Goal: Check status: Check status

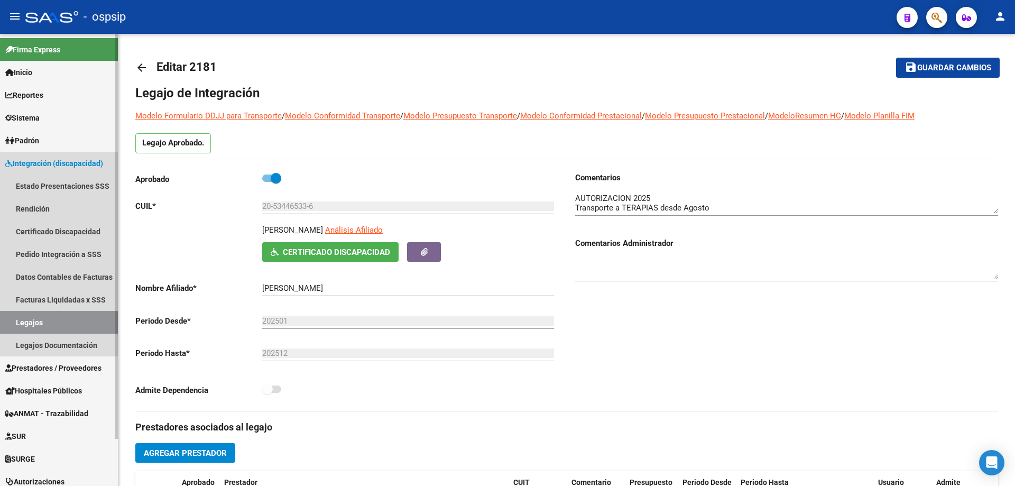
click at [48, 319] on link "Legajos" at bounding box center [59, 322] width 118 height 23
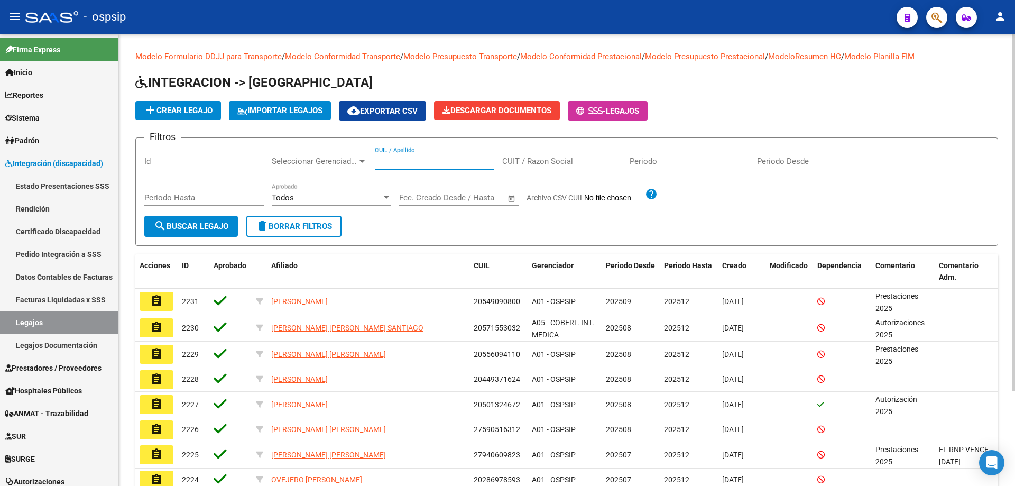
click at [380, 160] on input "CUIL / Apellido" at bounding box center [435, 162] width 120 height 10
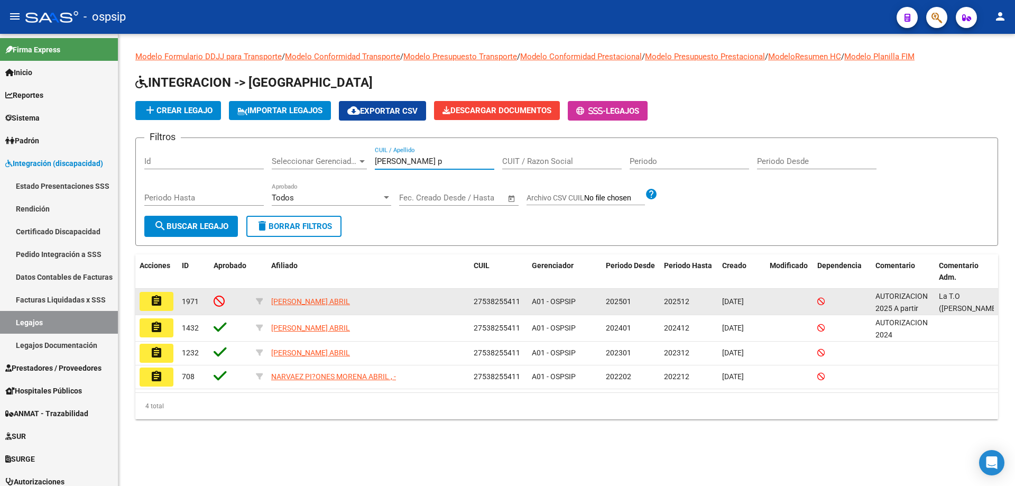
type input "[PERSON_NAME] p"
click at [170, 303] on button "assignment" at bounding box center [157, 301] width 34 height 19
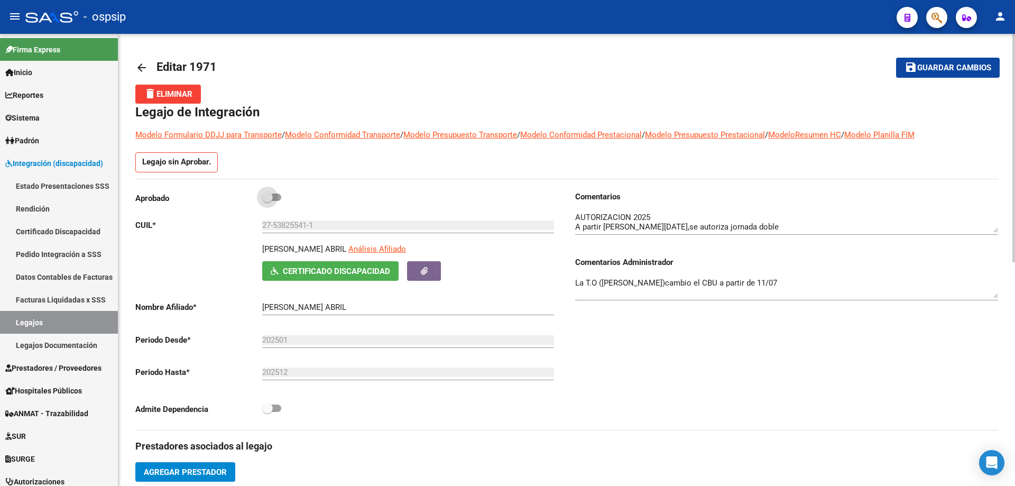
click at [277, 200] on span at bounding box center [271, 197] width 19 height 7
click at [268, 201] on input "checkbox" at bounding box center [267, 201] width 1 height 1
checkbox input "true"
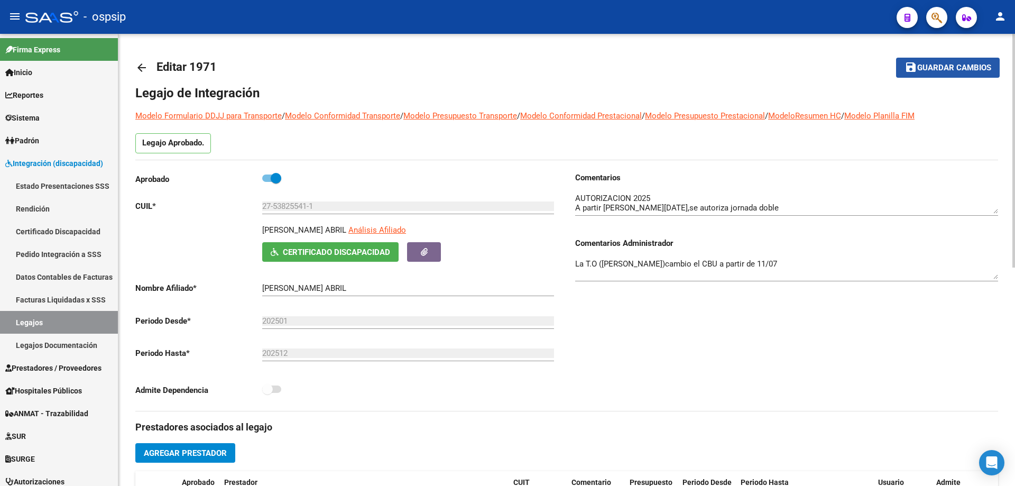
click at [985, 66] on span "Guardar cambios" at bounding box center [955, 68] width 74 height 10
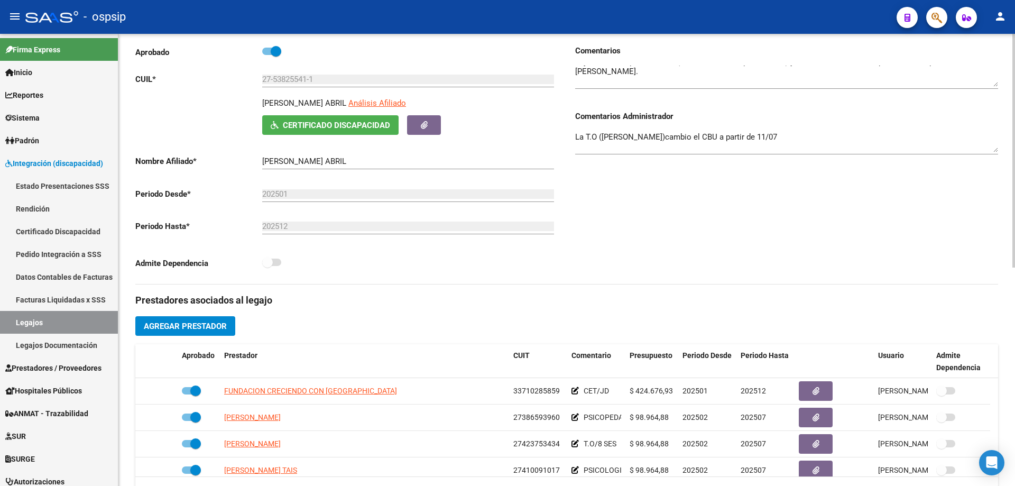
scroll to position [212, 0]
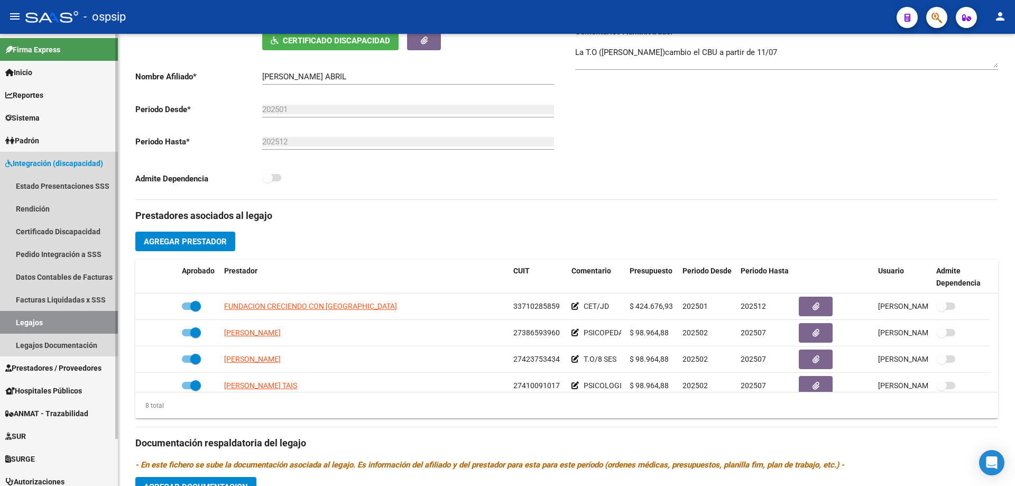
click at [23, 314] on link "Legajos" at bounding box center [59, 322] width 118 height 23
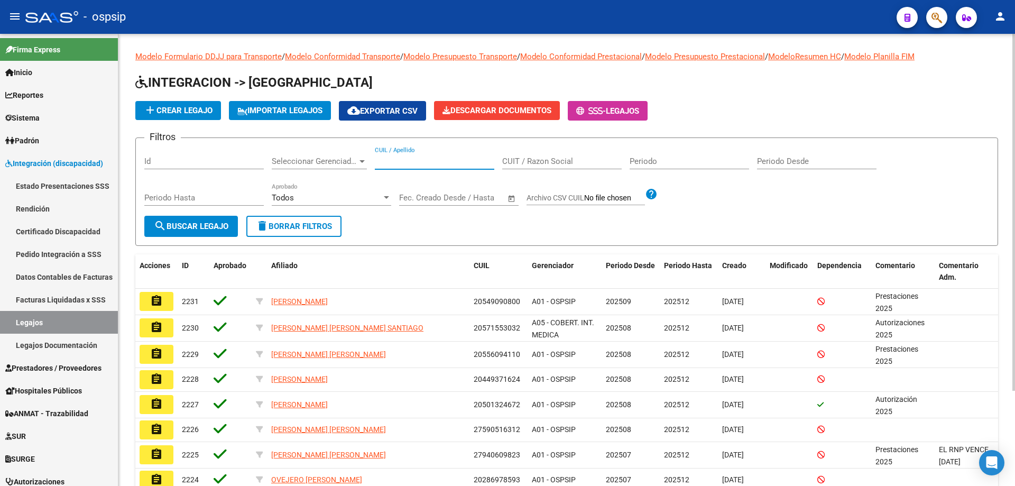
click at [417, 158] on input "CUIL / Apellido" at bounding box center [435, 162] width 120 height 10
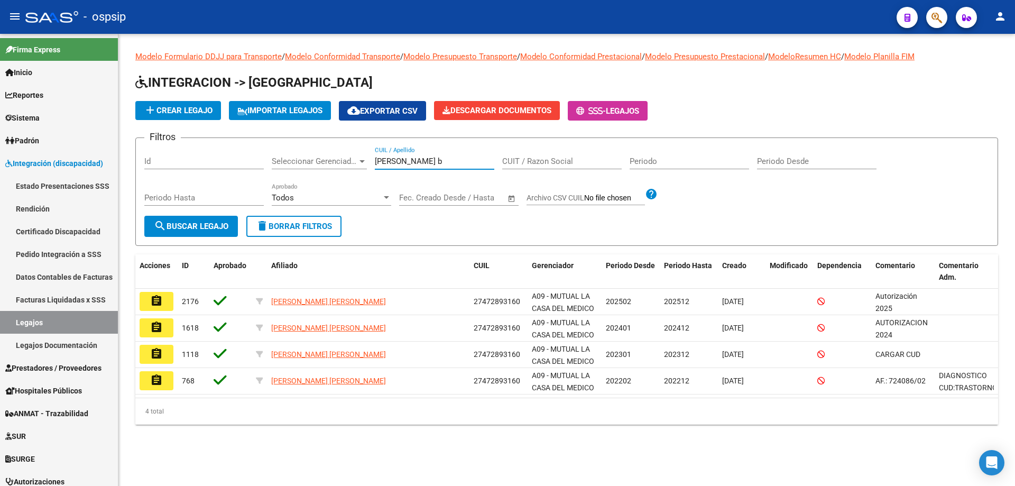
type input "tolosa b"
click at [171, 299] on button "assignment" at bounding box center [157, 301] width 34 height 19
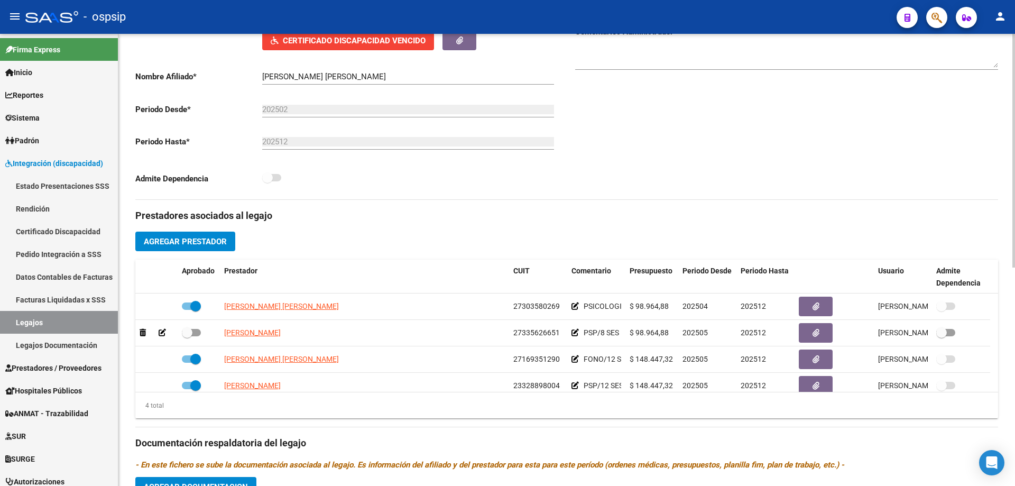
scroll to position [53, 0]
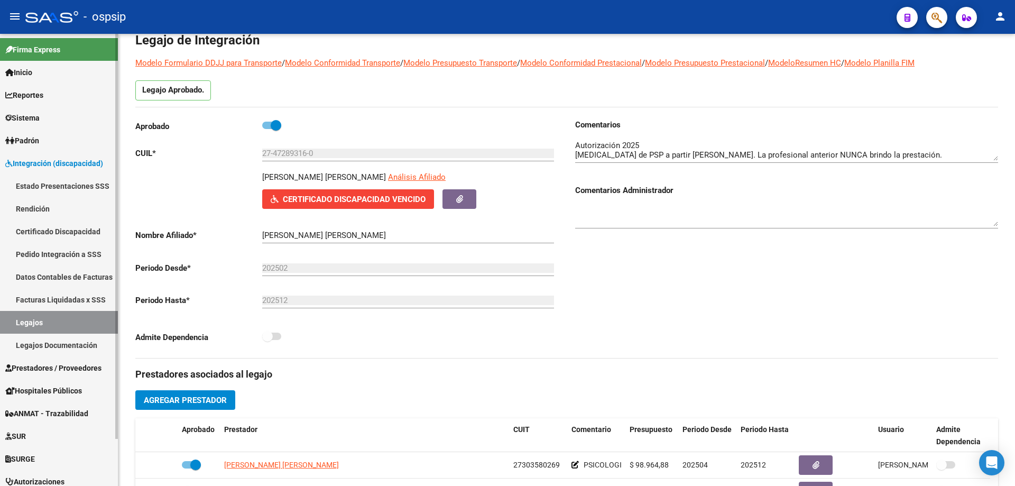
click at [97, 325] on link "Legajos" at bounding box center [59, 322] width 118 height 23
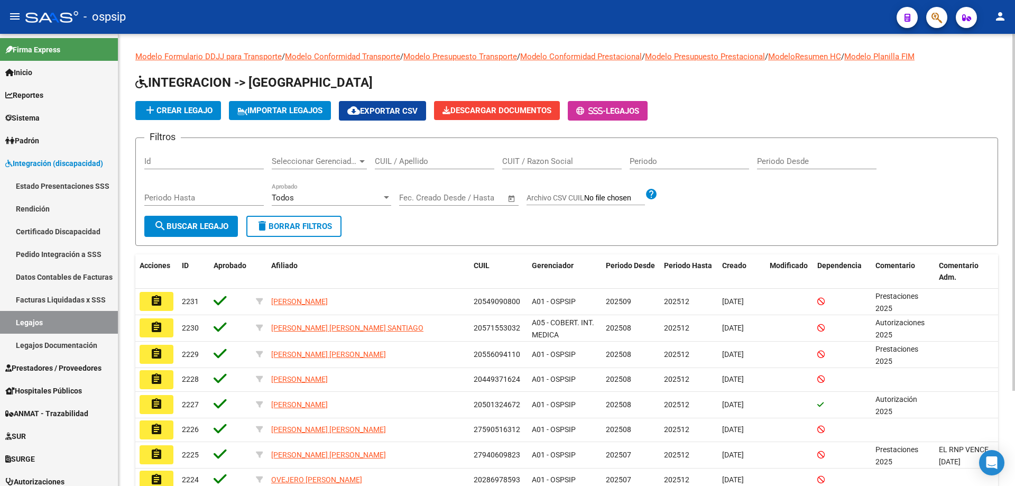
click at [394, 164] on input "CUIL / Apellido" at bounding box center [435, 162] width 120 height 10
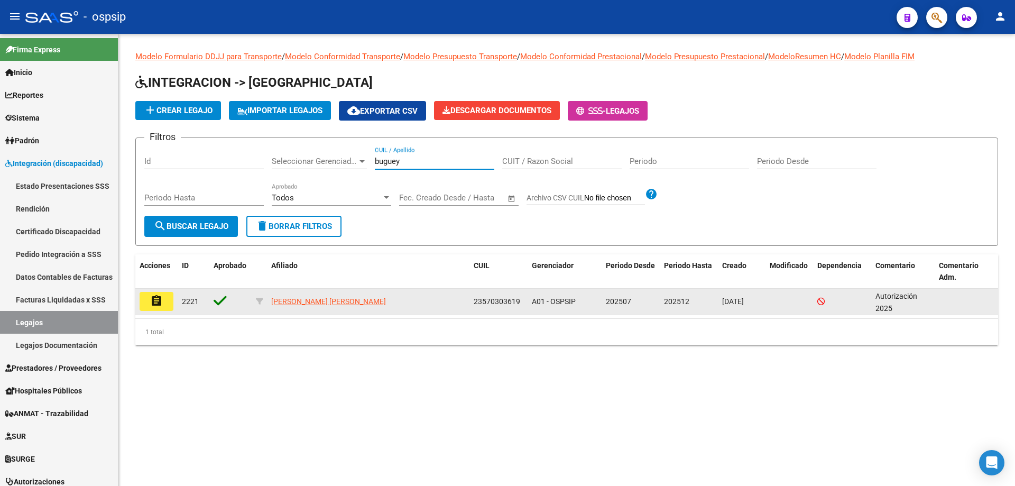
type input "buguey"
click at [164, 295] on button "assignment" at bounding box center [157, 301] width 34 height 19
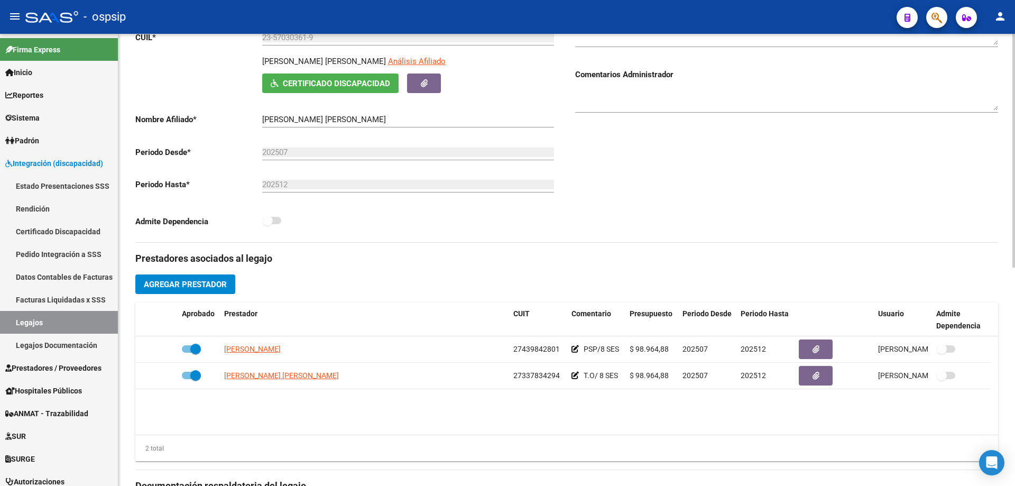
scroll to position [53, 0]
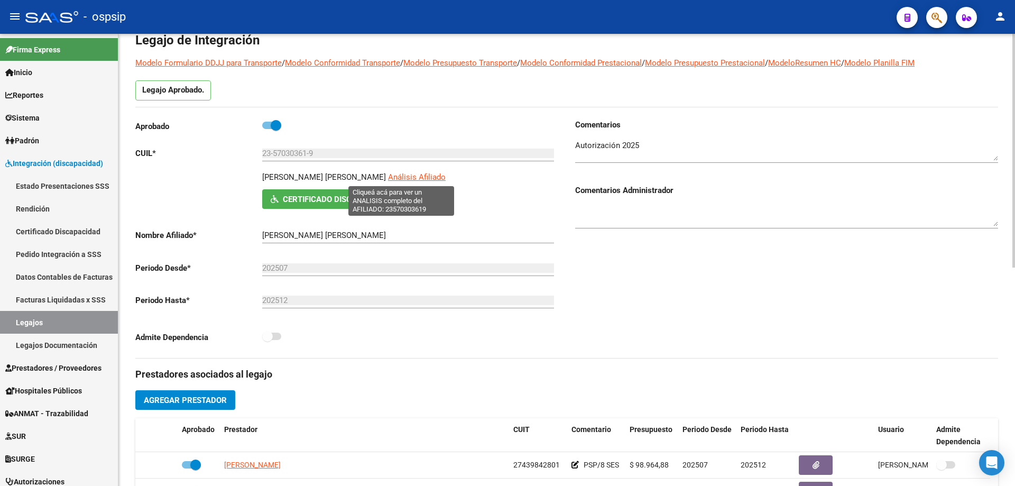
click at [422, 178] on span "Análisis Afiliado" at bounding box center [417, 177] width 58 height 10
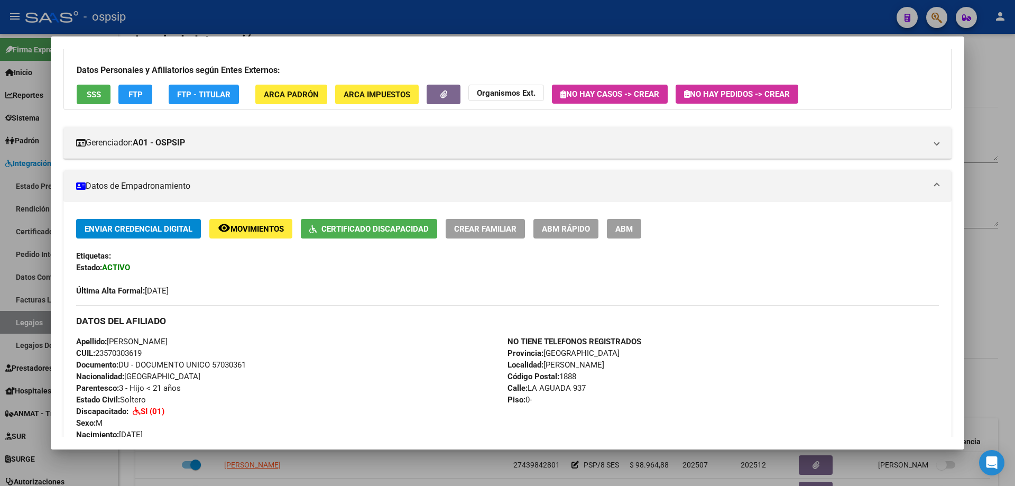
scroll to position [0, 0]
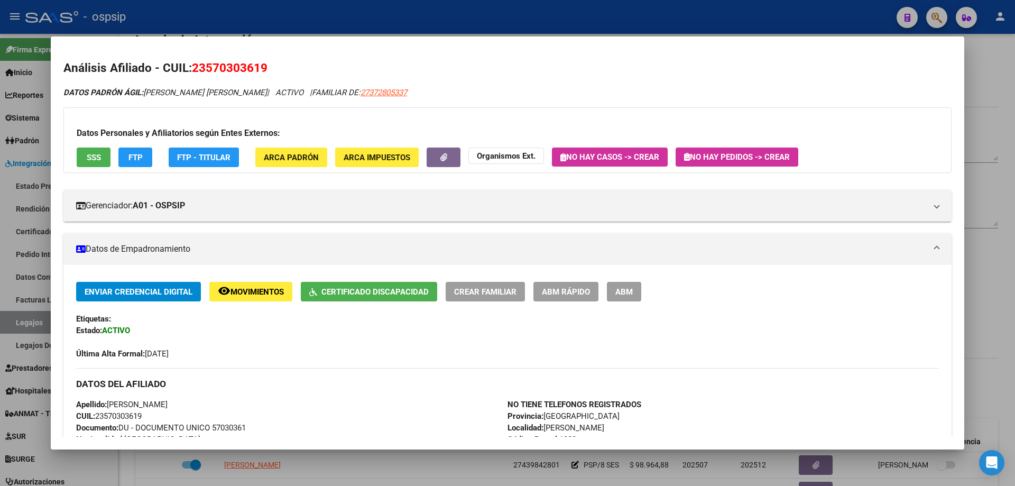
click at [514, 24] on div at bounding box center [507, 243] width 1015 height 486
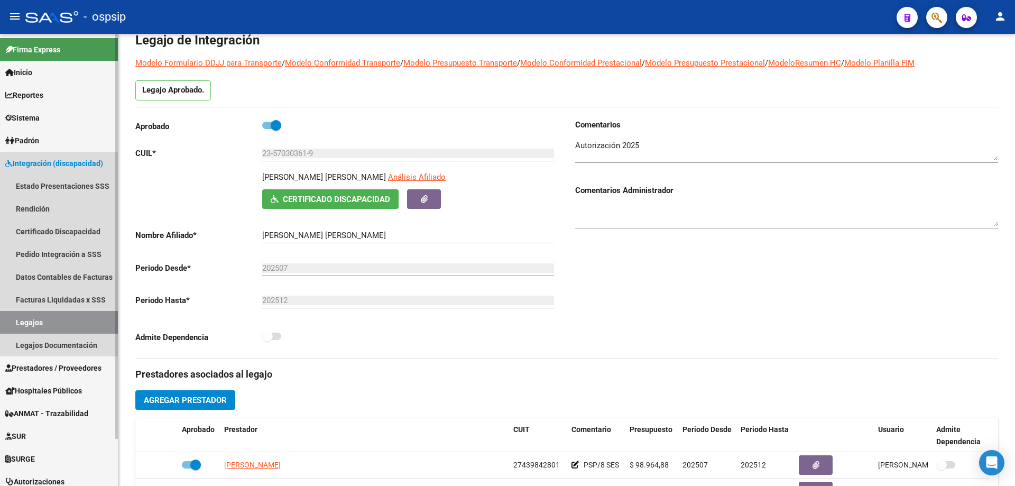
click at [58, 324] on link "Legajos" at bounding box center [59, 322] width 118 height 23
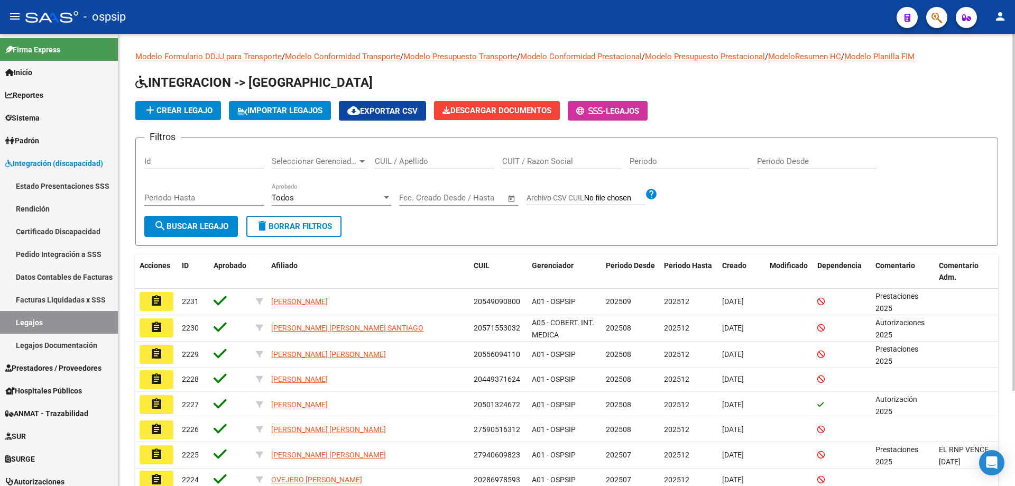
click at [416, 166] on input "CUIL / Apellido" at bounding box center [435, 162] width 120 height 10
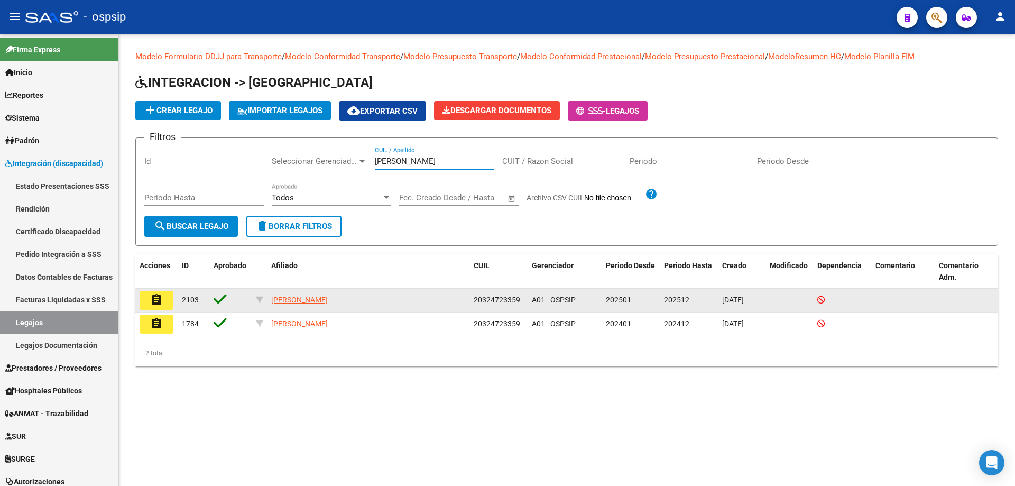
type input "patuglio"
click at [154, 307] on button "assignment" at bounding box center [157, 300] width 34 height 19
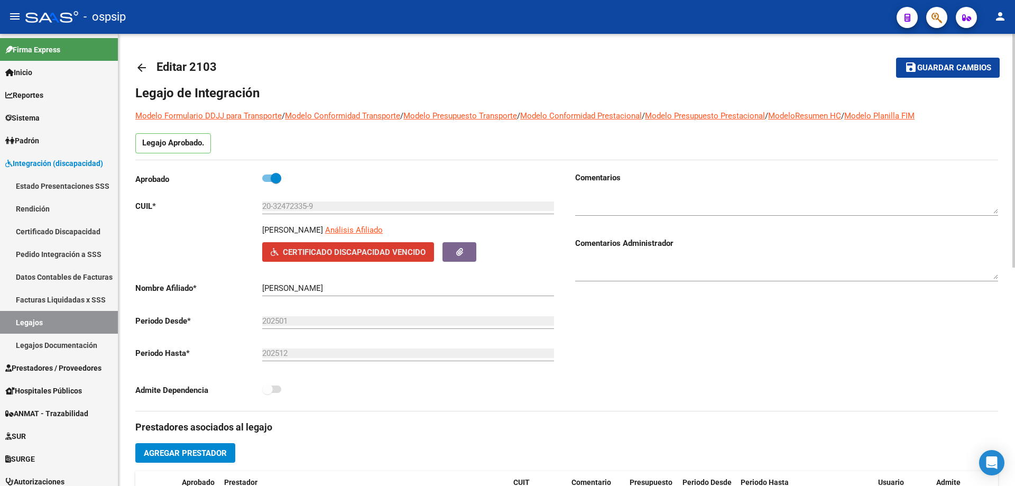
click at [389, 256] on span "Certificado Discapacidad Vencido" at bounding box center [354, 253] width 143 height 10
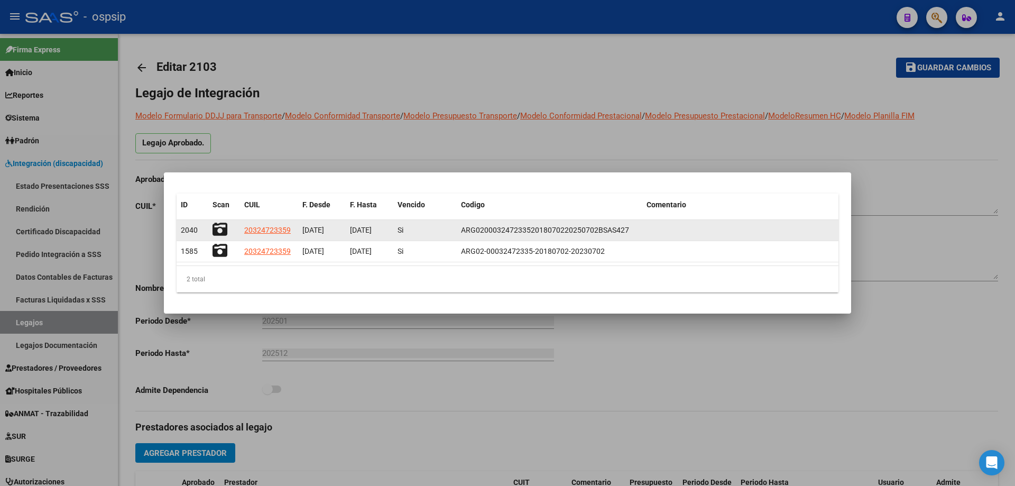
click at [229, 225] on div at bounding box center [224, 230] width 23 height 16
click at [225, 227] on icon at bounding box center [220, 229] width 15 height 15
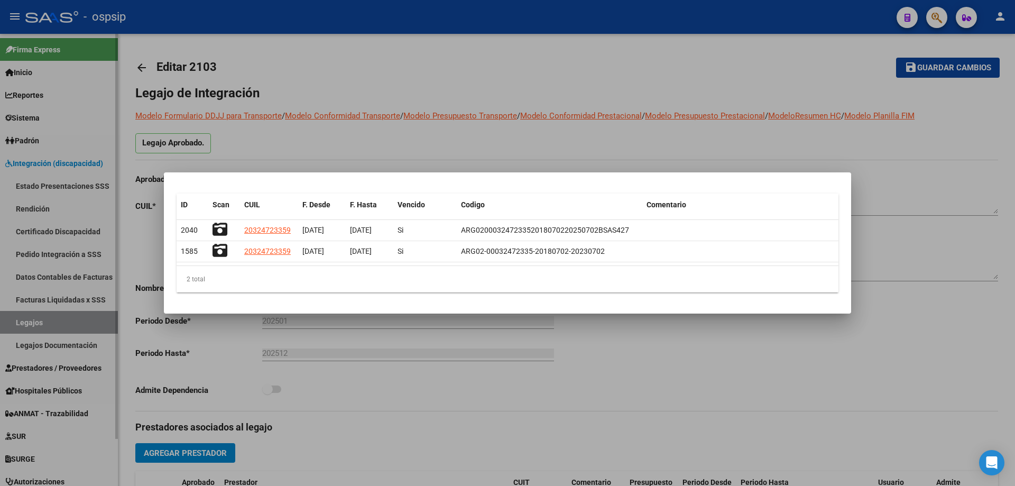
click at [36, 320] on div at bounding box center [507, 243] width 1015 height 486
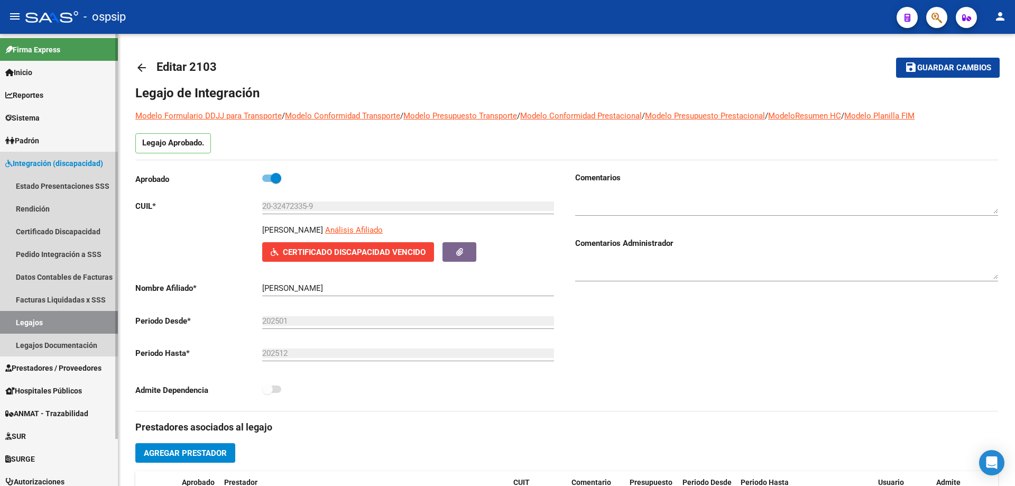
click at [37, 321] on link "Legajos" at bounding box center [59, 322] width 118 height 23
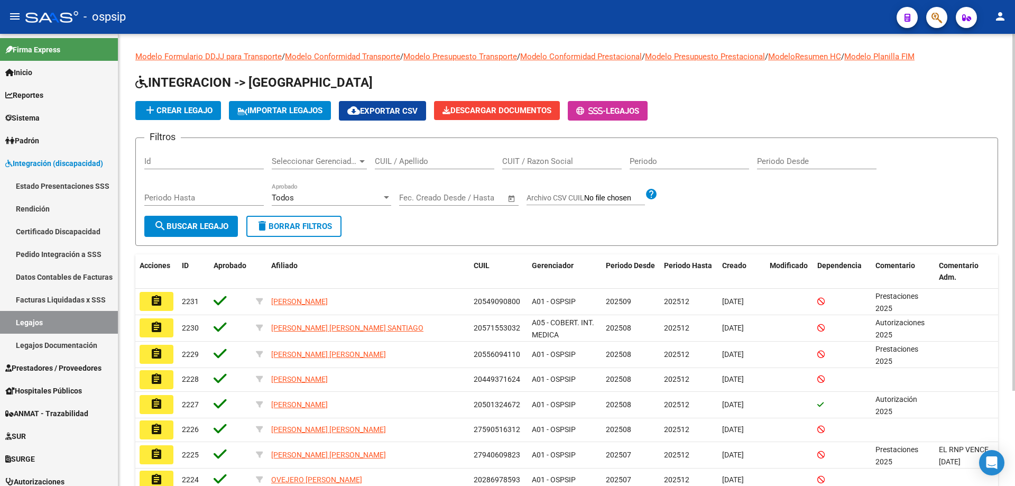
click at [912, 197] on div "Filtros Id Seleccionar Gerenciador Seleccionar Gerenciador CUIL / Apellido CUIT…" at bounding box center [566, 180] width 845 height 69
click at [410, 166] on input "CUIL / Apellido" at bounding box center [435, 162] width 120 height 10
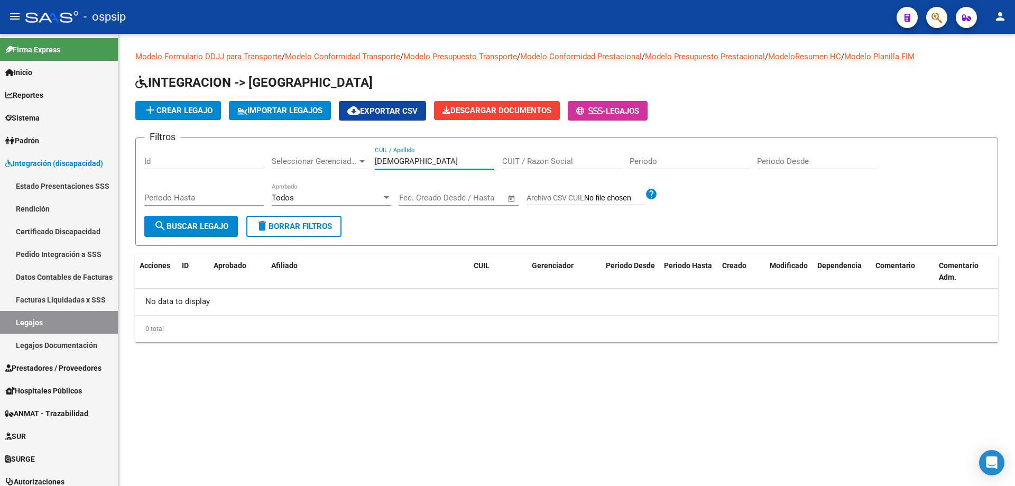
type input "frare"
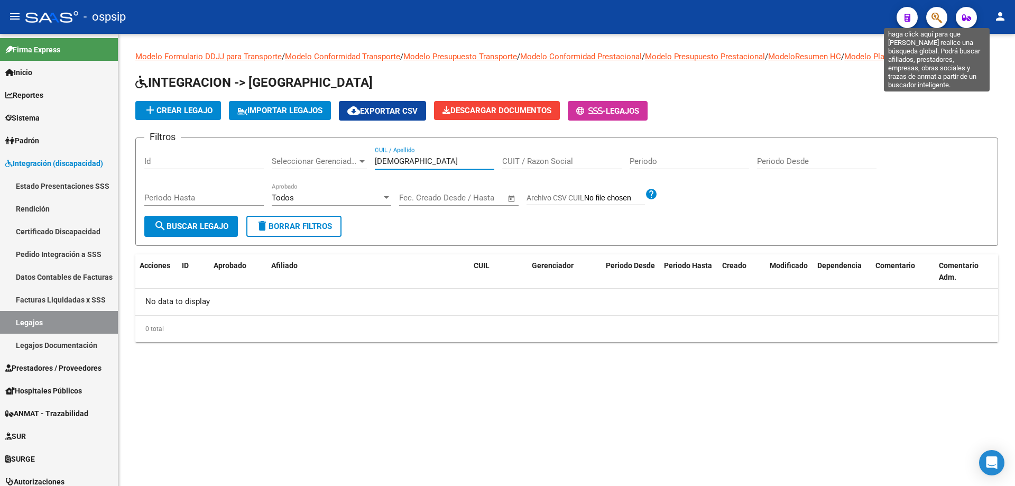
click at [932, 15] on icon "button" at bounding box center [937, 18] width 11 height 12
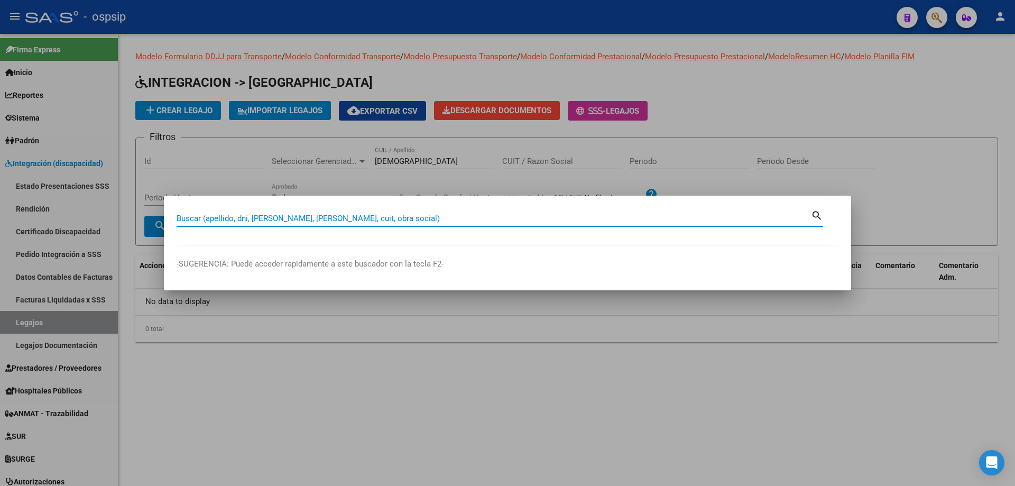
click at [357, 227] on div "Buscar (apellido, dni, cuil, nro traspaso, cuit, obra social) search" at bounding box center [500, 222] width 647 height 28
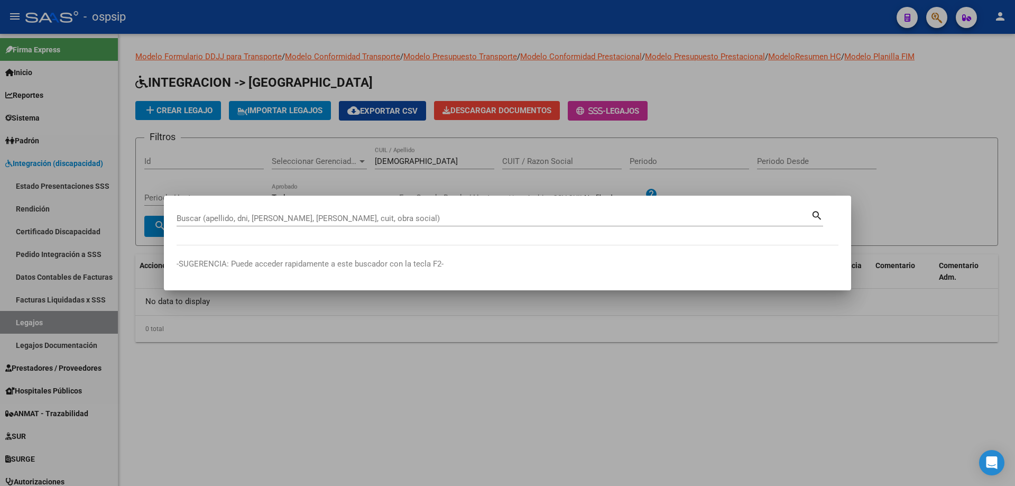
click at [360, 225] on div "Buscar (apellido, dni, [PERSON_NAME], [PERSON_NAME], cuit, obra social)" at bounding box center [494, 218] width 635 height 16
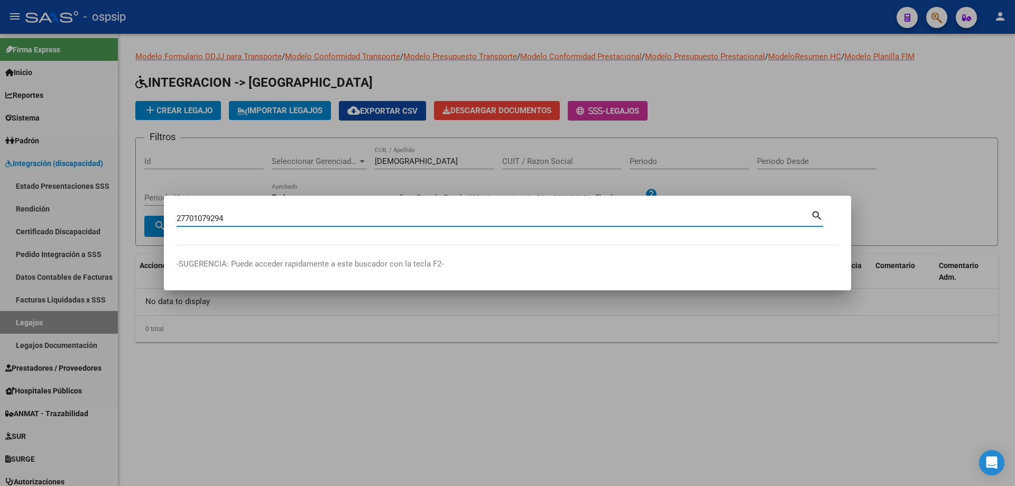
type input "27701079294"
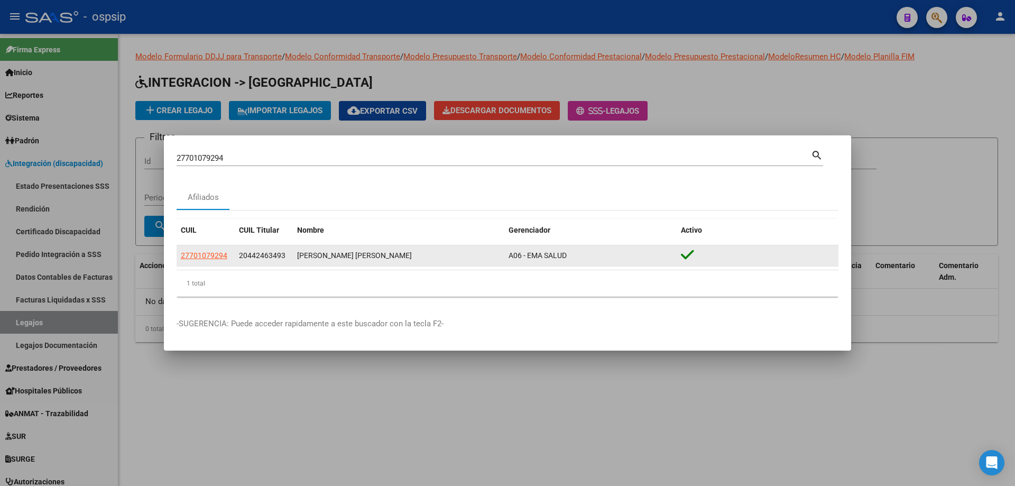
drag, startPoint x: 231, startPoint y: 251, endPoint x: 178, endPoint y: 253, distance: 53.5
click at [178, 253] on datatable-body-cell "27701079294" at bounding box center [206, 255] width 58 height 21
copy span "27701079294"
click at [210, 257] on span "27701079294" at bounding box center [204, 255] width 47 height 8
type textarea "27701079294"
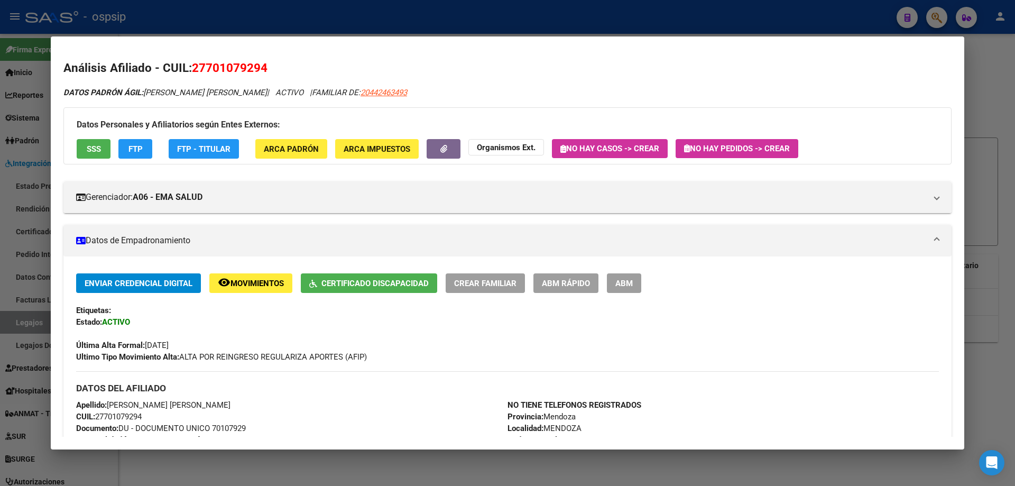
click at [100, 152] on span "SSS" at bounding box center [94, 149] width 14 height 10
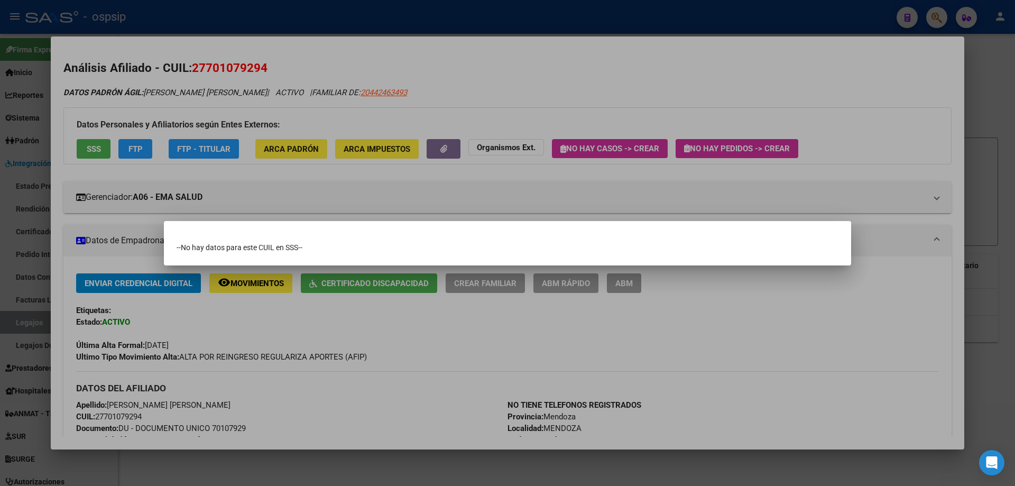
click at [347, 55] on div at bounding box center [507, 243] width 1015 height 486
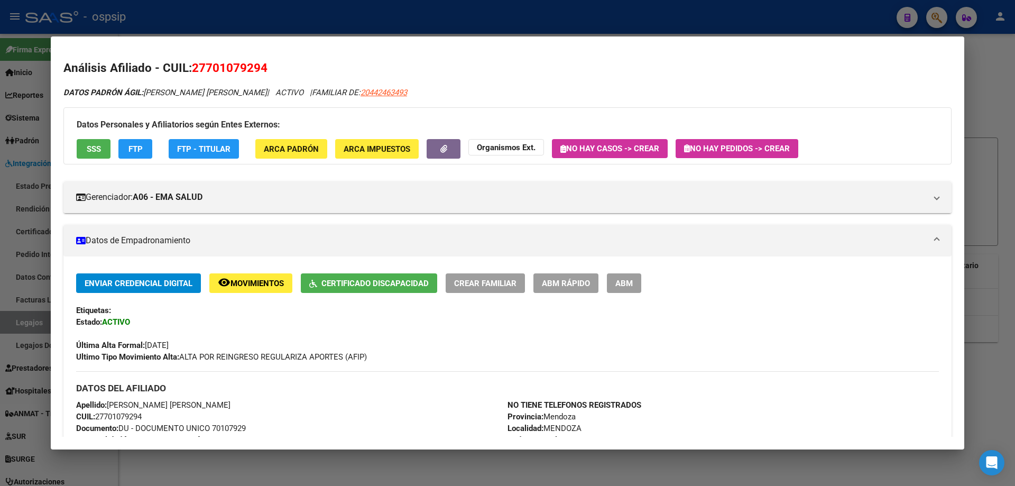
click at [17, 323] on div at bounding box center [507, 243] width 1015 height 486
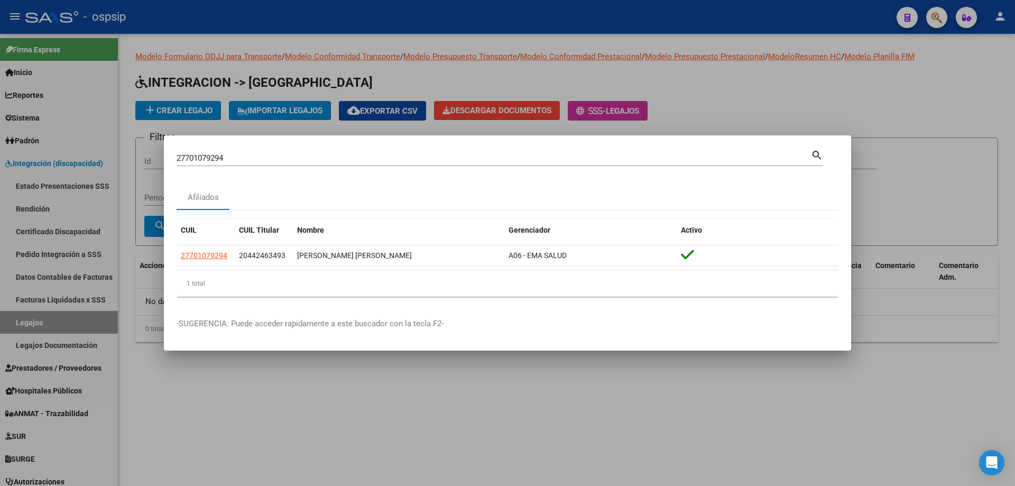
click at [17, 323] on div at bounding box center [507, 243] width 1015 height 486
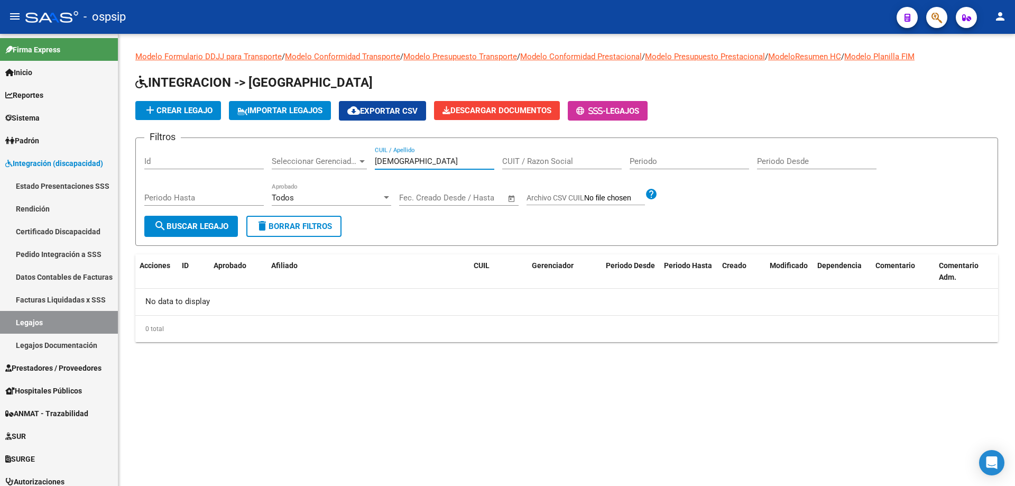
click at [388, 163] on input "frare" at bounding box center [435, 162] width 120 height 10
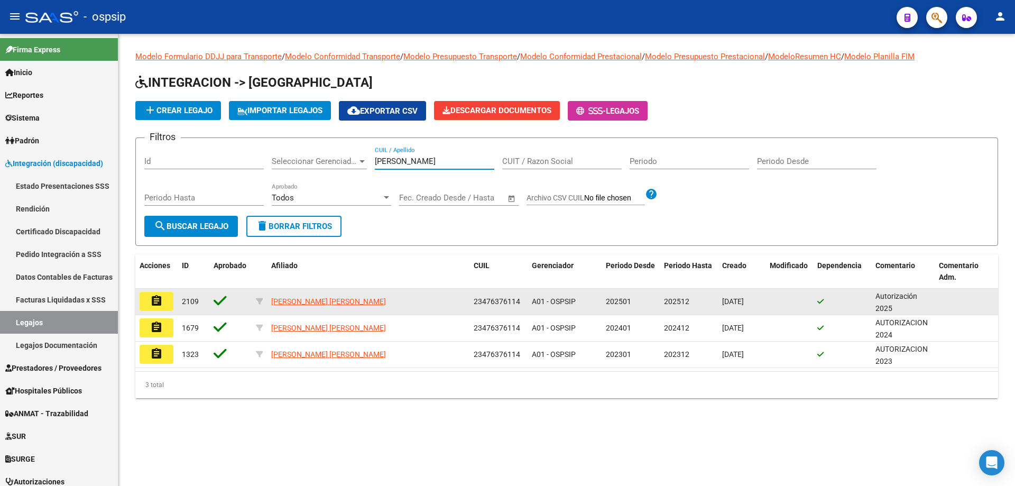
type input "benitez conde"
click at [157, 304] on mat-icon "assignment" at bounding box center [156, 301] width 13 height 13
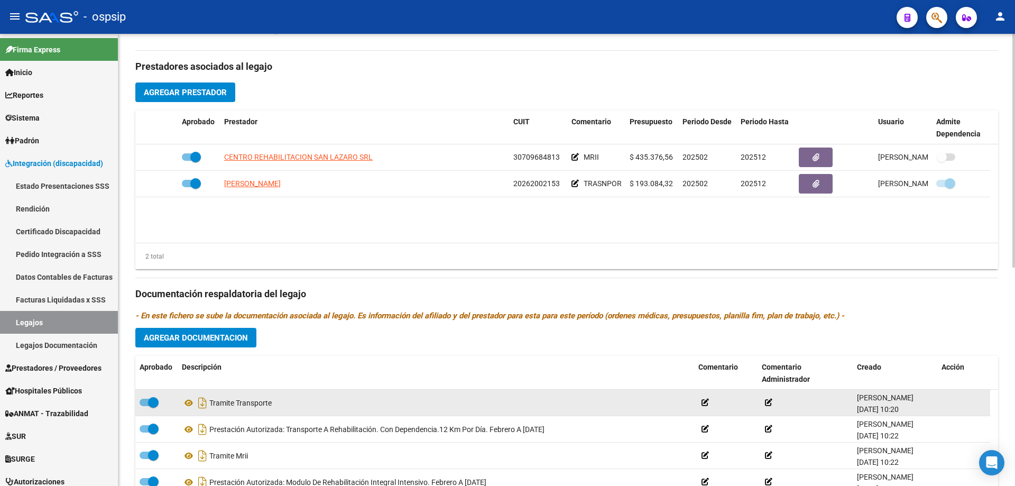
scroll to position [423, 0]
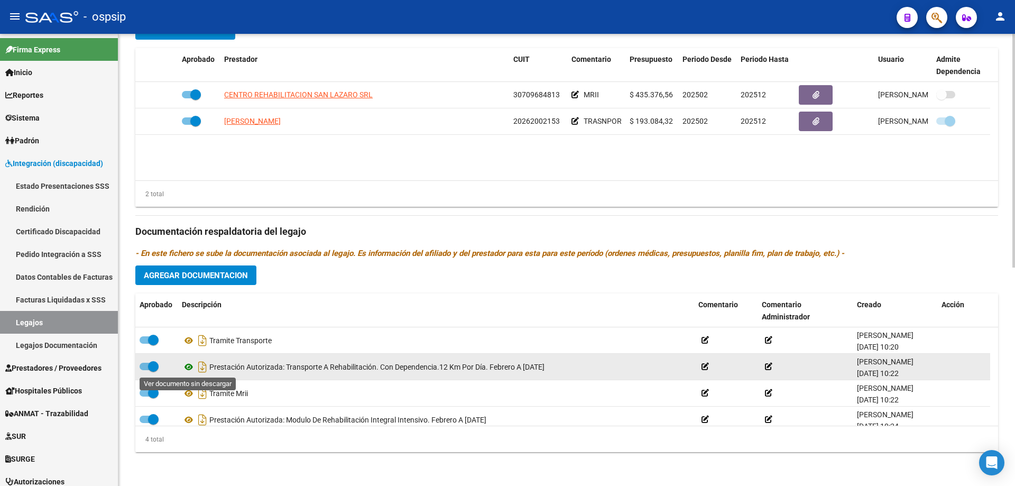
click at [189, 368] on icon at bounding box center [189, 367] width 14 height 13
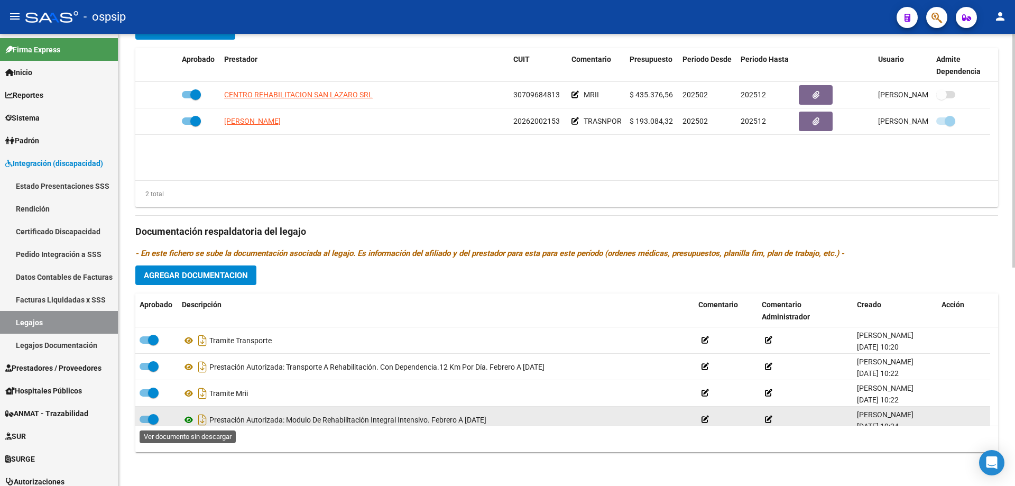
click at [189, 418] on icon at bounding box center [189, 420] width 14 height 13
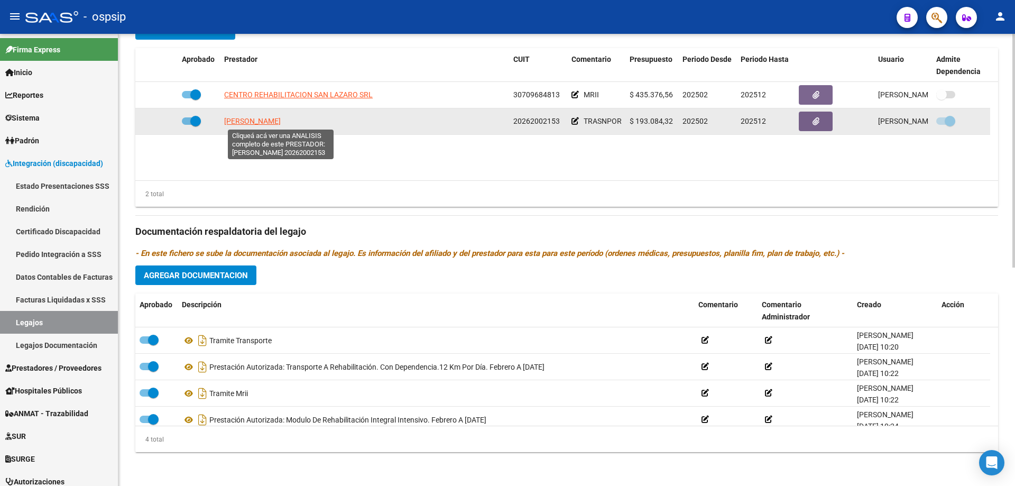
click at [276, 123] on span "ARAMBURU ANDRES ALEJANDRO" at bounding box center [252, 121] width 57 height 8
type textarea "20262002153"
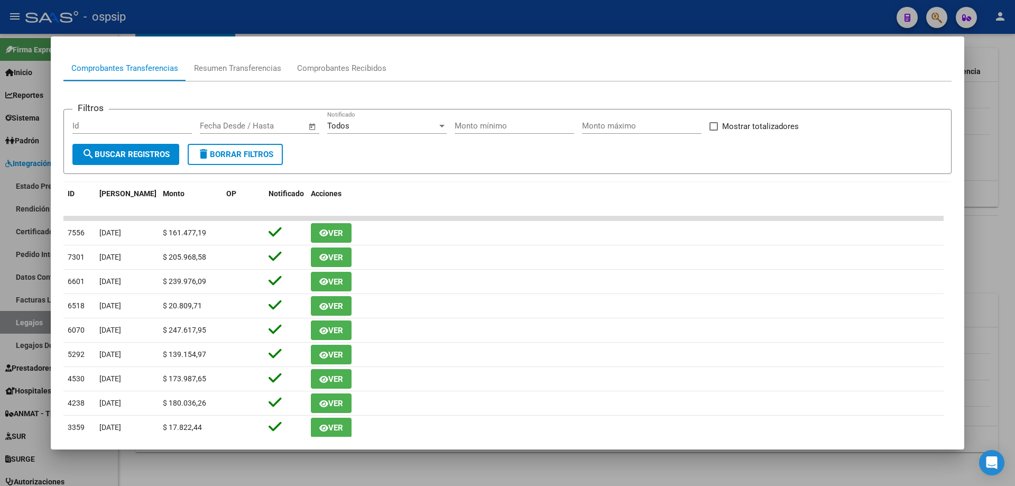
scroll to position [106, 0]
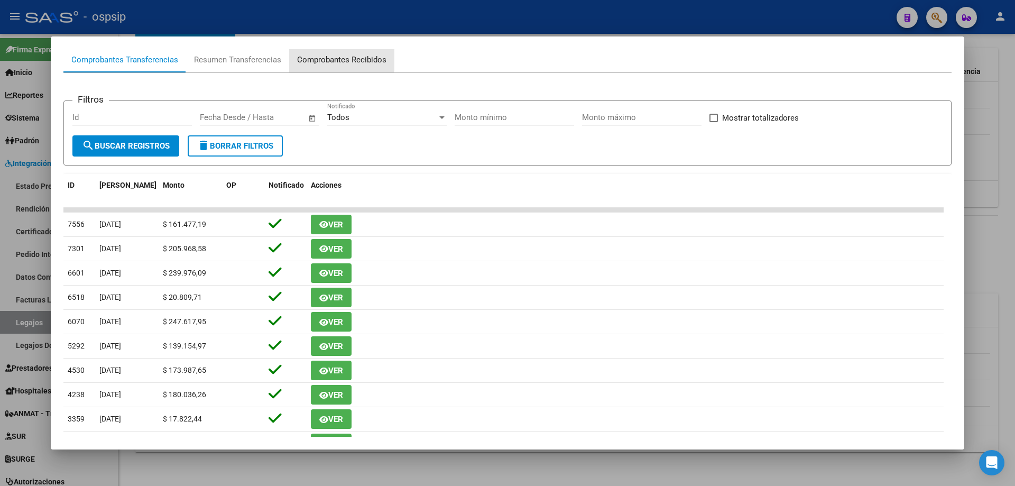
click at [328, 56] on div "Comprobantes Recibidos" at bounding box center [341, 60] width 89 height 12
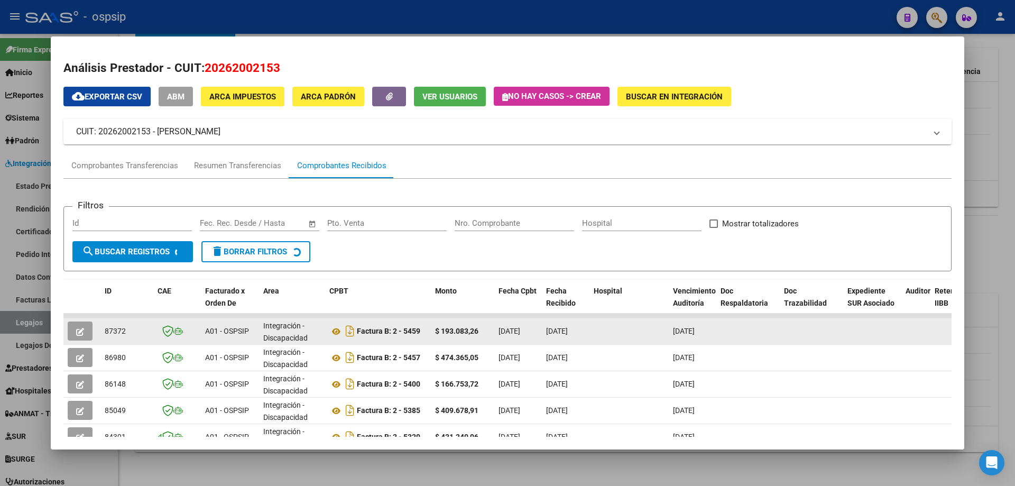
click at [76, 335] on icon "button" at bounding box center [80, 332] width 8 height 8
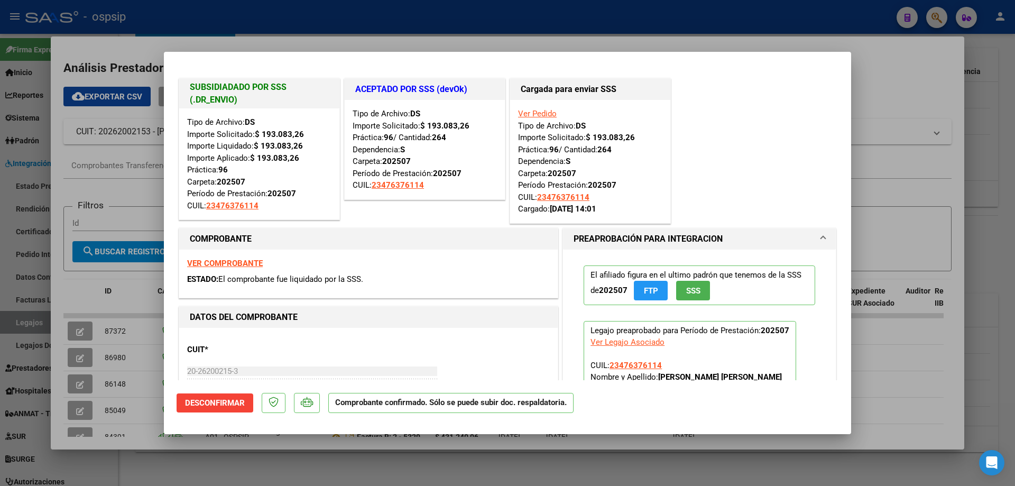
click at [75, 351] on div at bounding box center [507, 243] width 1015 height 486
type input "$ 0,00"
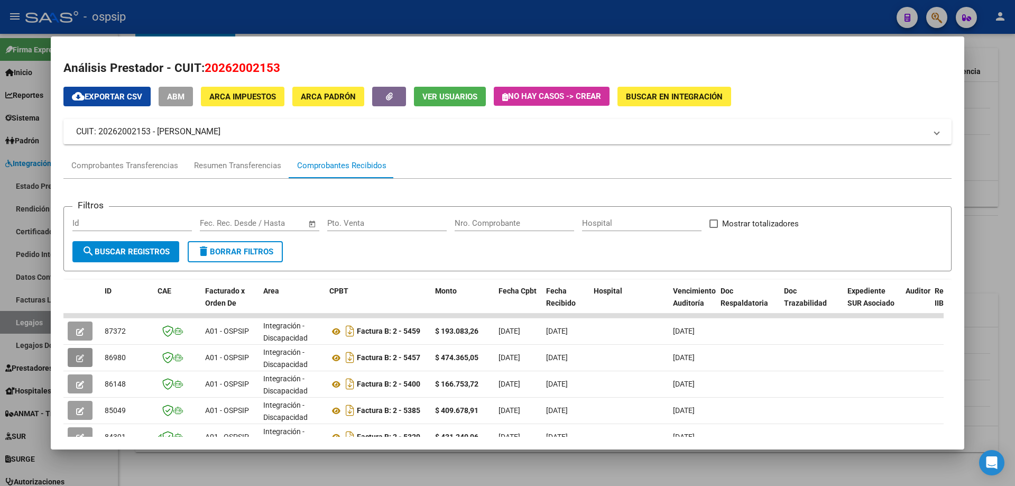
click at [75, 351] on button "button" at bounding box center [80, 357] width 25 height 19
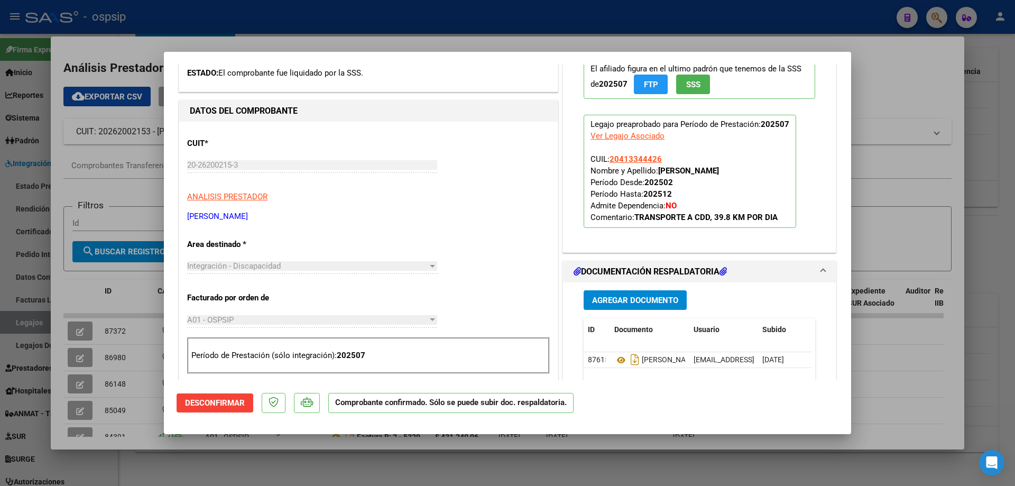
scroll to position [212, 0]
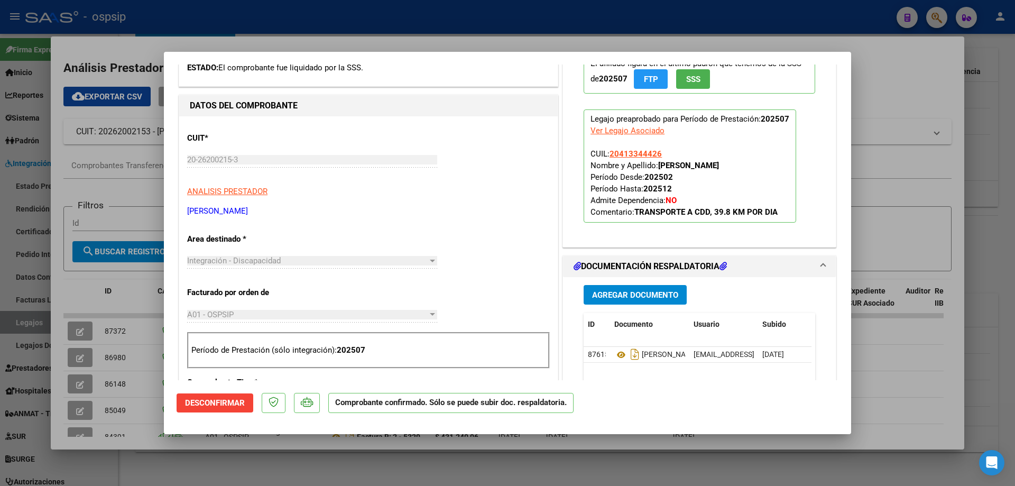
click at [65, 381] on div at bounding box center [507, 243] width 1015 height 486
type input "$ 0,00"
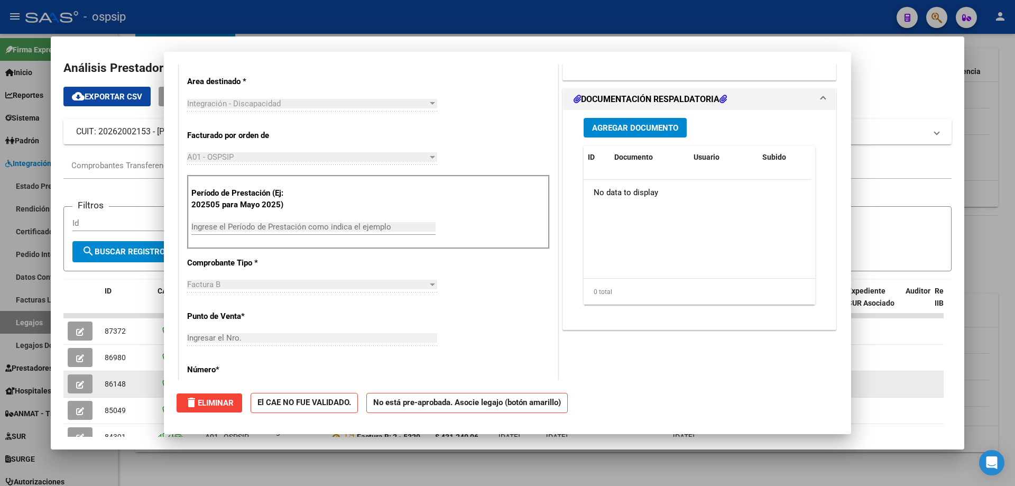
scroll to position [62, 0]
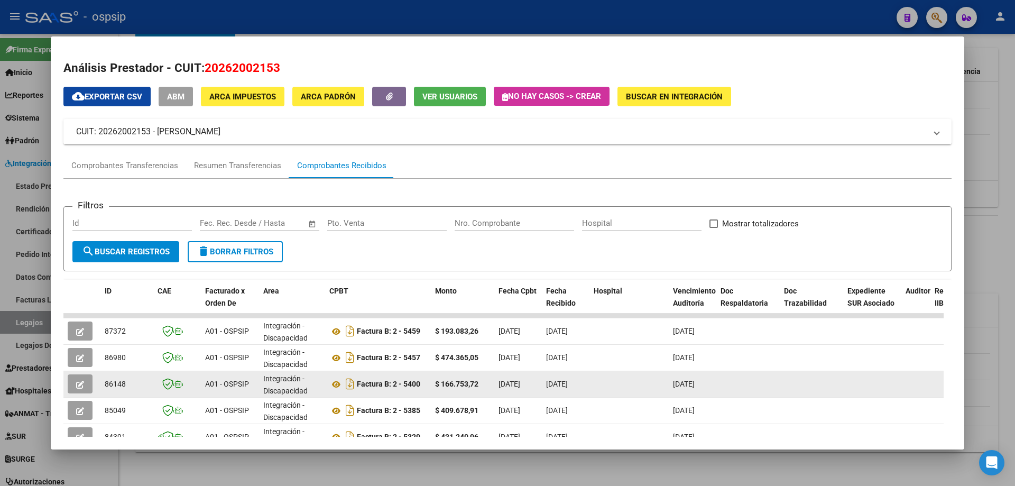
click at [80, 386] on icon "button" at bounding box center [80, 385] width 8 height 8
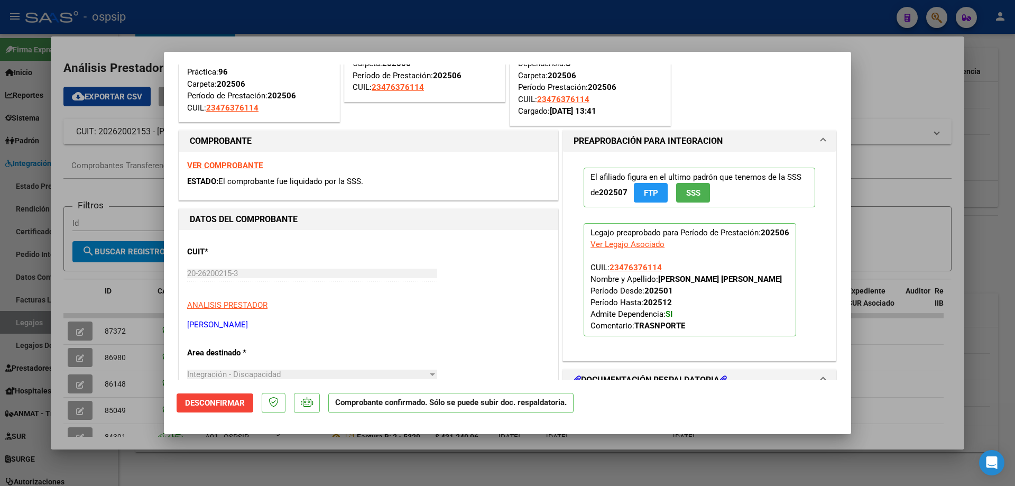
scroll to position [0, 0]
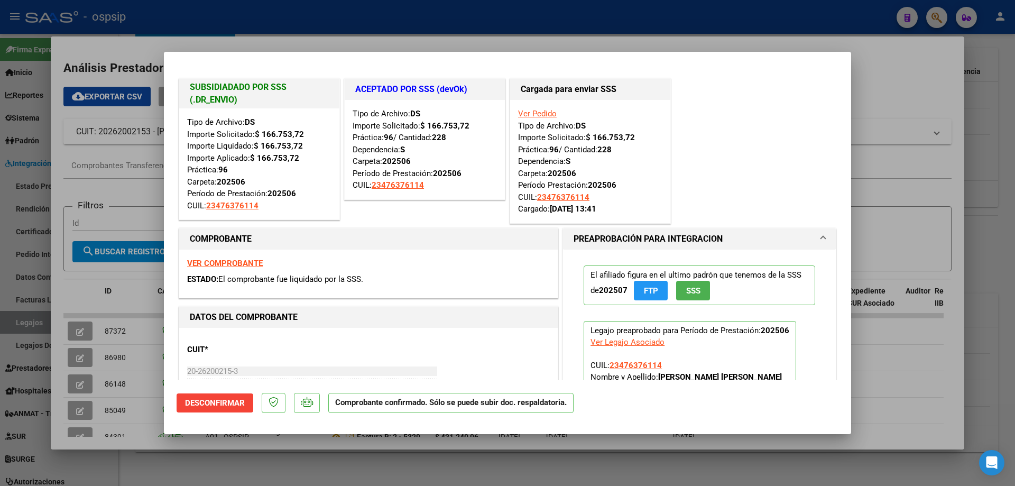
click at [80, 416] on div at bounding box center [507, 243] width 1015 height 486
type input "$ 0,00"
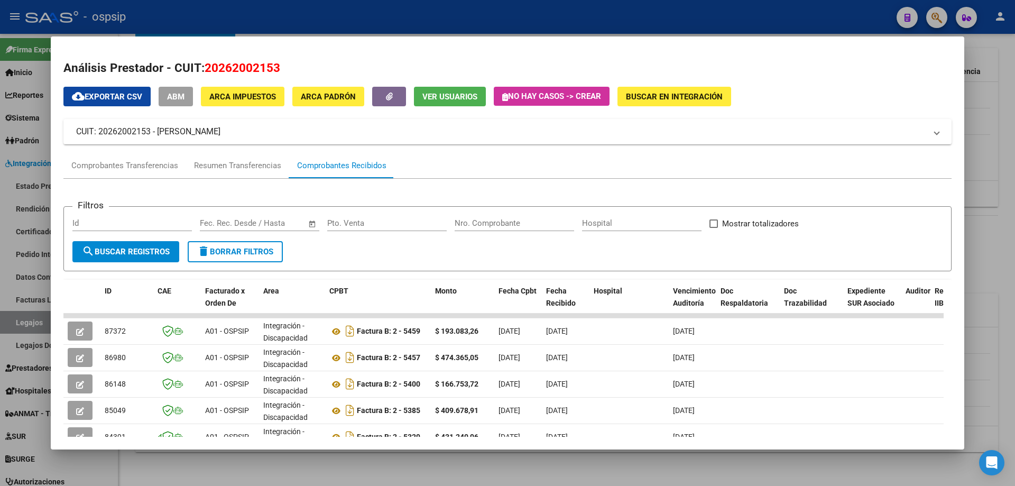
click at [80, 416] on button "button" at bounding box center [80, 410] width 25 height 19
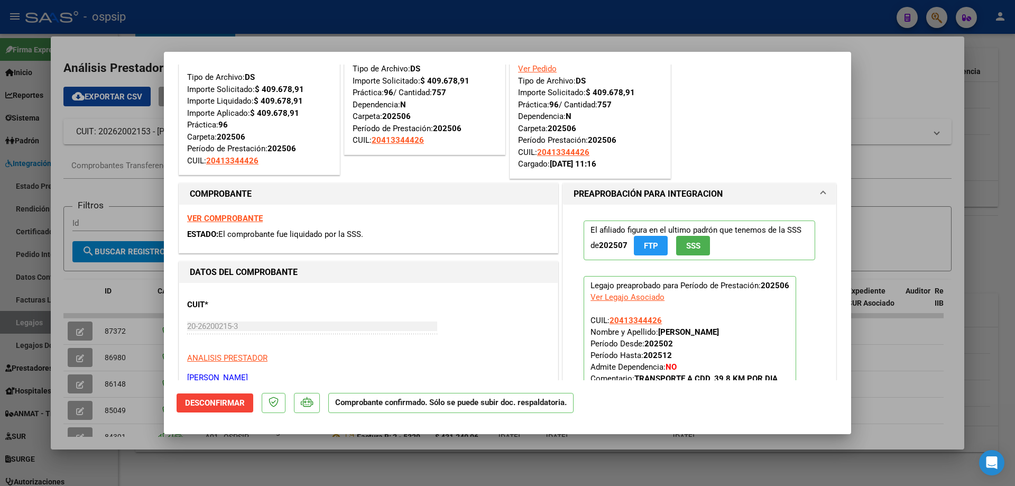
scroll to position [159, 0]
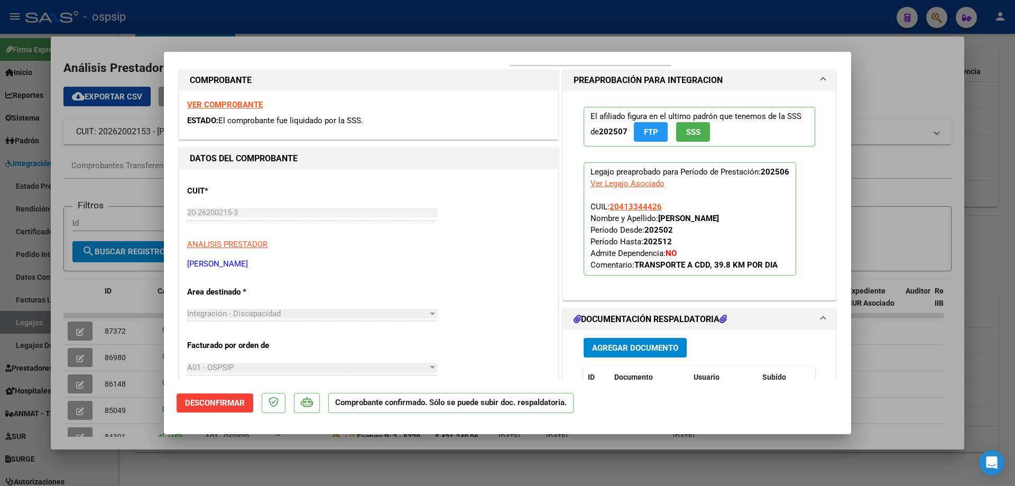
click at [82, 378] on div at bounding box center [507, 243] width 1015 height 486
type input "$ 0,00"
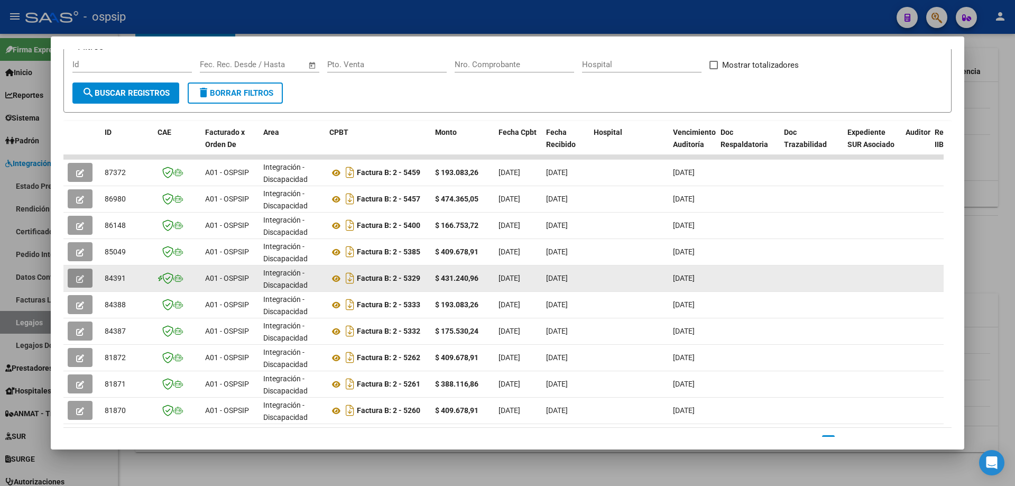
click at [86, 273] on button "button" at bounding box center [80, 278] width 25 height 19
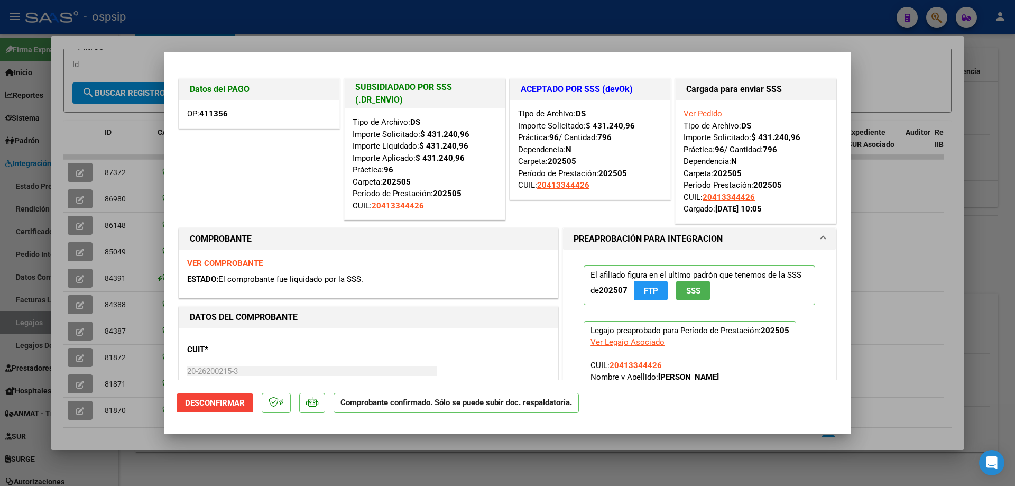
click at [137, 46] on div at bounding box center [507, 243] width 1015 height 486
type input "$ 0,00"
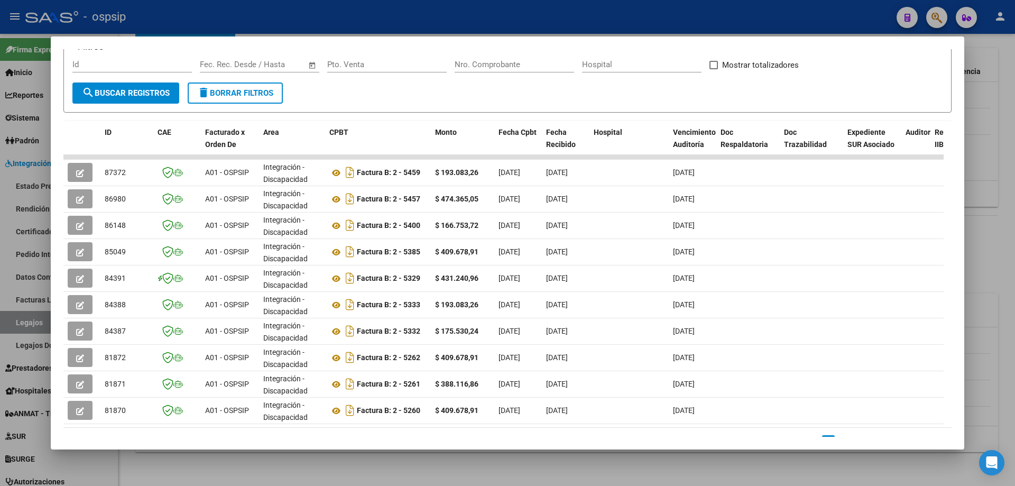
click at [16, 319] on div at bounding box center [507, 243] width 1015 height 486
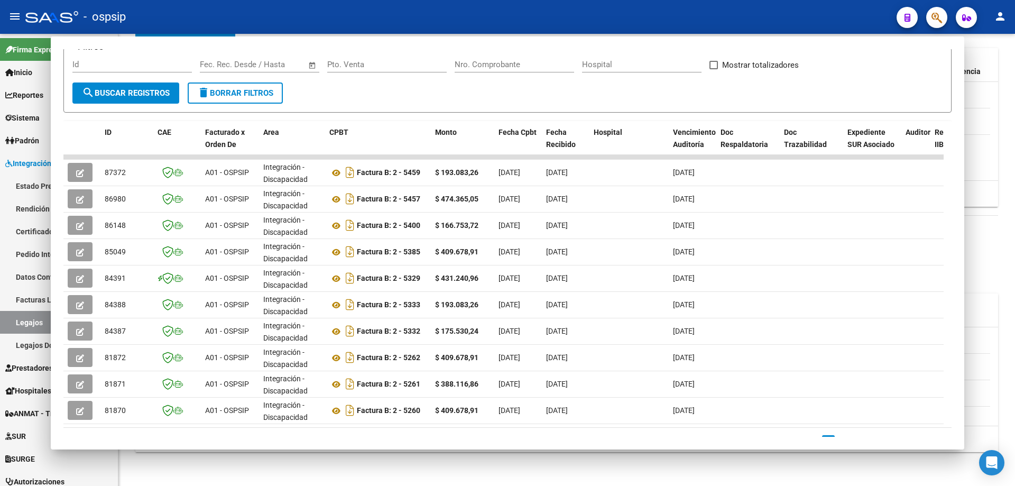
click at [16, 319] on link "Legajos" at bounding box center [59, 322] width 118 height 23
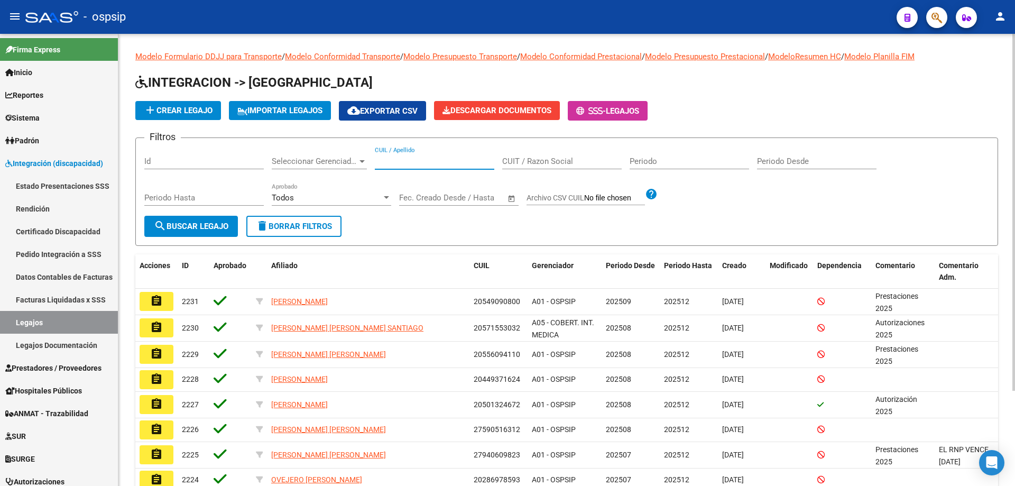
click at [410, 158] on input "CUIL / Apellido" at bounding box center [435, 162] width 120 height 10
click at [933, 8] on span "button" at bounding box center [937, 18] width 11 height 22
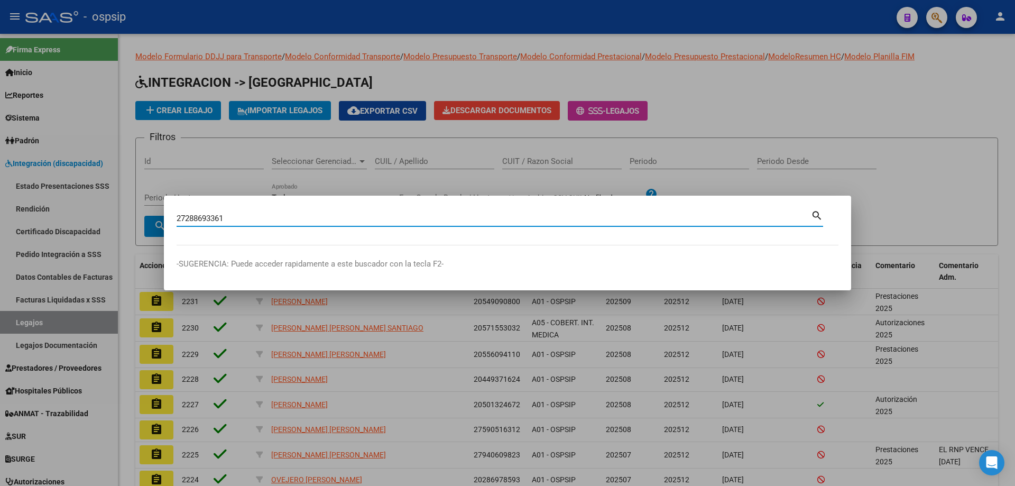
type input "27288693361"
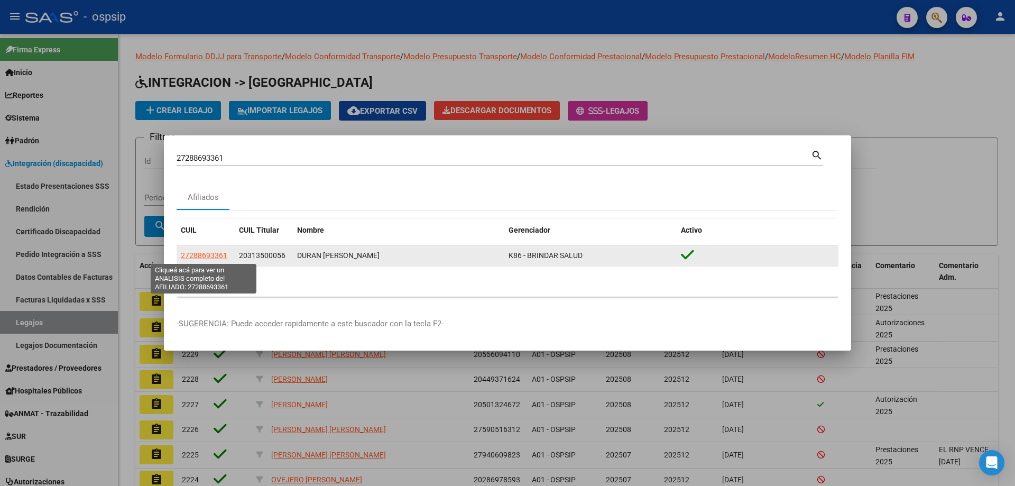
click at [225, 258] on span "27288693361" at bounding box center [204, 255] width 47 height 8
type textarea "27288693361"
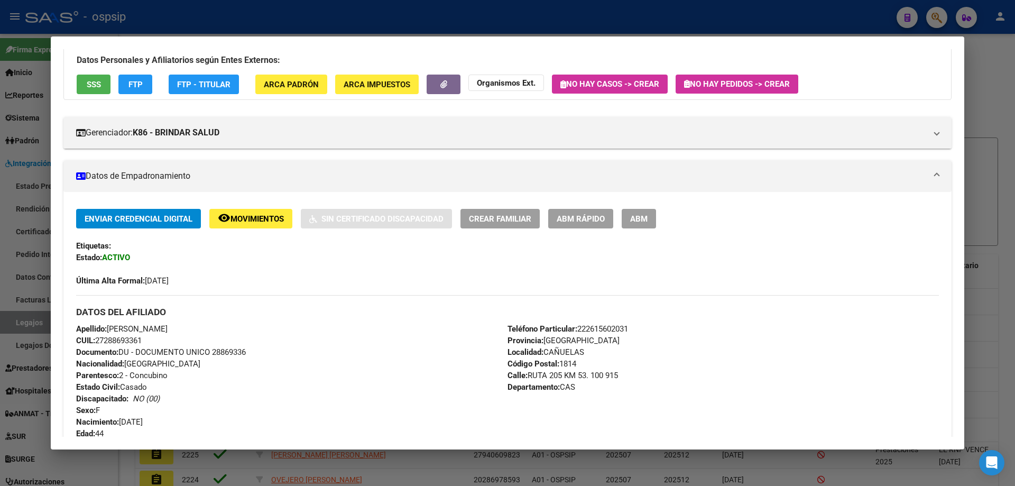
scroll to position [6, 0]
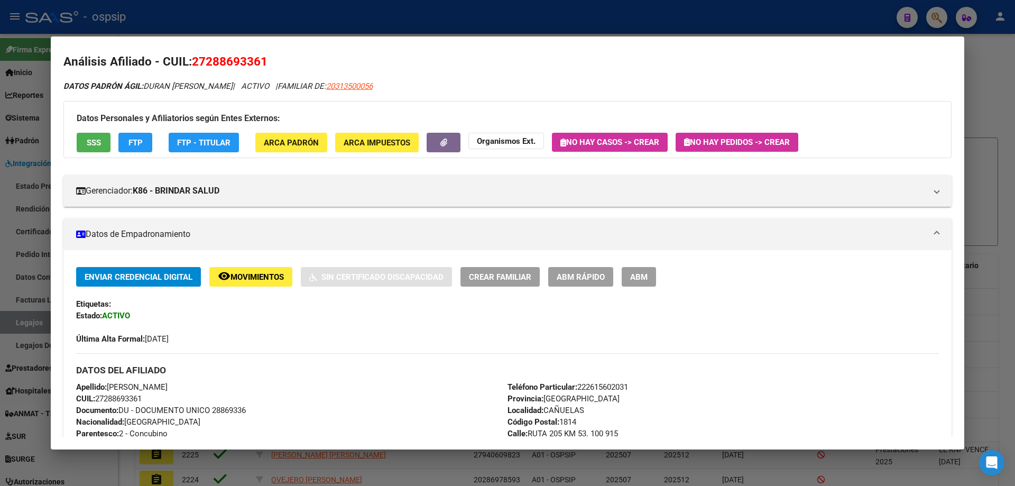
click at [86, 143] on button "SSS" at bounding box center [94, 143] width 34 height 20
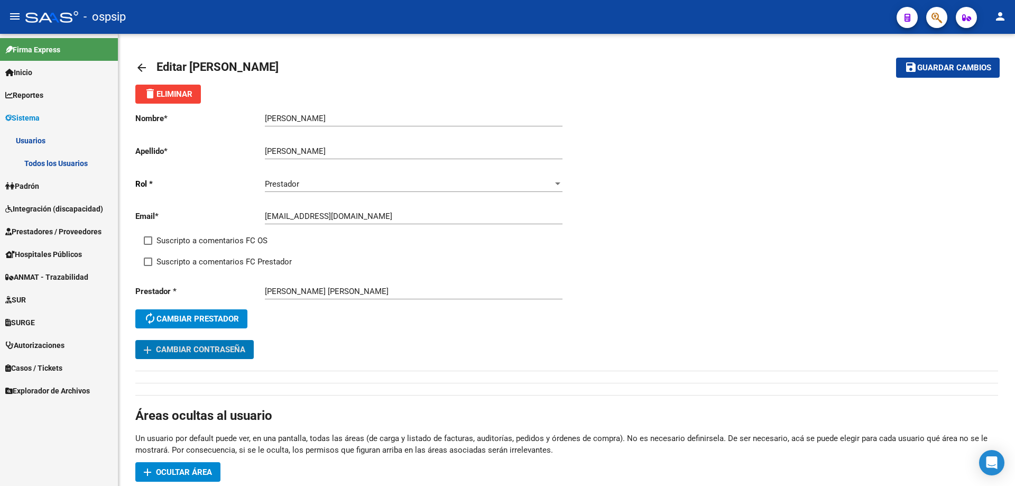
click at [58, 226] on span "Prestadores / Proveedores" at bounding box center [53, 232] width 96 height 12
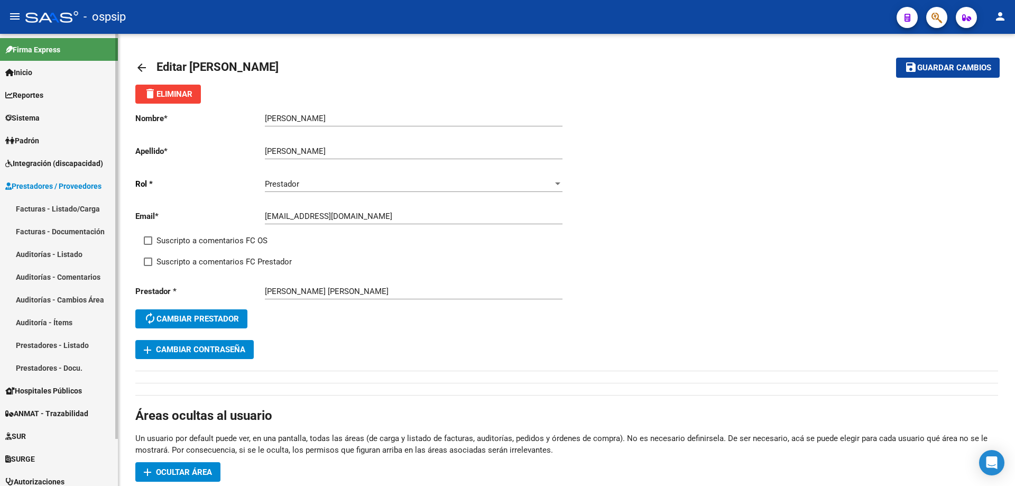
click at [54, 213] on link "Facturas - Listado/Carga" at bounding box center [59, 208] width 118 height 23
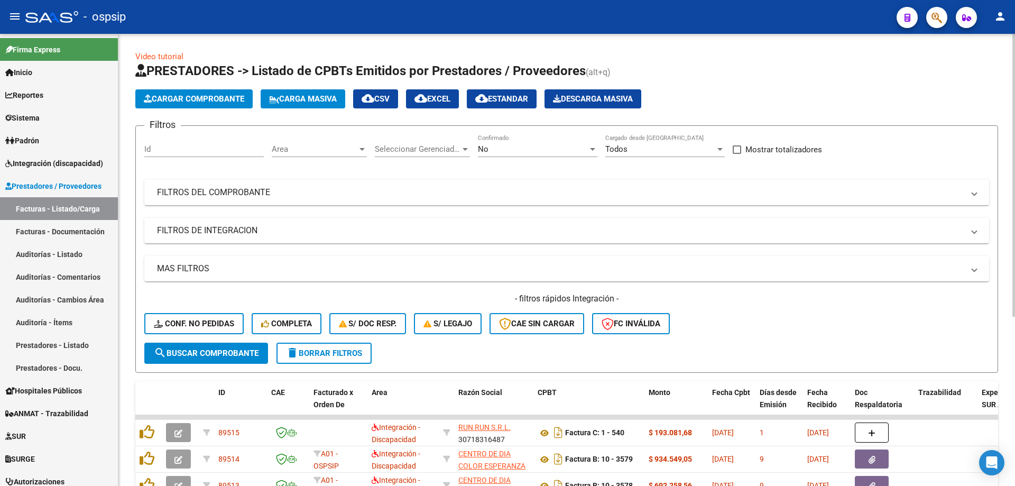
click at [520, 149] on div "No" at bounding box center [533, 149] width 110 height 10
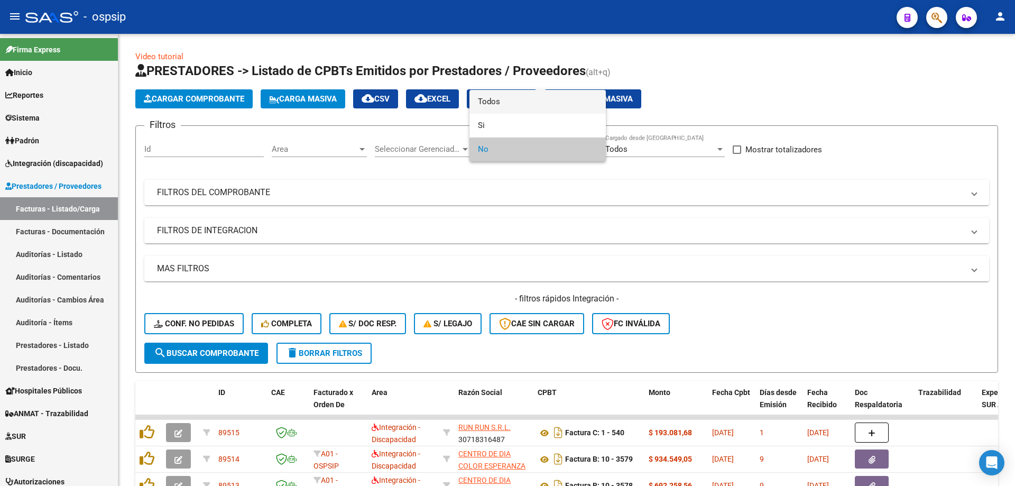
click at [507, 96] on span "Todos" at bounding box center [538, 102] width 120 height 24
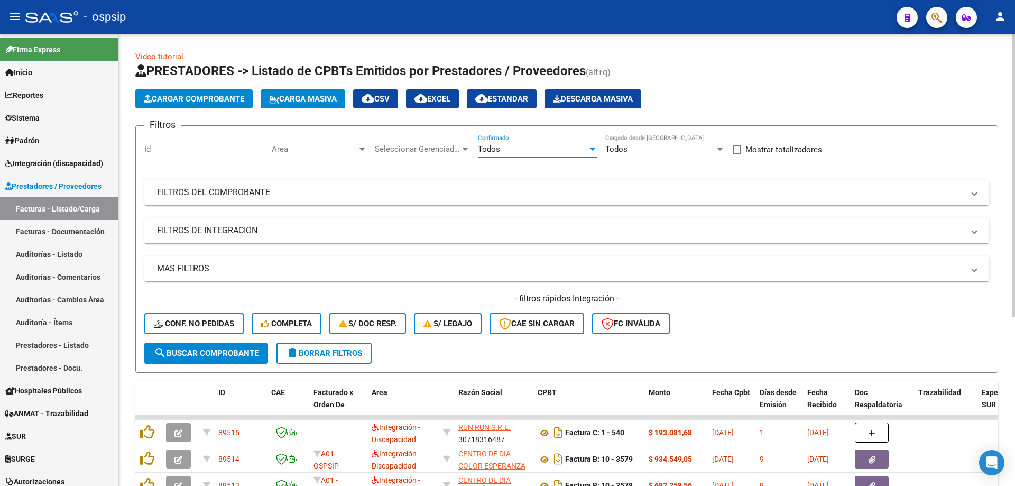
click at [191, 179] on div "Filtros Id Area Area Seleccionar Gerenciador Seleccionar Gerenciador Todos Conf…" at bounding box center [566, 238] width 845 height 208
click at [195, 191] on mat-panel-title "FILTROS DEL COMPROBANTE" at bounding box center [560, 193] width 807 height 12
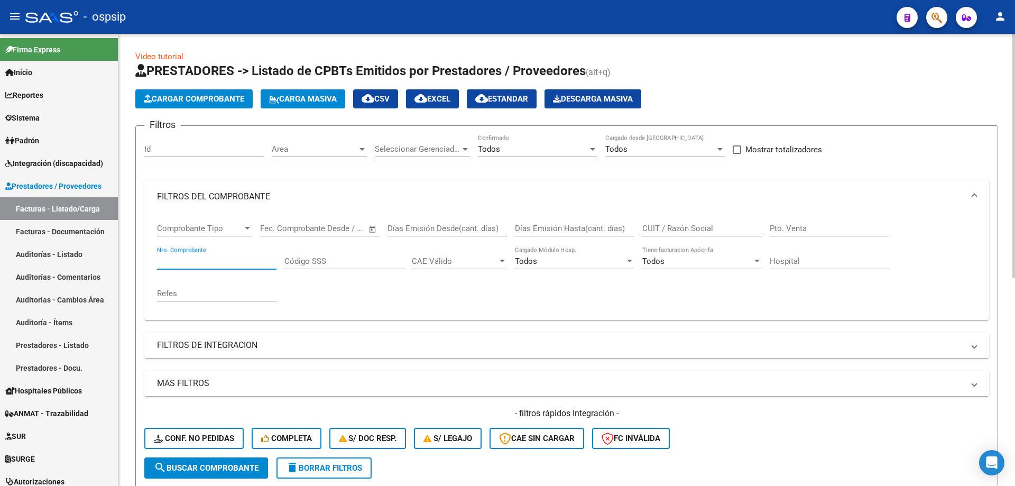
click at [200, 257] on input "Nro. Comprobante" at bounding box center [217, 262] width 120 height 10
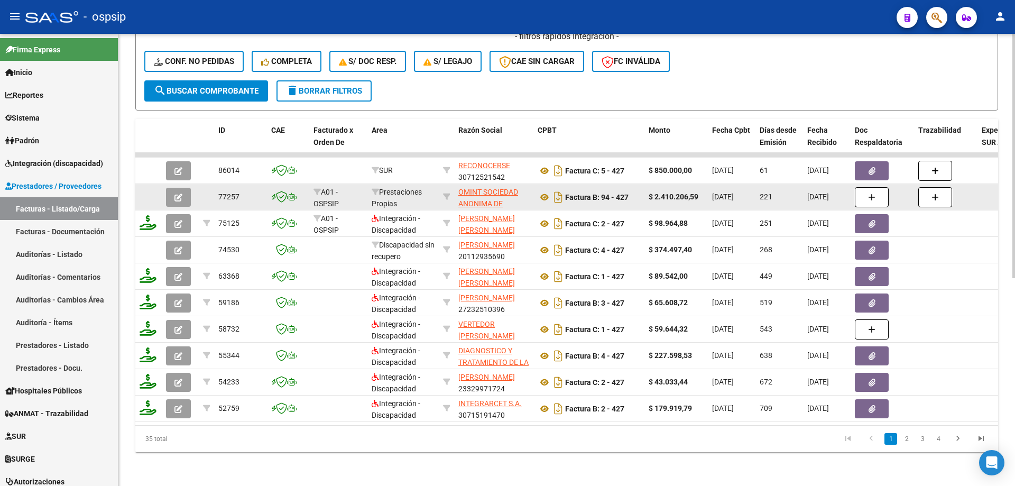
scroll to position [385, 0]
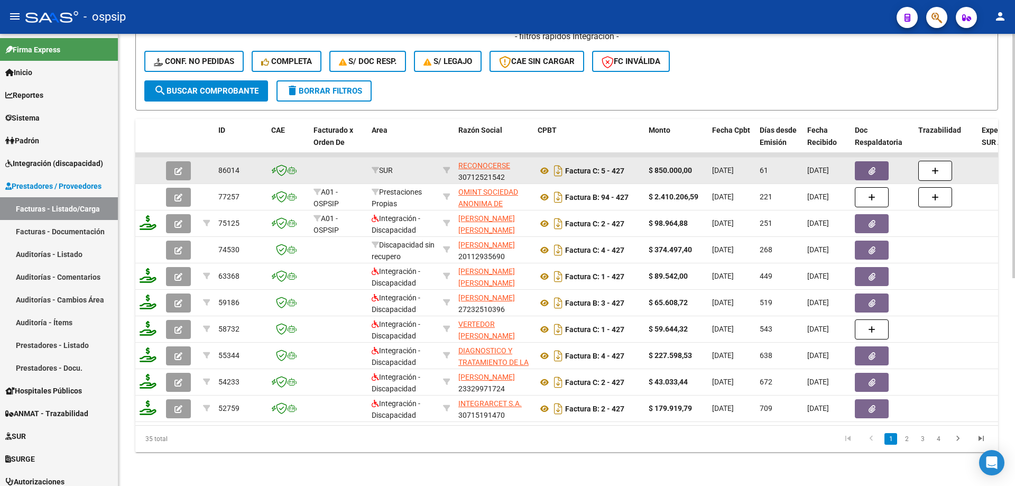
type input "427"
click at [179, 167] on icon "button" at bounding box center [179, 171] width 8 height 8
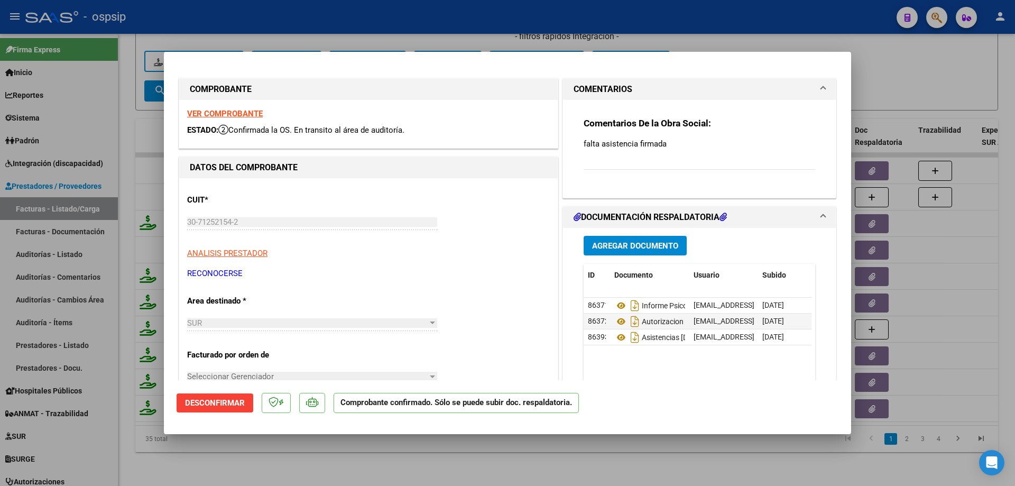
click at [244, 111] on strong "VER COMPROBANTE" at bounding box center [225, 114] width 76 height 10
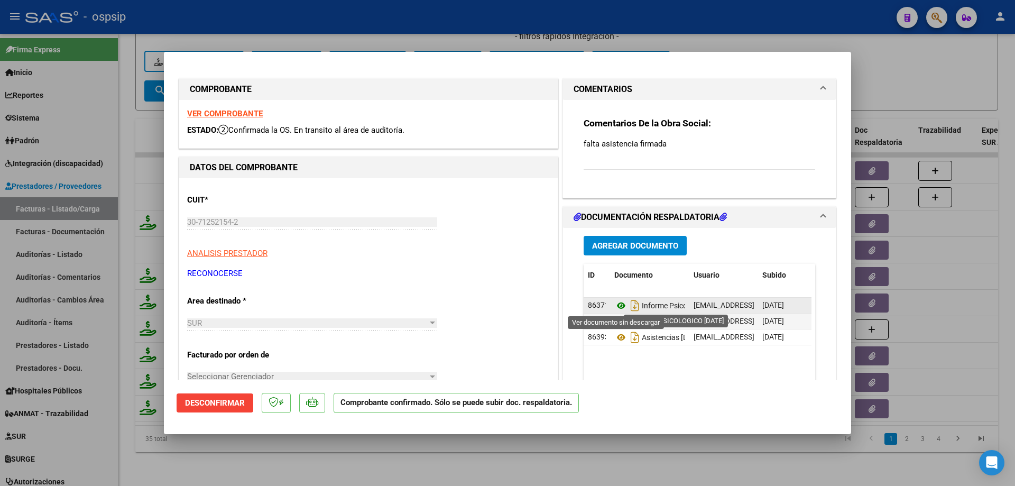
click at [617, 304] on icon at bounding box center [622, 305] width 14 height 13
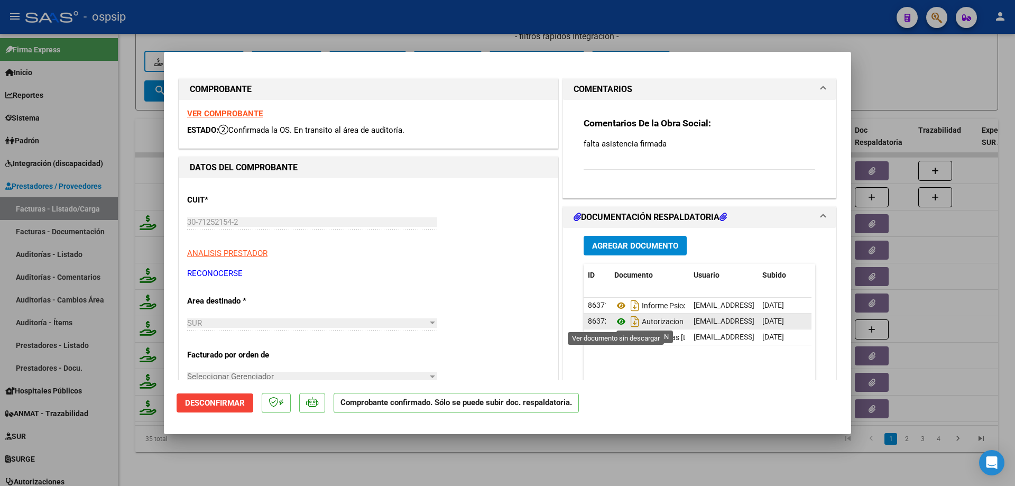
click at [617, 319] on icon at bounding box center [622, 321] width 14 height 13
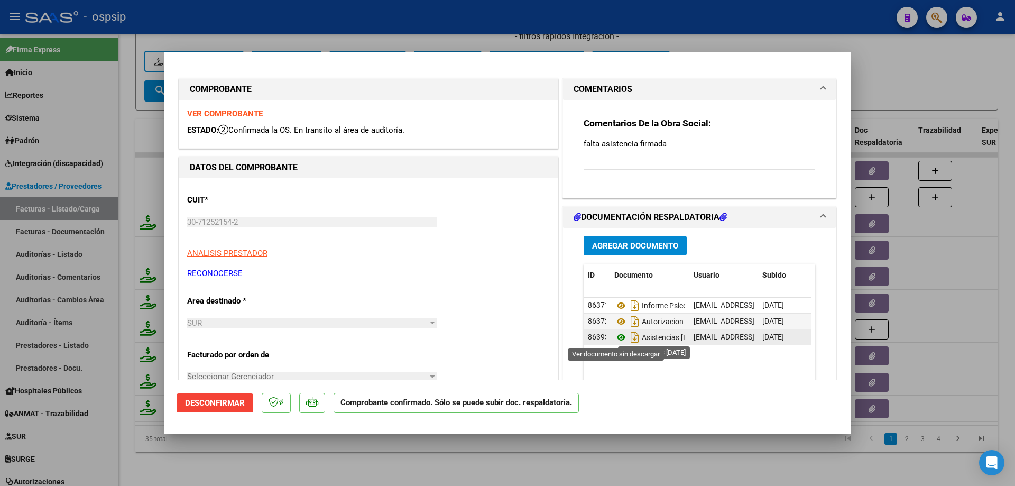
click at [615, 337] on icon at bounding box center [622, 337] width 14 height 13
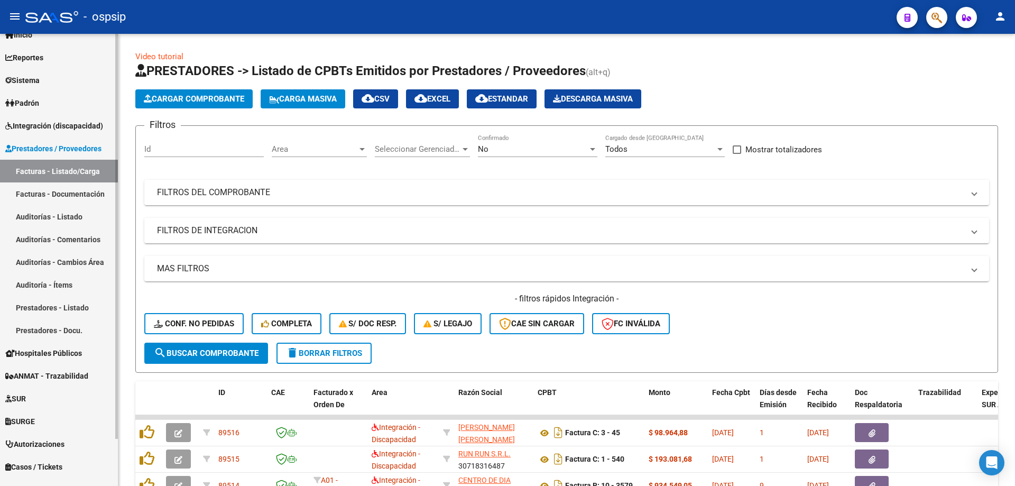
scroll to position [52, 0]
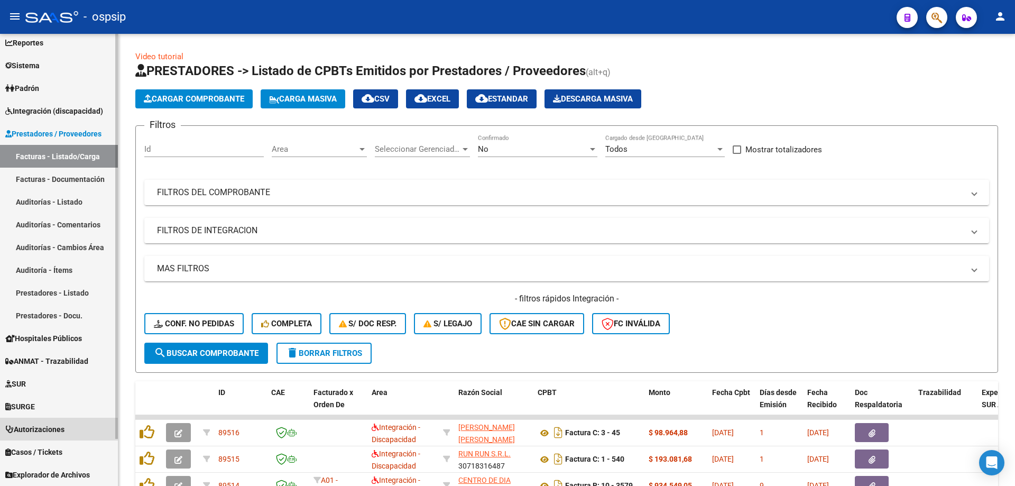
click at [71, 429] on link "Autorizaciones" at bounding box center [59, 429] width 118 height 23
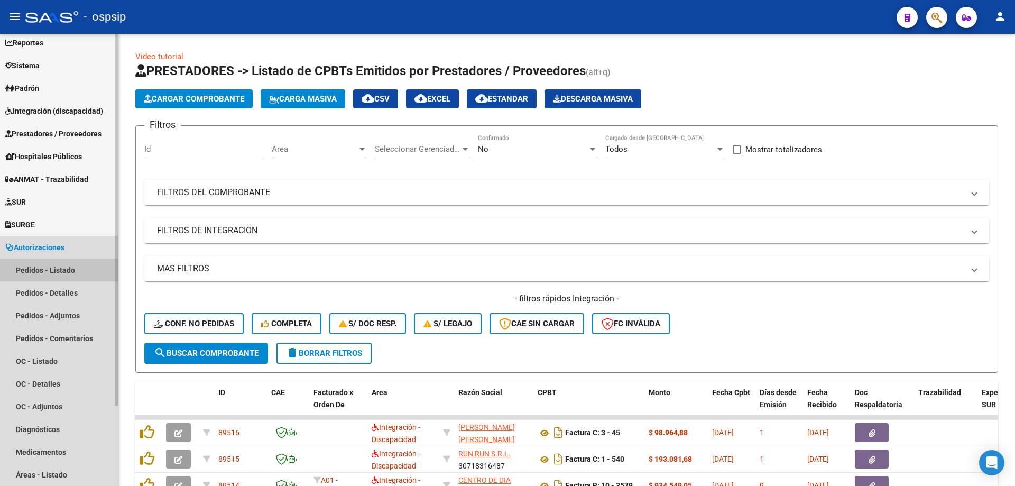
click at [66, 263] on link "Pedidos - Listado" at bounding box center [59, 270] width 118 height 23
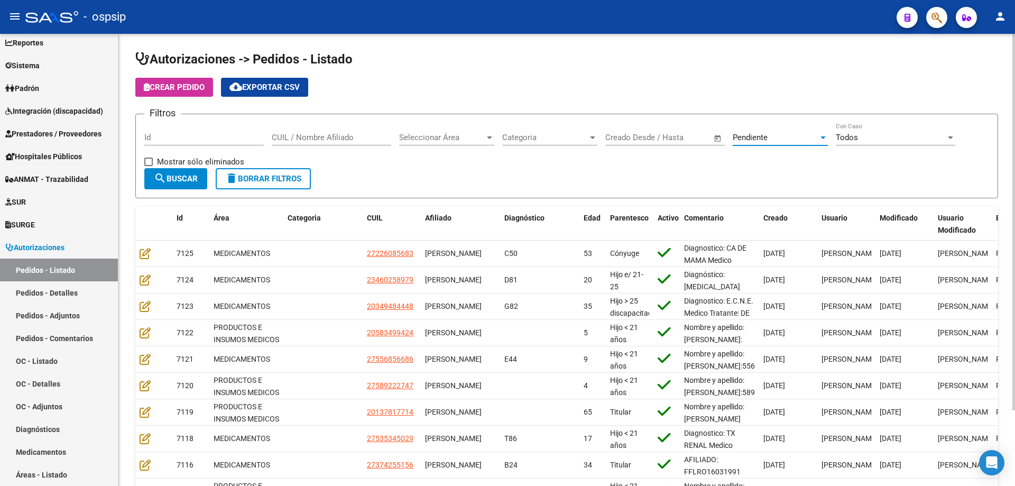
click at [771, 136] on div "Pendiente" at bounding box center [776, 138] width 86 height 10
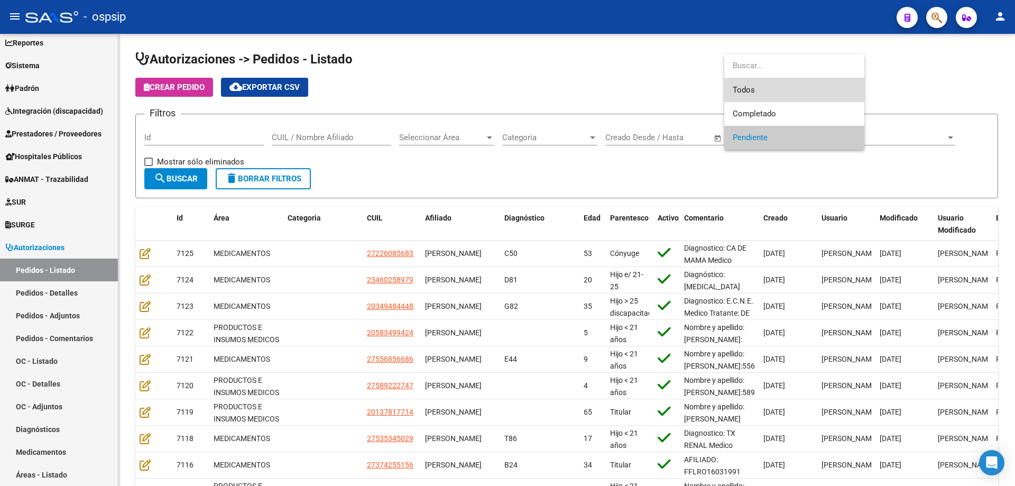
drag, startPoint x: 756, startPoint y: 88, endPoint x: 320, endPoint y: 98, distance: 436.4
click at [756, 87] on span "Todos" at bounding box center [794, 90] width 123 height 24
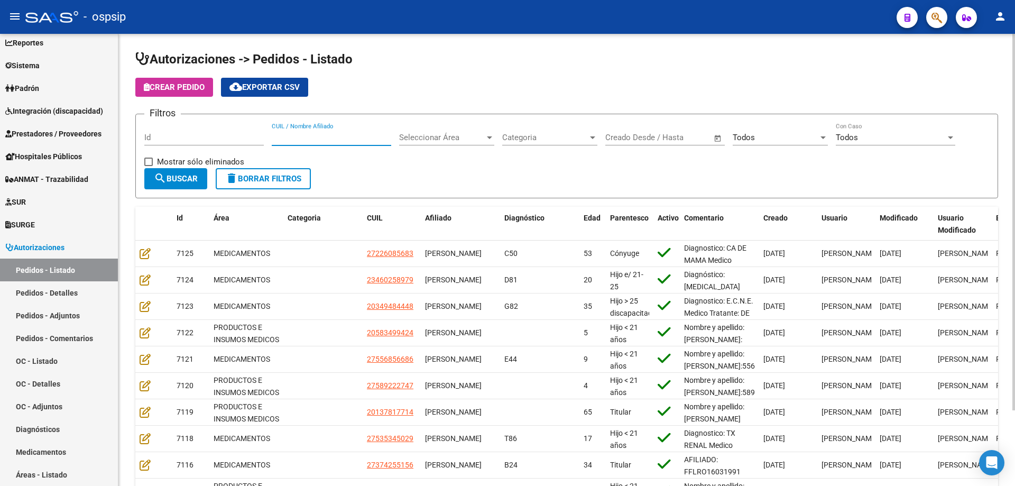
click at [297, 141] on input "CUIL / Nombre Afiliado" at bounding box center [332, 138] width 120 height 10
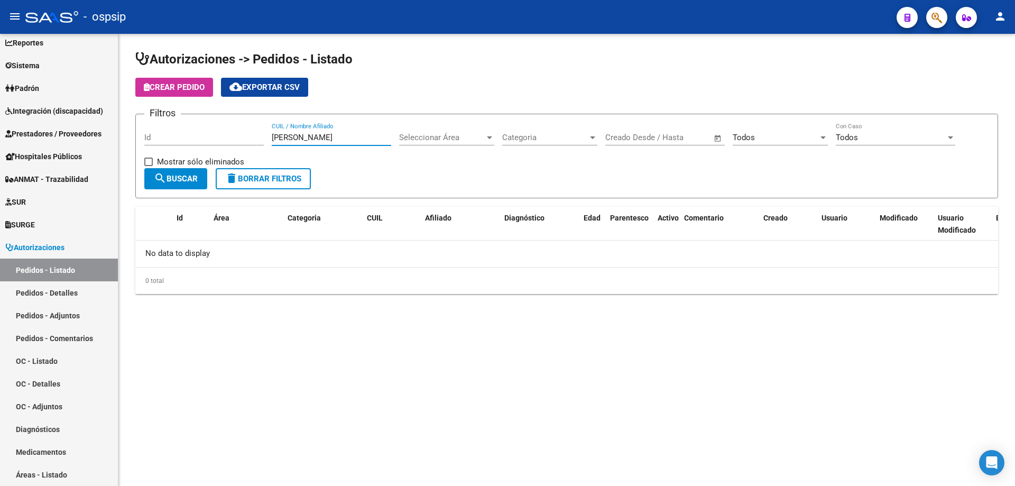
type input "[PERSON_NAME]"
click at [311, 139] on input "[PERSON_NAME]" at bounding box center [332, 138] width 120 height 10
paste input "27288693361"
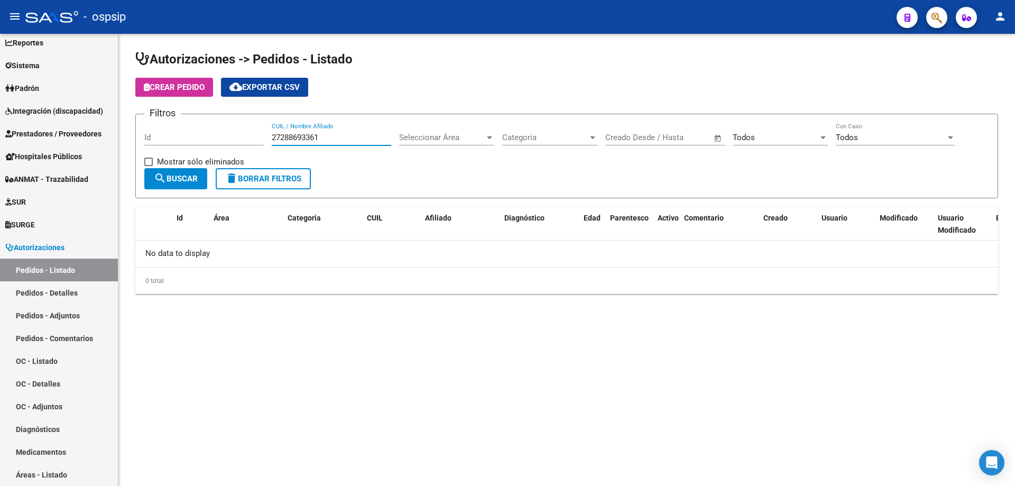
click at [286, 130] on div "27288693361 CUIL / Nombre Afiliado" at bounding box center [332, 134] width 120 height 23
click at [287, 137] on input "27288693361" at bounding box center [332, 138] width 120 height 10
paste input "0281410696"
type input "20281410696"
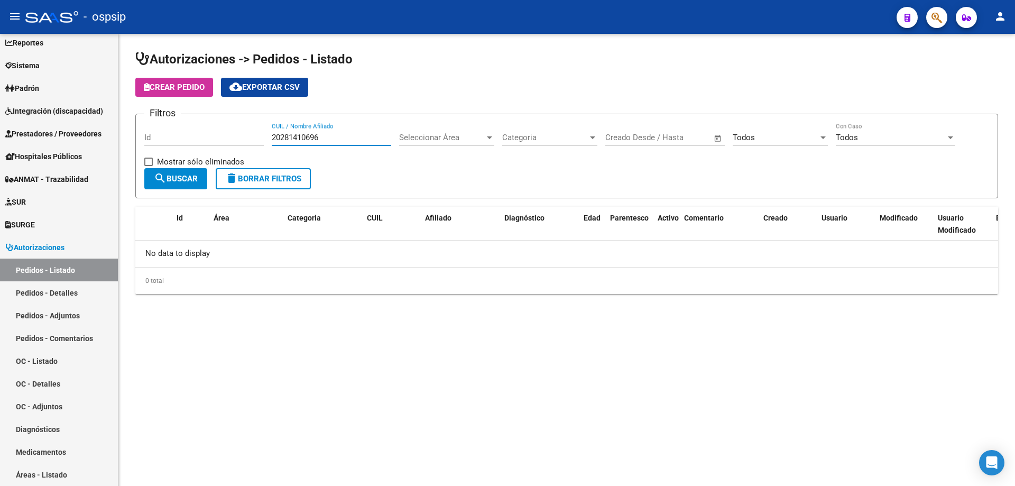
click at [303, 141] on input "20281410696" at bounding box center [332, 138] width 120 height 10
click at [933, 11] on span "button" at bounding box center [937, 18] width 11 height 22
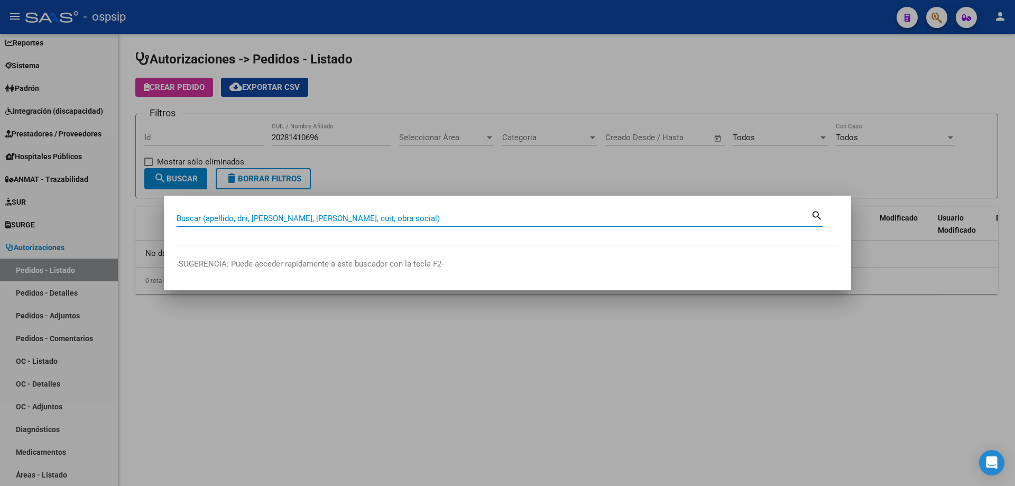
paste input "20281410696"
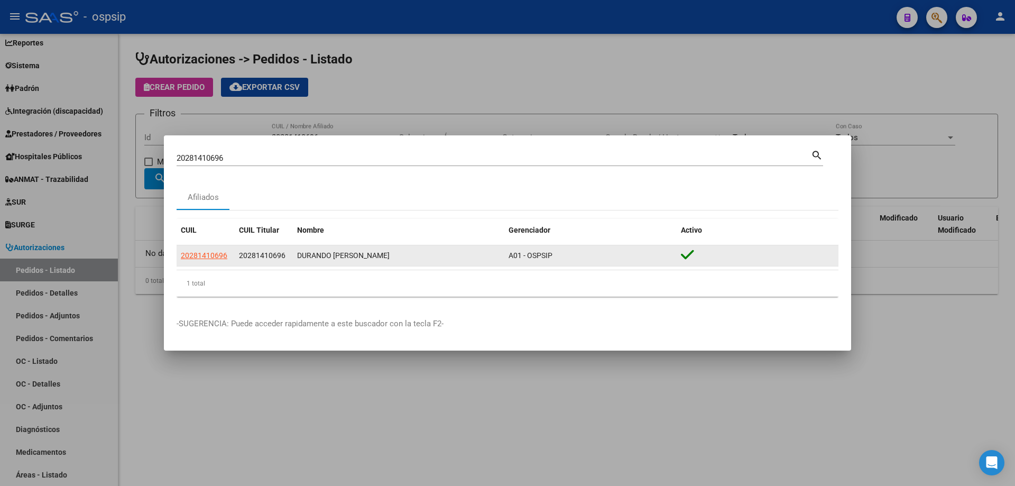
click at [228, 258] on div "20281410696" at bounding box center [206, 256] width 50 height 12
click at [224, 258] on span "20281410696" at bounding box center [204, 255] width 47 height 8
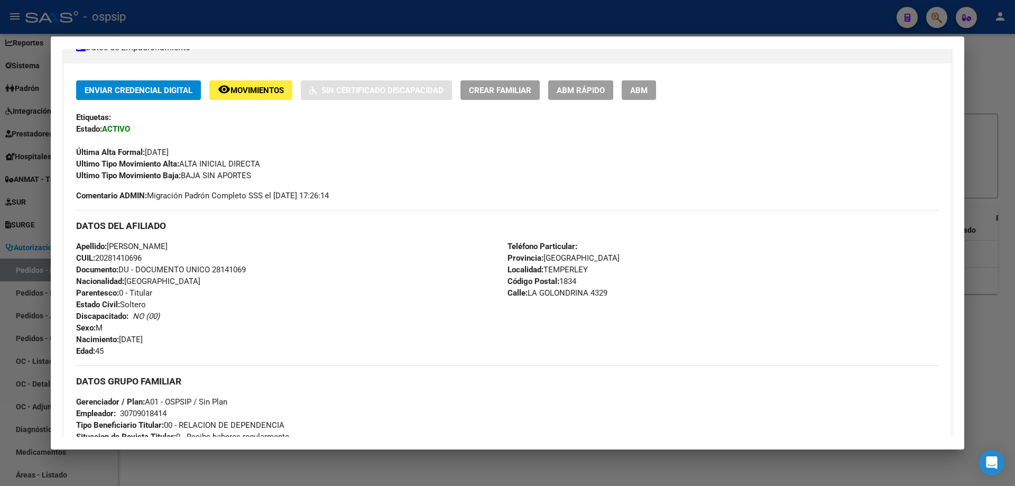
scroll to position [212, 0]
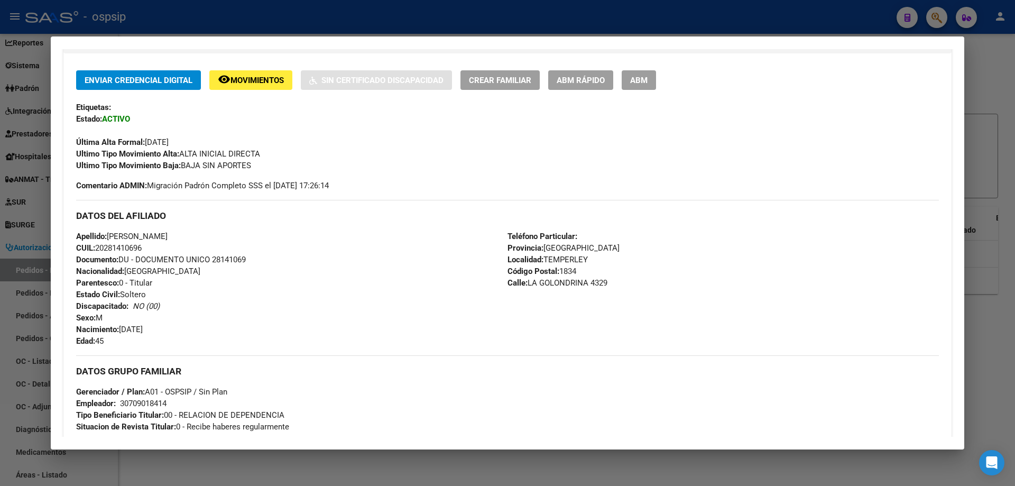
click at [362, 461] on div at bounding box center [507, 243] width 1015 height 486
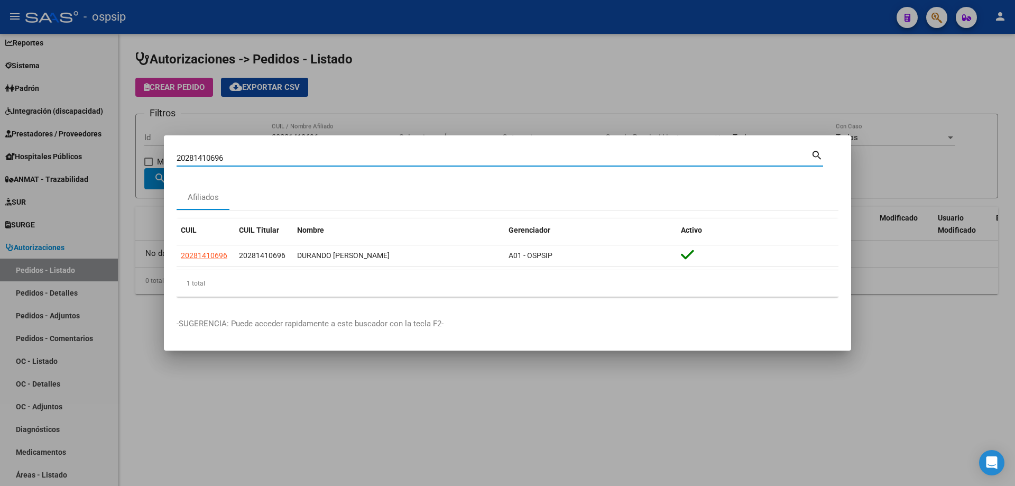
click at [206, 160] on input "20281410696" at bounding box center [494, 158] width 635 height 10
paste input "118648049"
type input "20118648049"
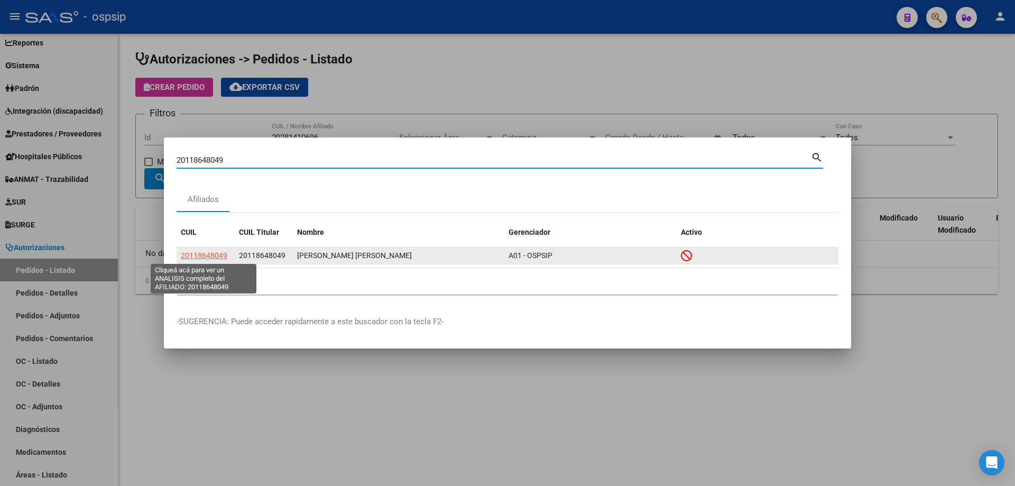
click at [211, 255] on span "20118648049" at bounding box center [204, 255] width 47 height 8
type textarea "20118648049"
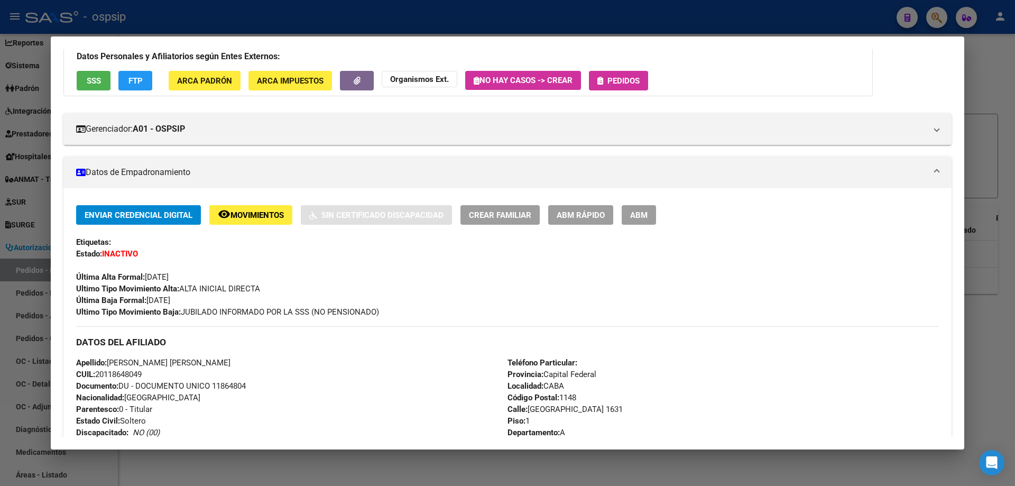
scroll to position [0, 0]
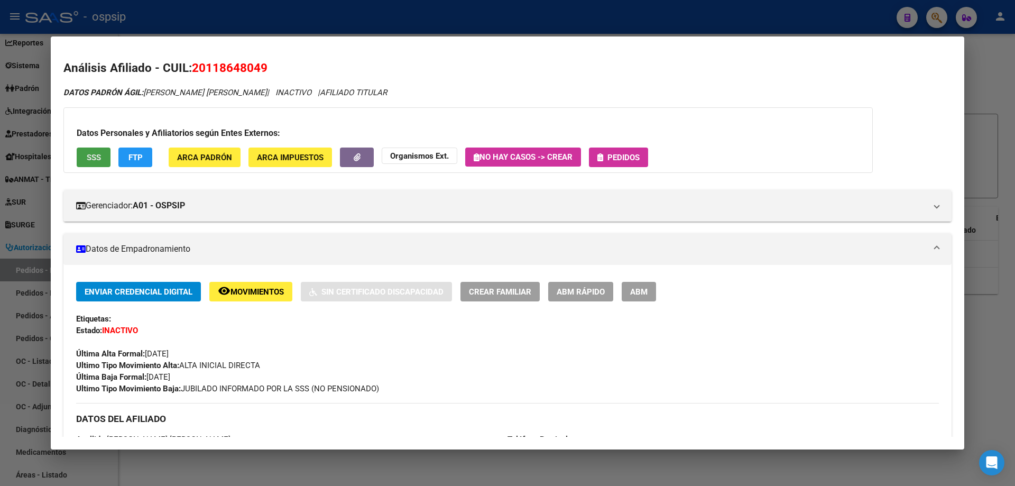
click at [90, 158] on span "SSS" at bounding box center [94, 158] width 14 height 10
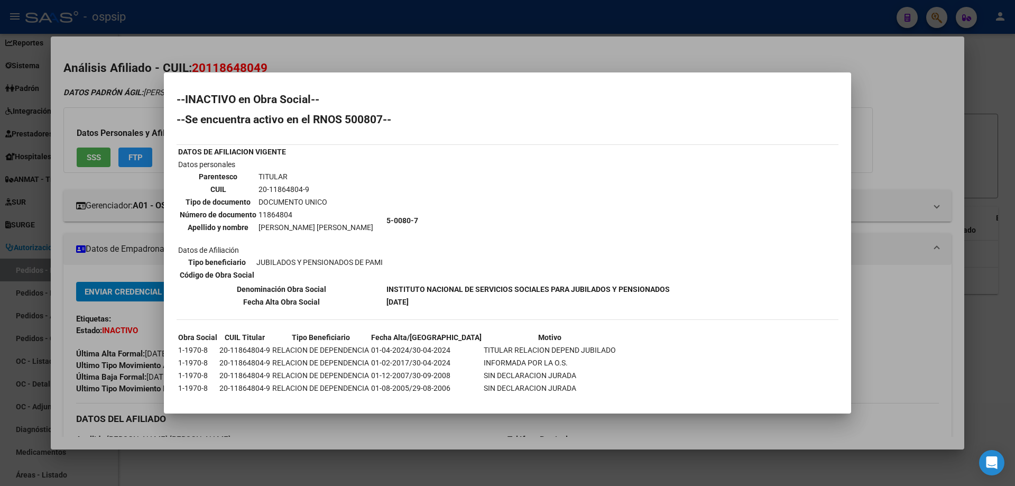
scroll to position [16, 0]
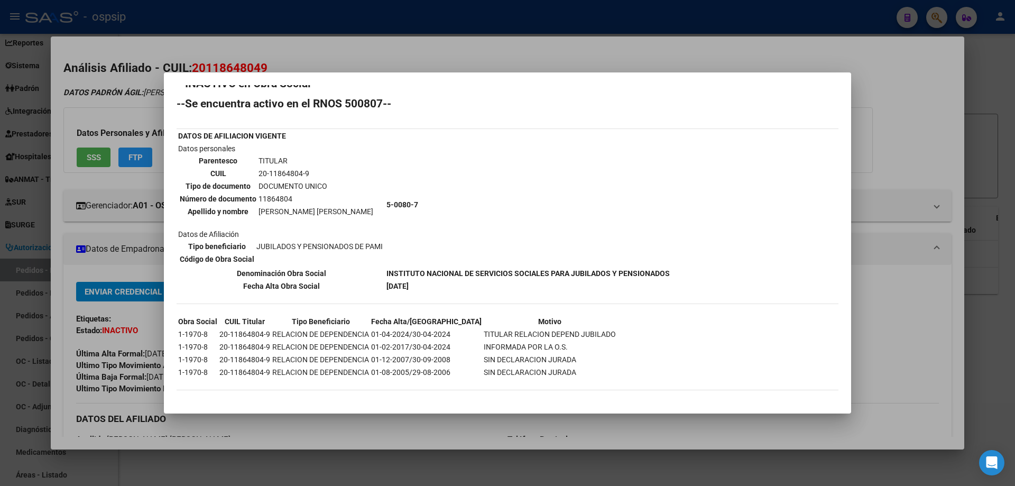
click at [329, 60] on div at bounding box center [507, 243] width 1015 height 486
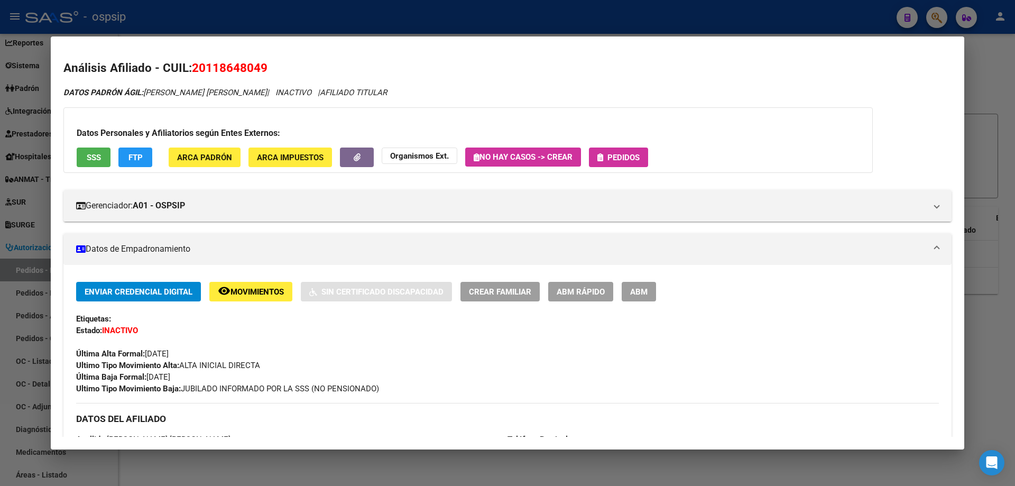
click at [185, 26] on div at bounding box center [507, 243] width 1015 height 486
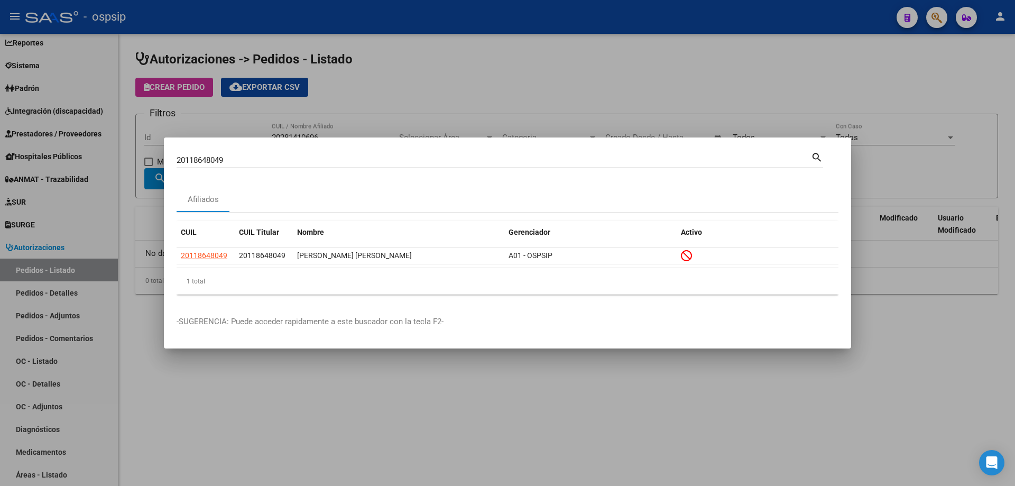
click at [210, 156] on input "20118648049" at bounding box center [494, 160] width 635 height 10
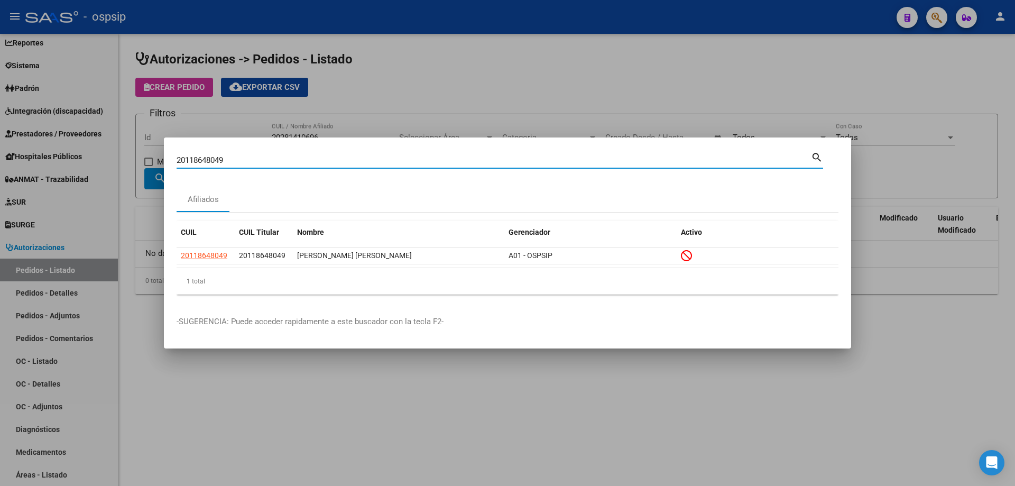
click at [210, 156] on input "20118648049" at bounding box center [494, 160] width 635 height 10
paste input "7225456688"
type input "27225456688"
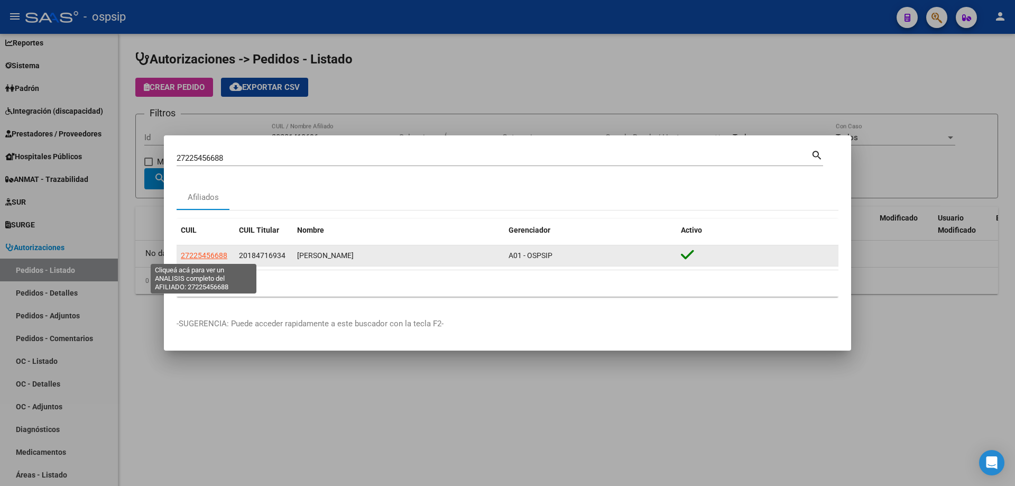
click at [195, 253] on span "27225456688" at bounding box center [204, 255] width 47 height 8
type textarea "27225456688"
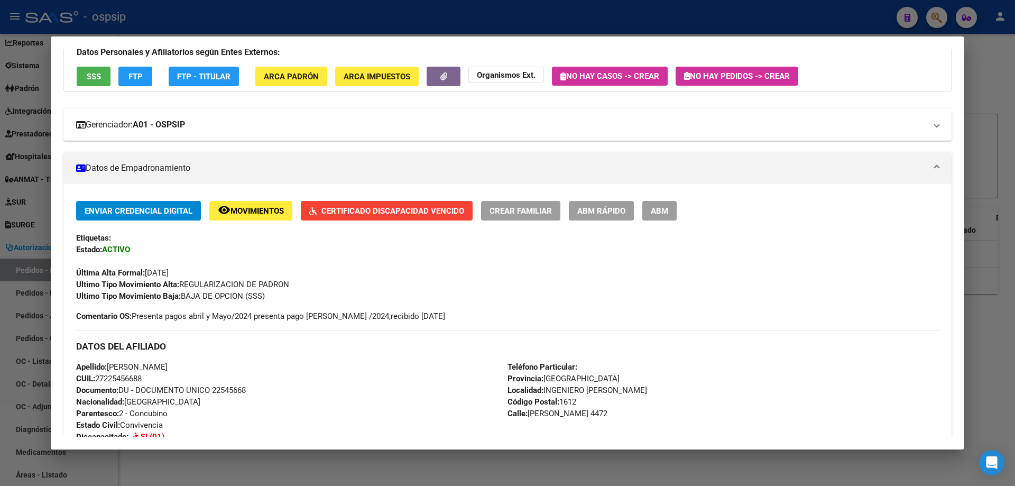
scroll to position [0, 0]
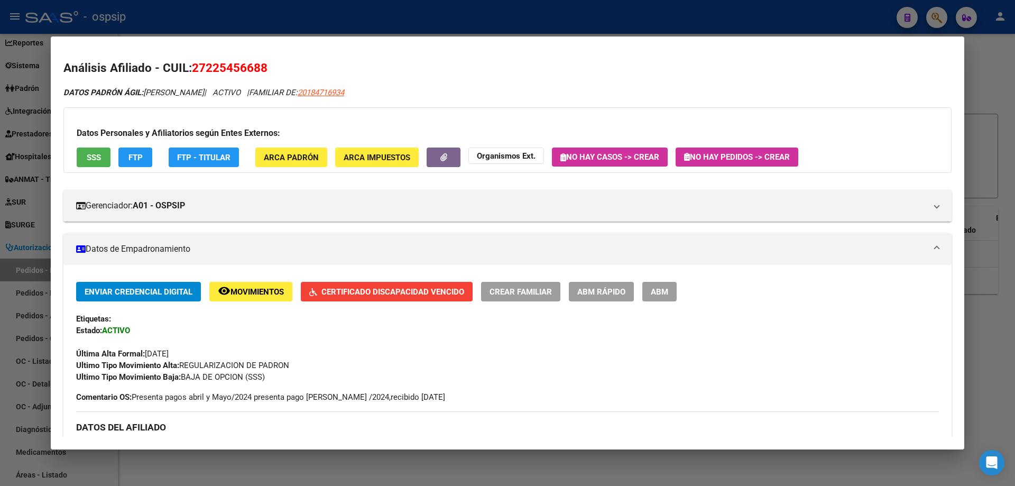
click at [87, 151] on button "SSS" at bounding box center [94, 158] width 34 height 20
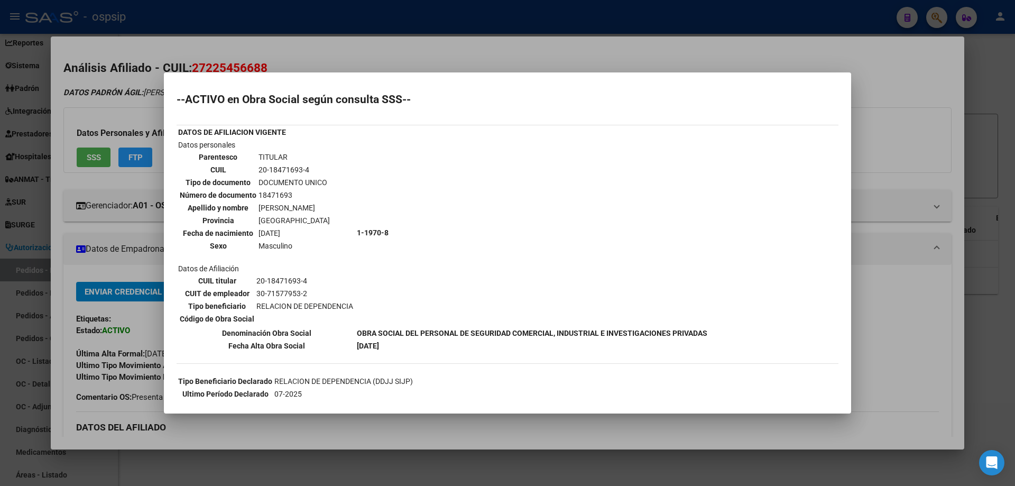
click at [394, 60] on div at bounding box center [507, 243] width 1015 height 486
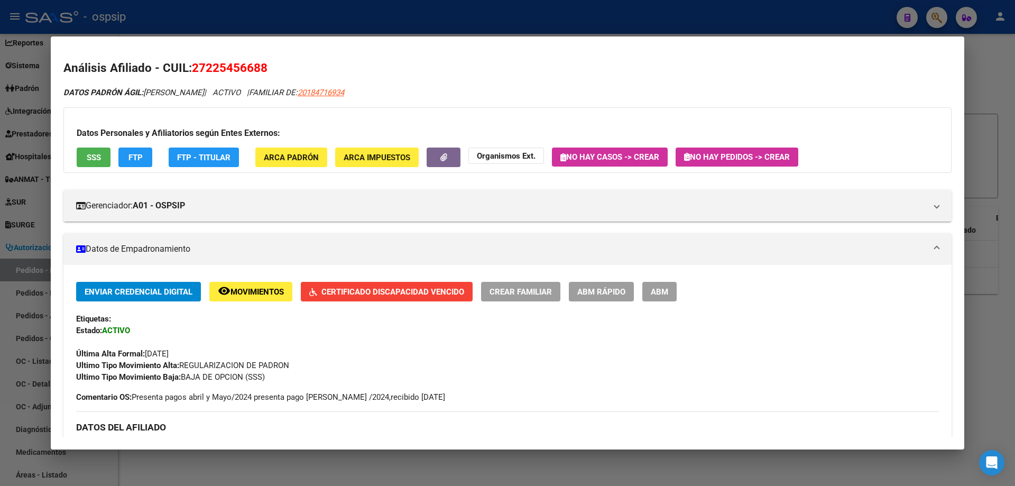
click at [387, 26] on div at bounding box center [507, 243] width 1015 height 486
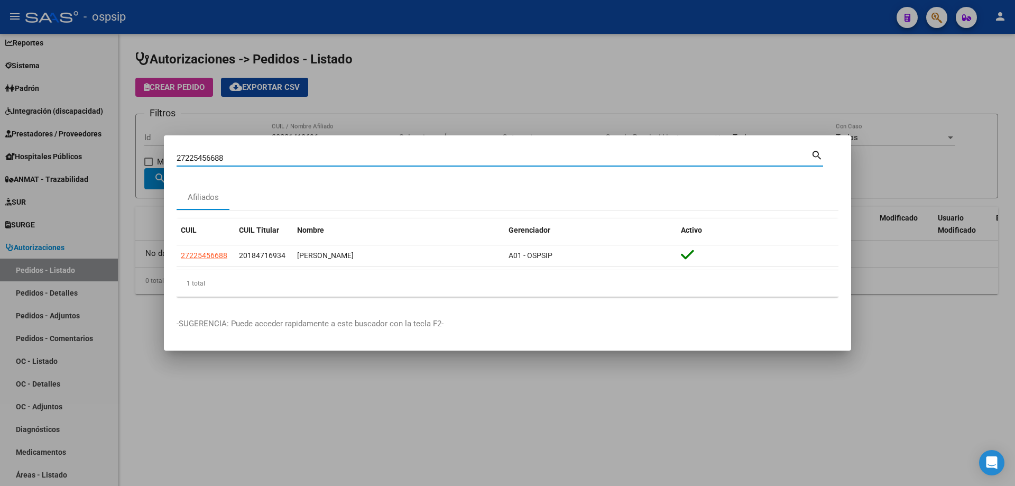
click at [200, 156] on input "27225456688" at bounding box center [494, 158] width 635 height 10
click at [201, 157] on input "27225456688" at bounding box center [494, 158] width 635 height 10
paste input "163480315"
type input "27163480315"
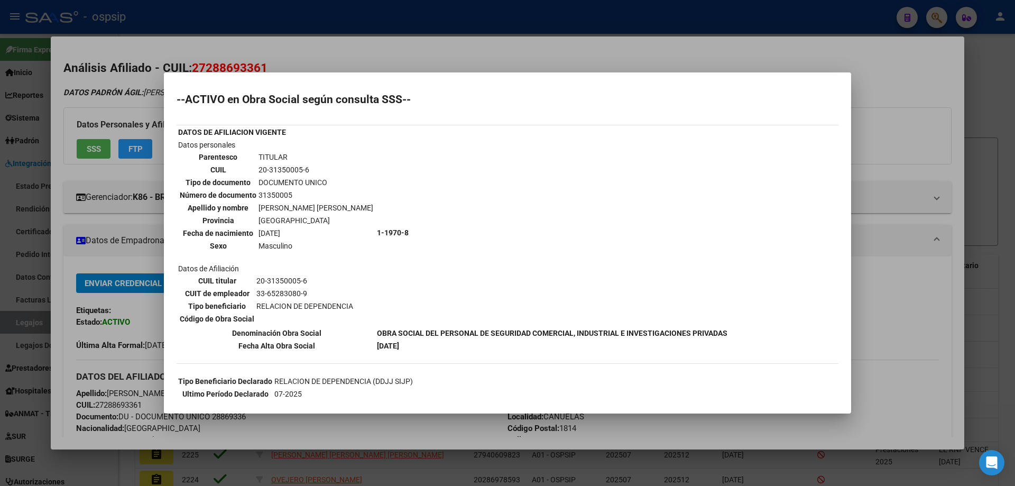
scroll to position [6, 0]
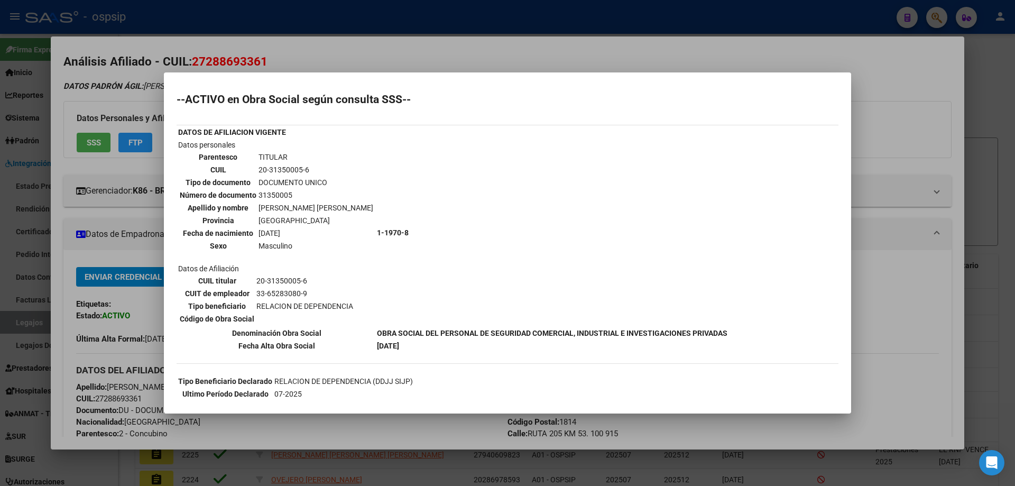
click at [320, 50] on div at bounding box center [507, 243] width 1015 height 486
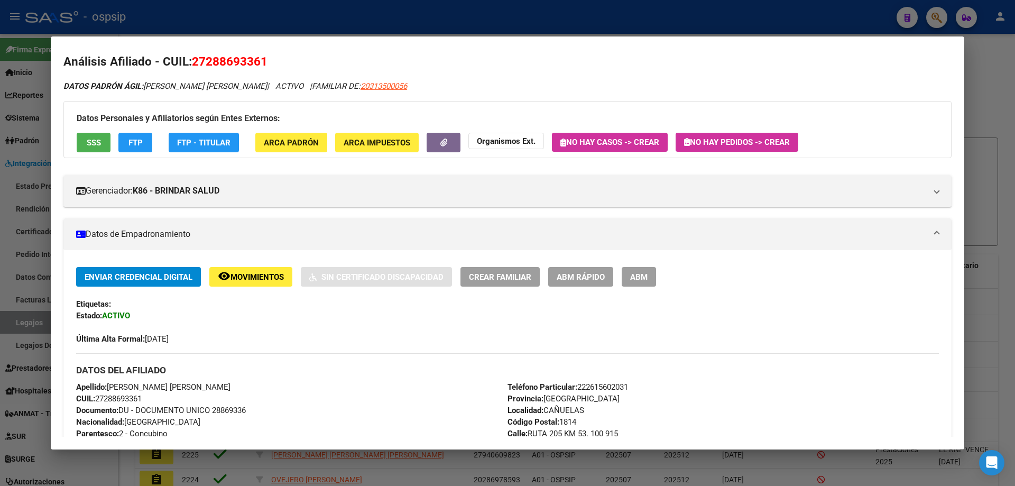
click at [250, 29] on div at bounding box center [507, 243] width 1015 height 486
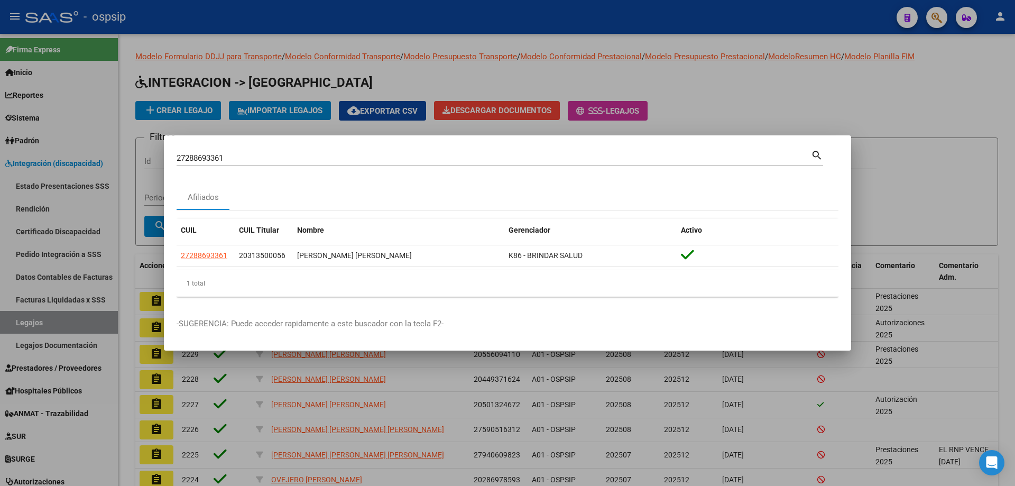
click at [206, 161] on input "27288693361" at bounding box center [494, 158] width 635 height 10
paste input "948752420"
type input "27948752420"
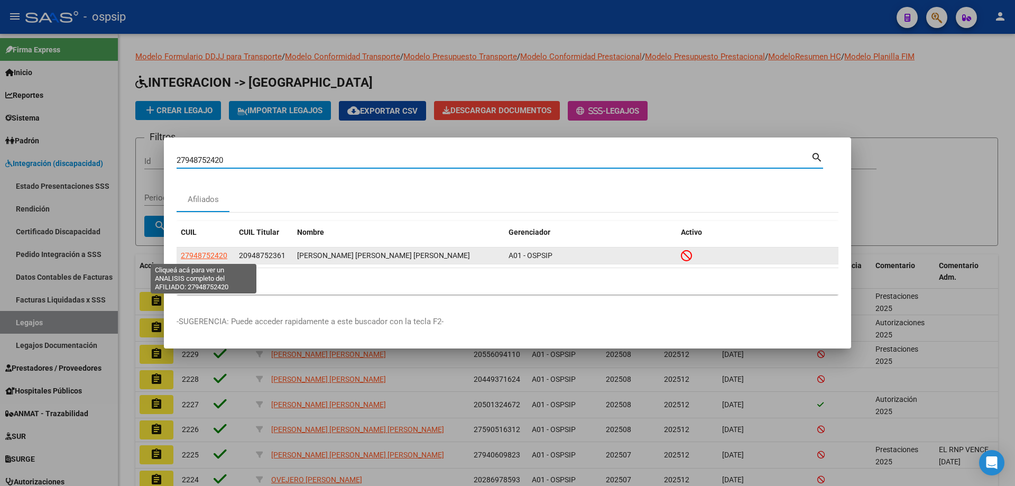
click at [216, 254] on span "27948752420" at bounding box center [204, 255] width 47 height 8
type textarea "27948752420"
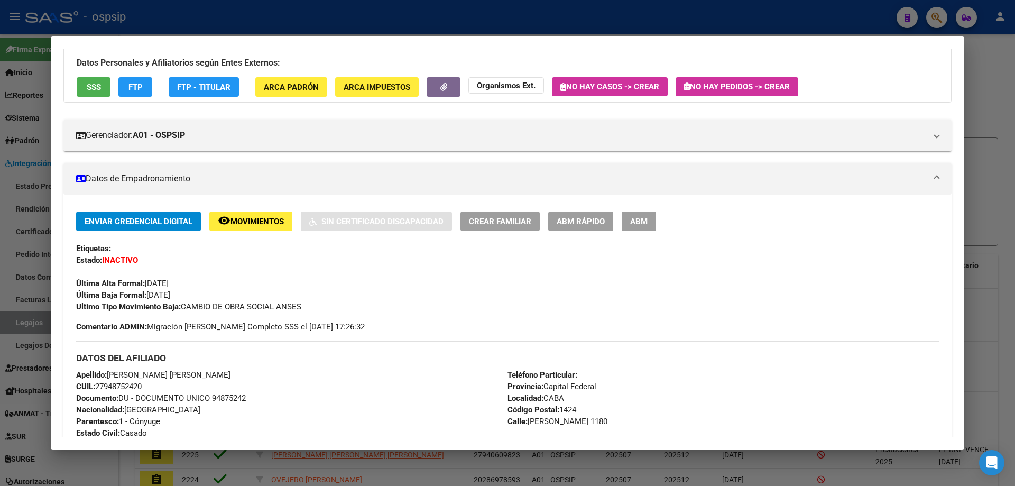
scroll to position [0, 0]
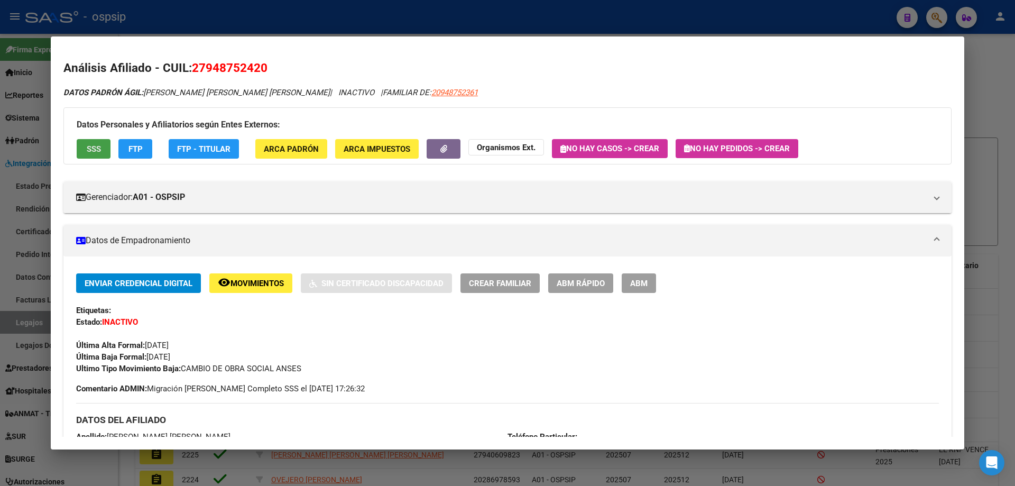
click at [83, 149] on button "SSS" at bounding box center [94, 149] width 34 height 20
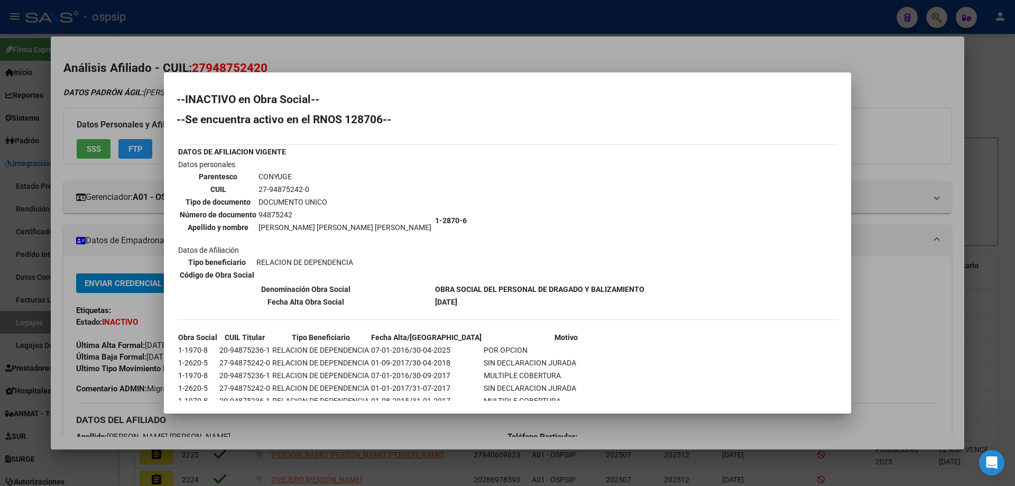
click at [66, 261] on div at bounding box center [507, 243] width 1015 height 486
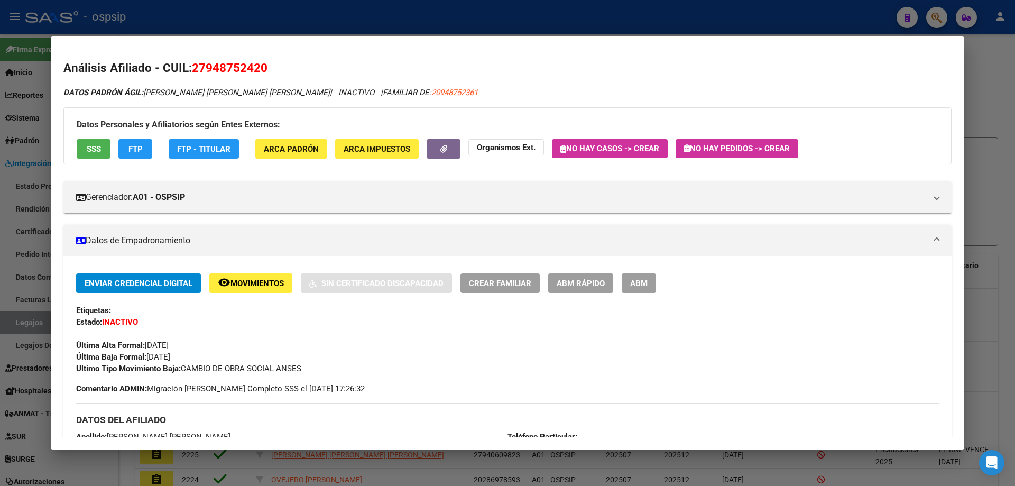
click at [237, 24] on div at bounding box center [507, 243] width 1015 height 486
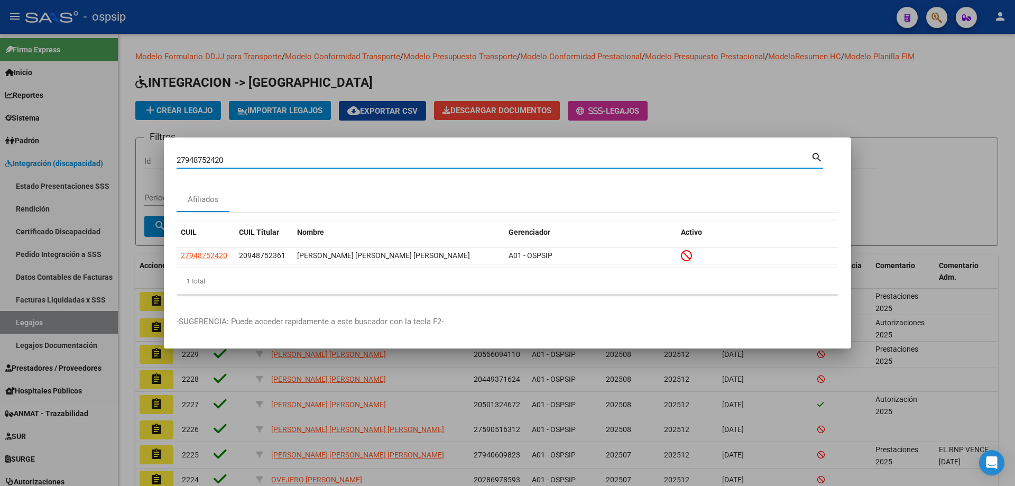
click at [204, 158] on input "27948752420" at bounding box center [494, 160] width 635 height 10
paste input "0185064795"
type input "20185064795"
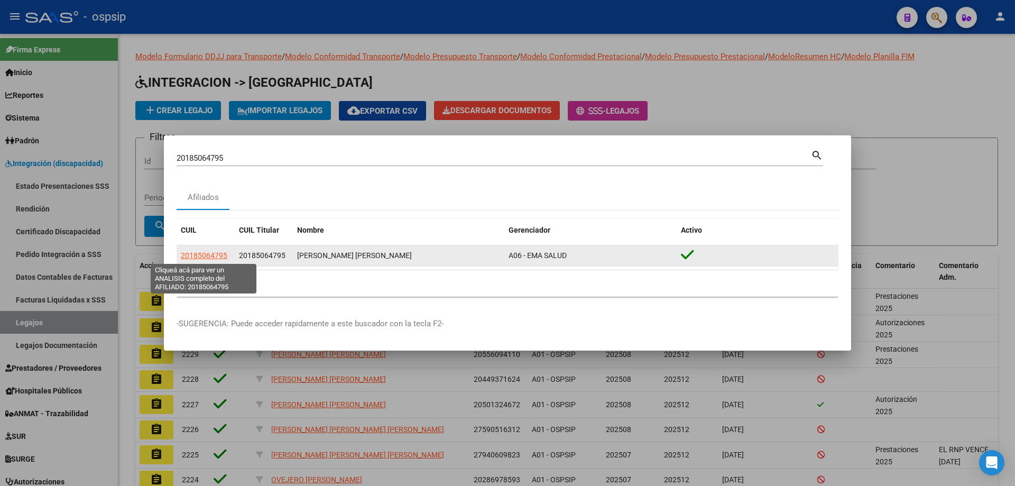
click at [201, 255] on span "20185064795" at bounding box center [204, 255] width 47 height 8
type textarea "20185064795"
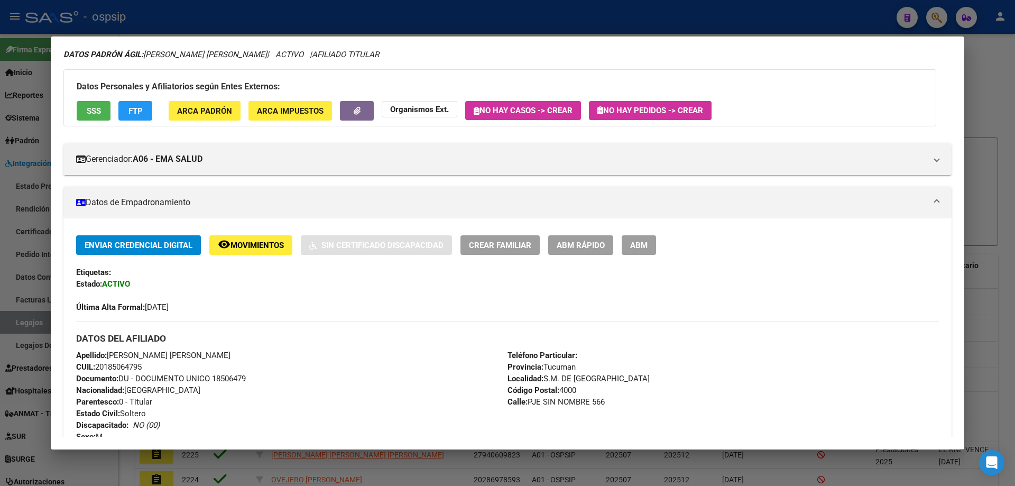
scroll to position [159, 0]
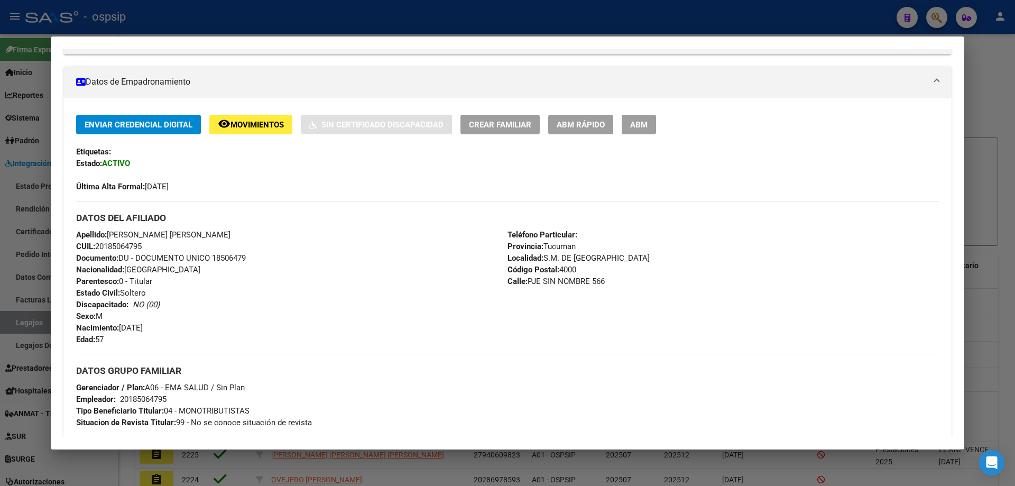
click at [242, 24] on div at bounding box center [507, 243] width 1015 height 486
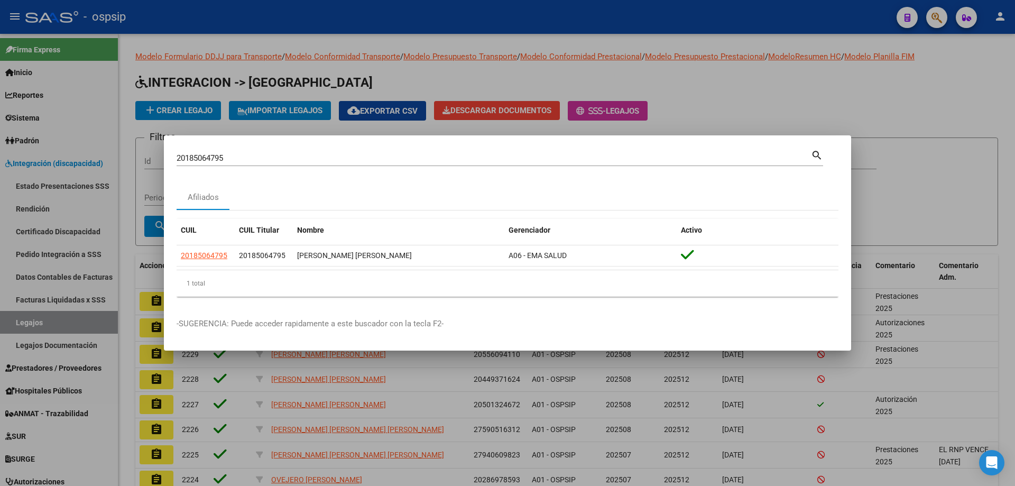
click at [218, 159] on input "20185064795" at bounding box center [494, 158] width 635 height 10
paste input "7201995197"
type input "27201995197"
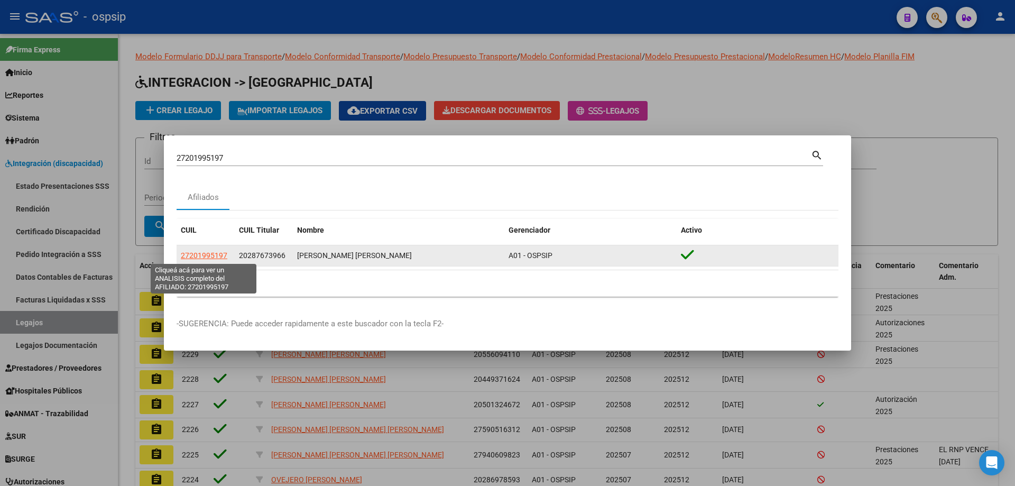
click at [210, 259] on span "27201995197" at bounding box center [204, 255] width 47 height 8
type textarea "27201995197"
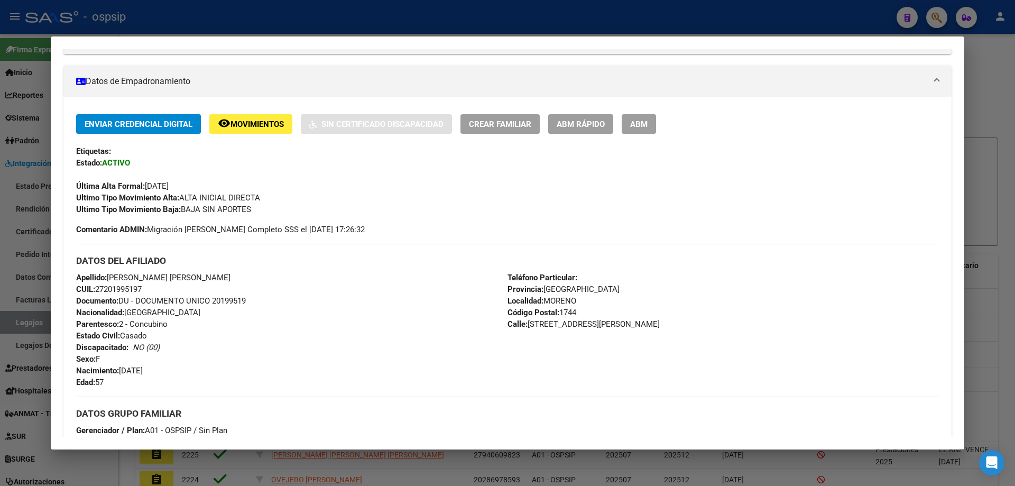
scroll to position [0, 0]
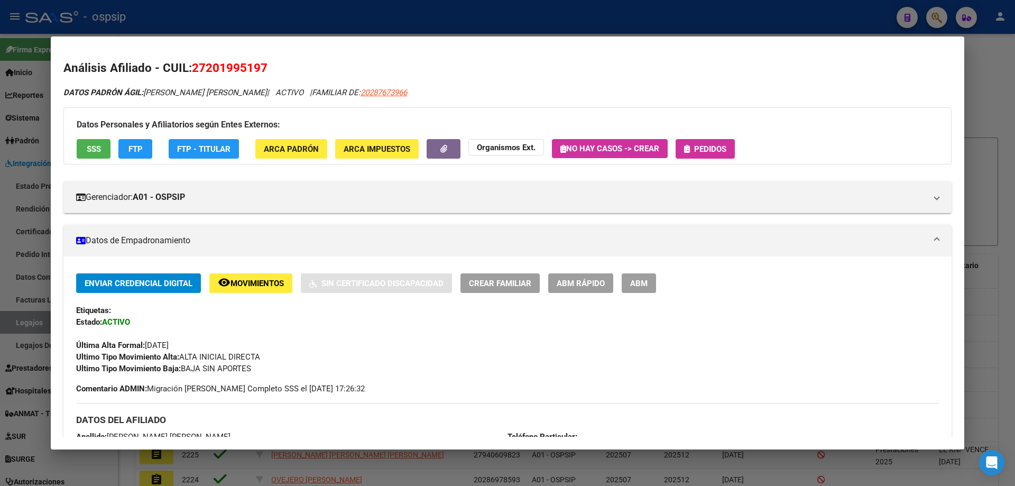
click at [95, 145] on span "SSS" at bounding box center [94, 149] width 14 height 10
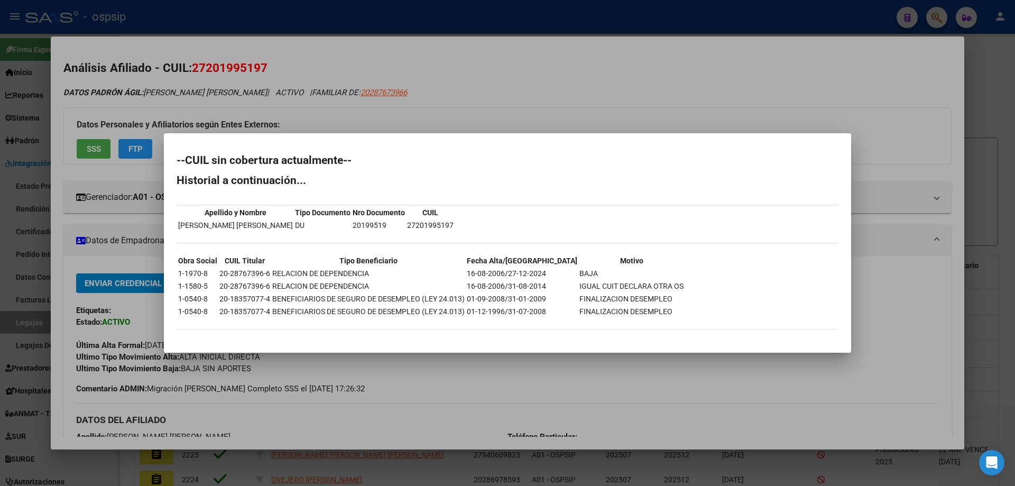
click at [456, 18] on div at bounding box center [507, 243] width 1015 height 486
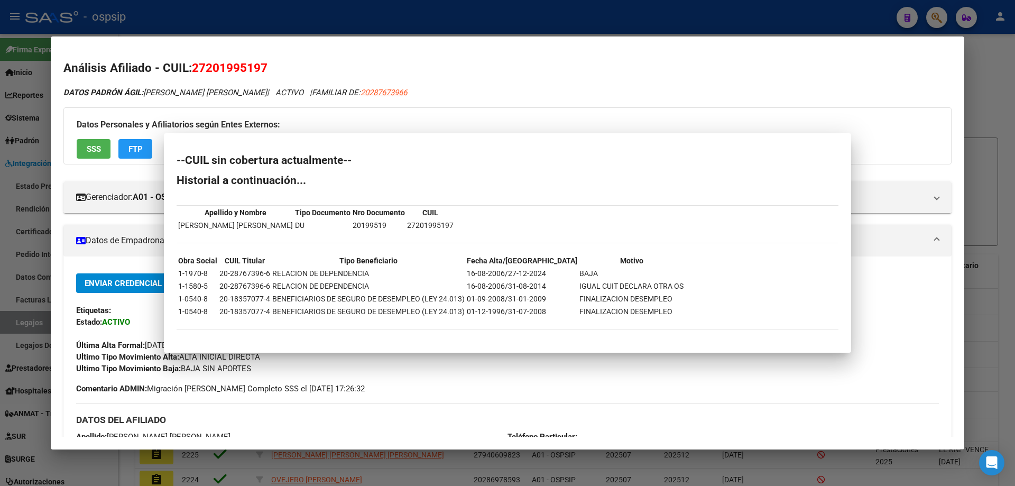
click at [456, 18] on div at bounding box center [507, 243] width 1015 height 486
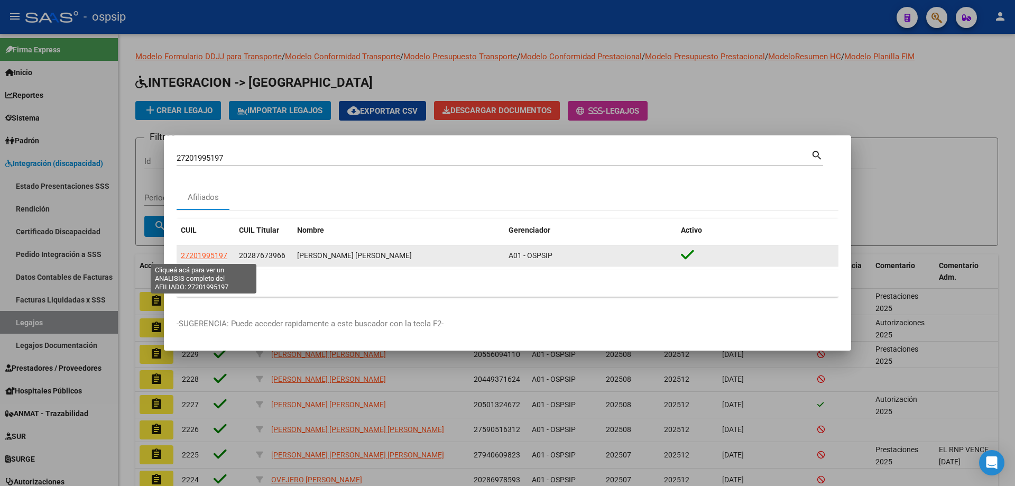
click at [222, 254] on span "27201995197" at bounding box center [204, 255] width 47 height 8
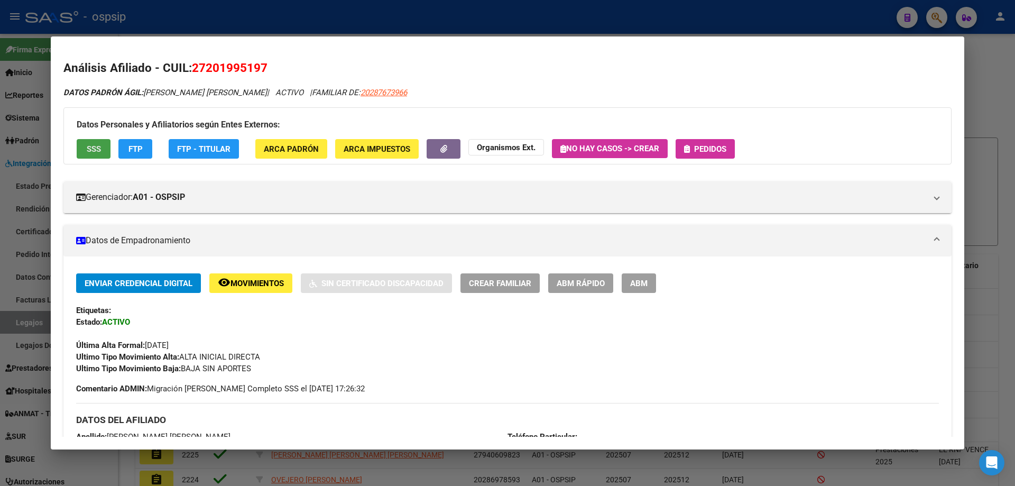
click at [89, 141] on button "SSS" at bounding box center [94, 149] width 34 height 20
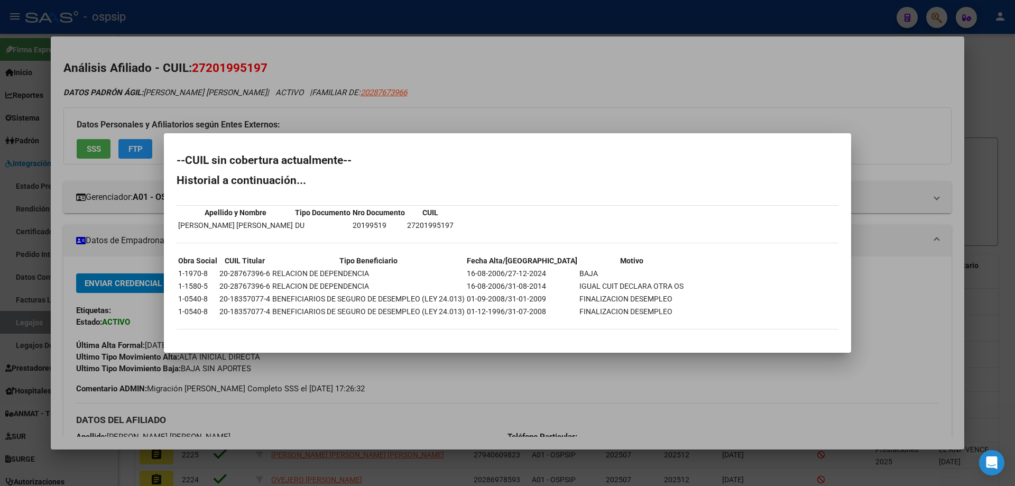
click at [59, 104] on div at bounding box center [507, 243] width 1015 height 486
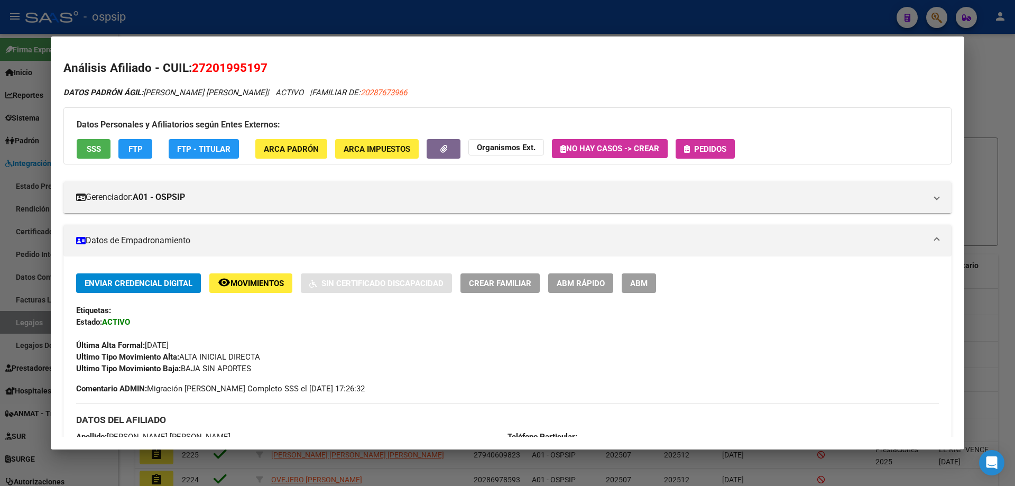
click at [234, 0] on div at bounding box center [507, 243] width 1015 height 486
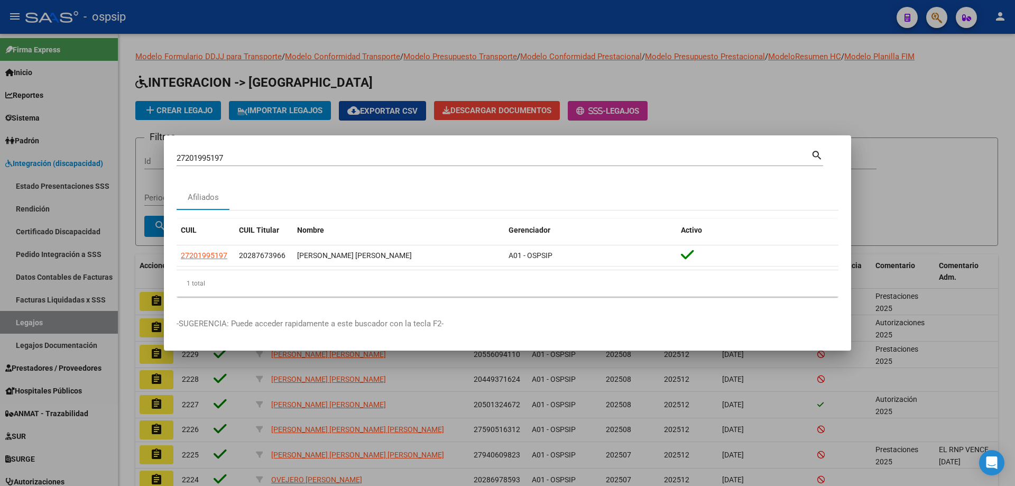
click at [304, 20] on div at bounding box center [507, 243] width 1015 height 486
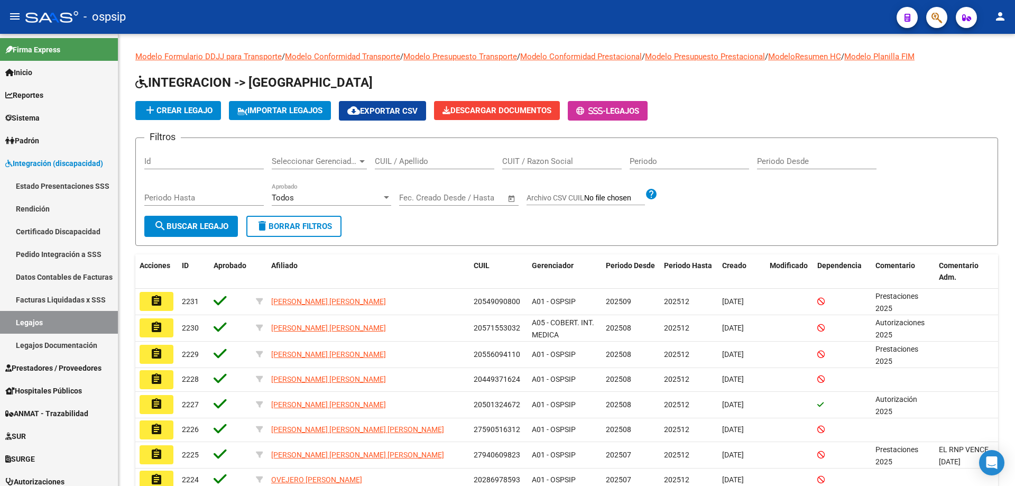
click at [936, 17] on icon "button" at bounding box center [937, 18] width 11 height 12
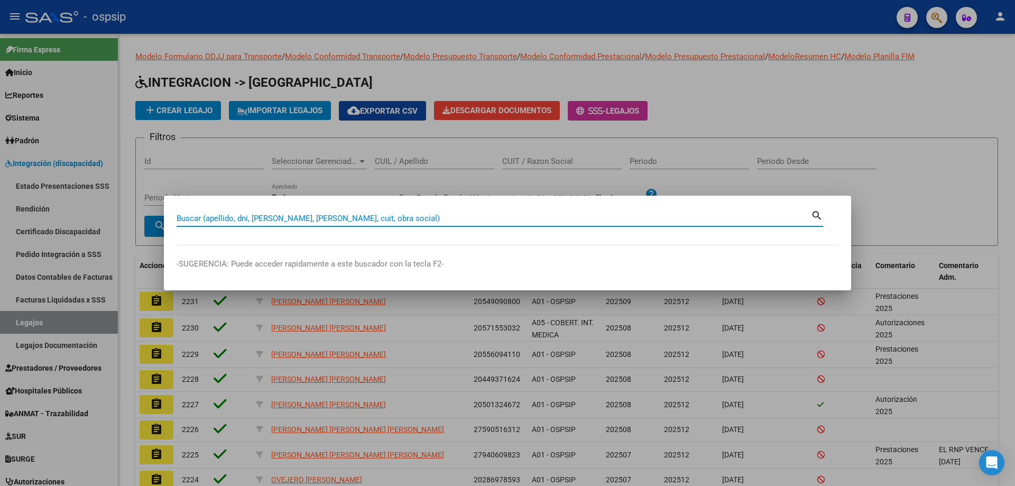
paste input "27201995197"
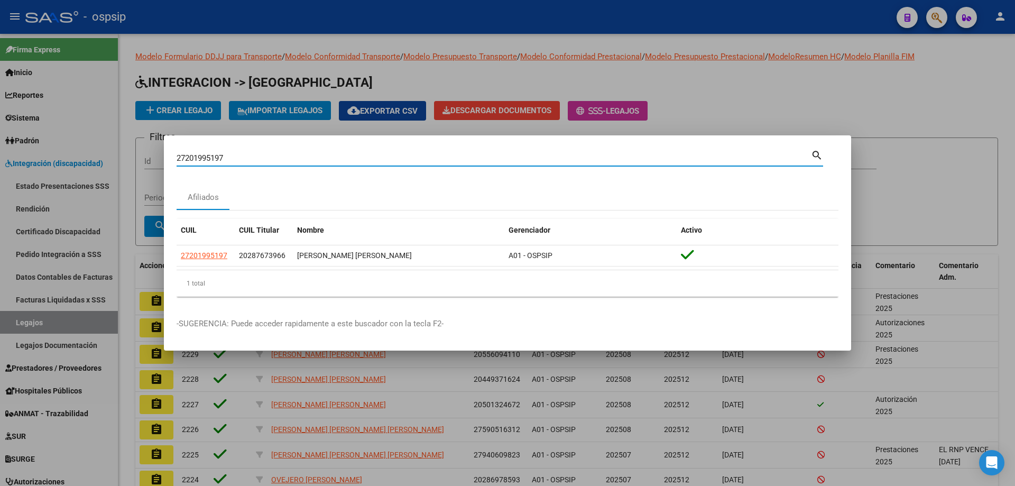
click at [203, 158] on input "27201995197" at bounding box center [494, 158] width 635 height 10
paste input "0188456708"
type input "20188456708"
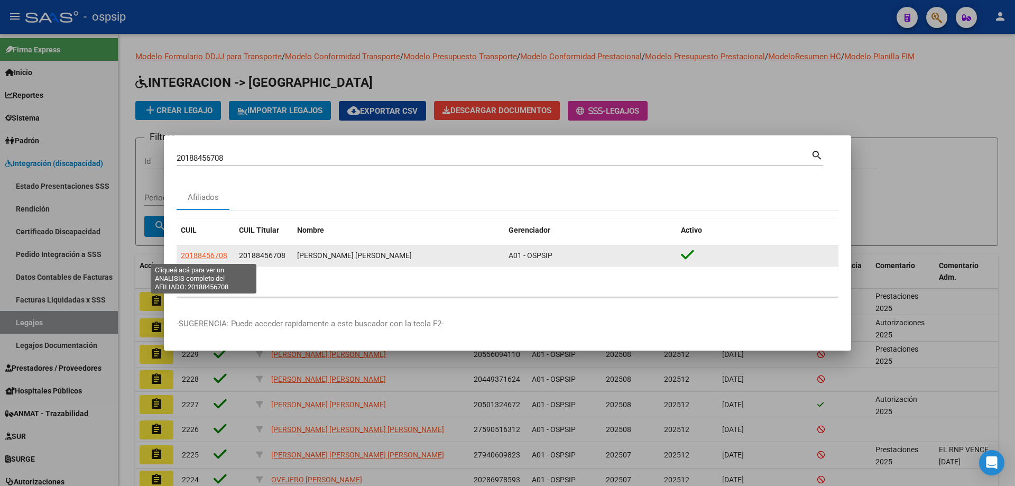
click at [204, 253] on span "20188456708" at bounding box center [204, 255] width 47 height 8
type textarea "20188456708"
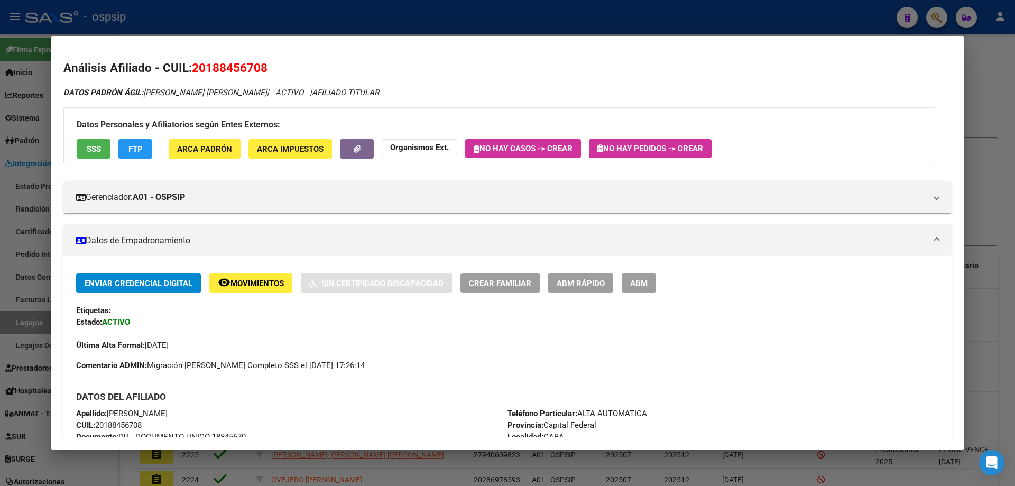
click at [271, 19] on div at bounding box center [507, 243] width 1015 height 486
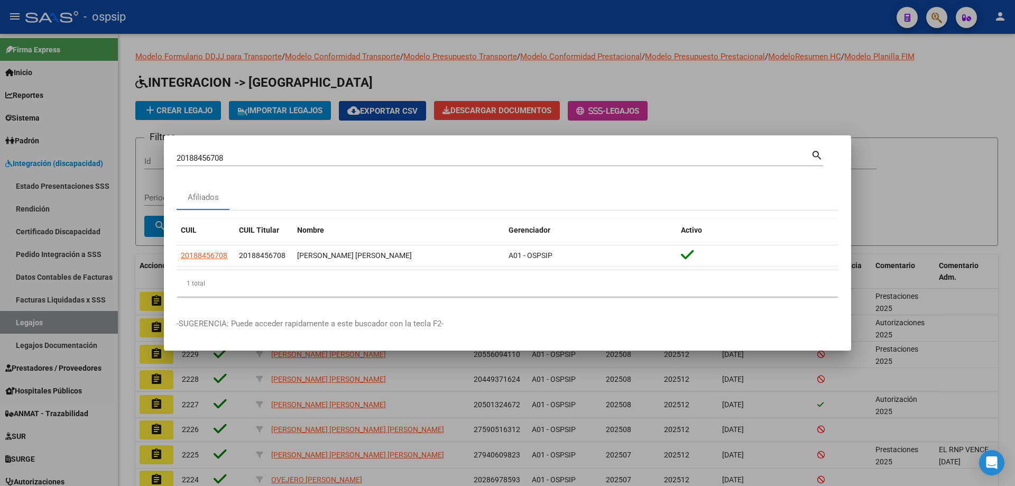
click at [273, 19] on div at bounding box center [507, 243] width 1015 height 486
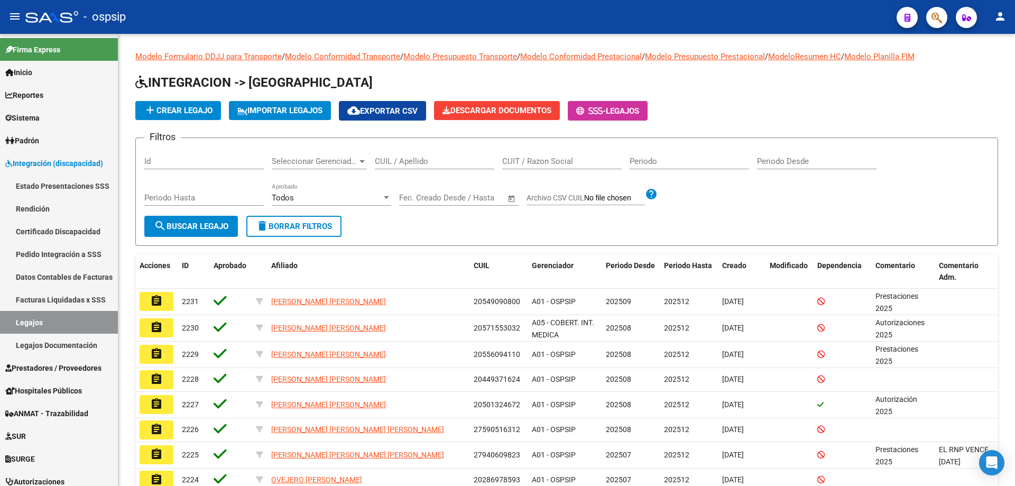
click at [926, 21] on div at bounding box center [933, 17] width 30 height 22
click at [929, 21] on button "button" at bounding box center [937, 17] width 21 height 21
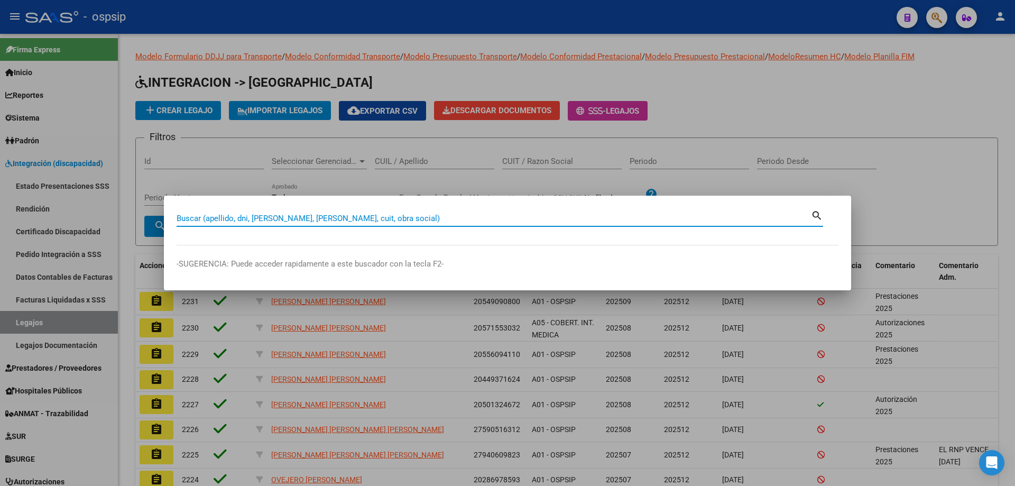
paste input "20949812015"
type input "20949812015"
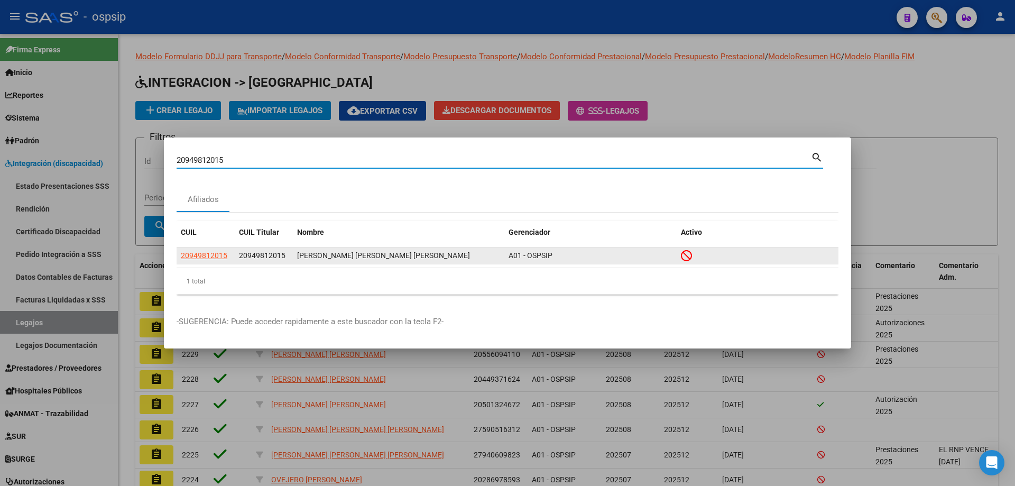
click at [204, 248] on datatable-body-cell "20949812015" at bounding box center [206, 256] width 58 height 16
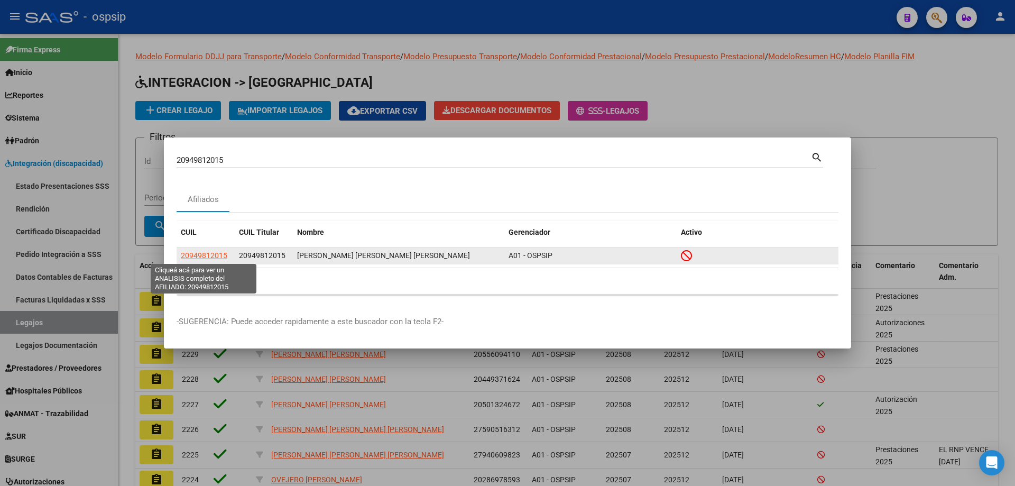
click at [204, 252] on span "20949812015" at bounding box center [204, 255] width 47 height 8
type textarea "20949812015"
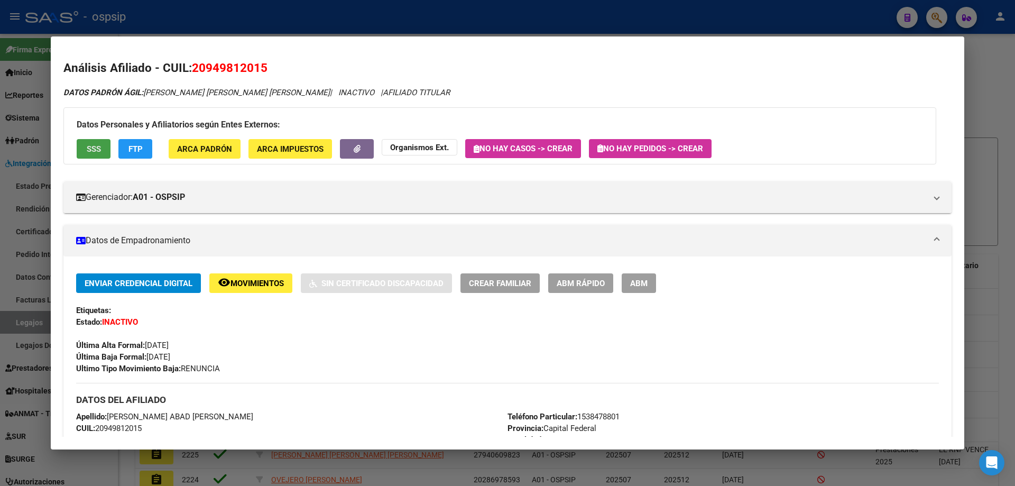
click at [79, 149] on button "SSS" at bounding box center [94, 149] width 34 height 20
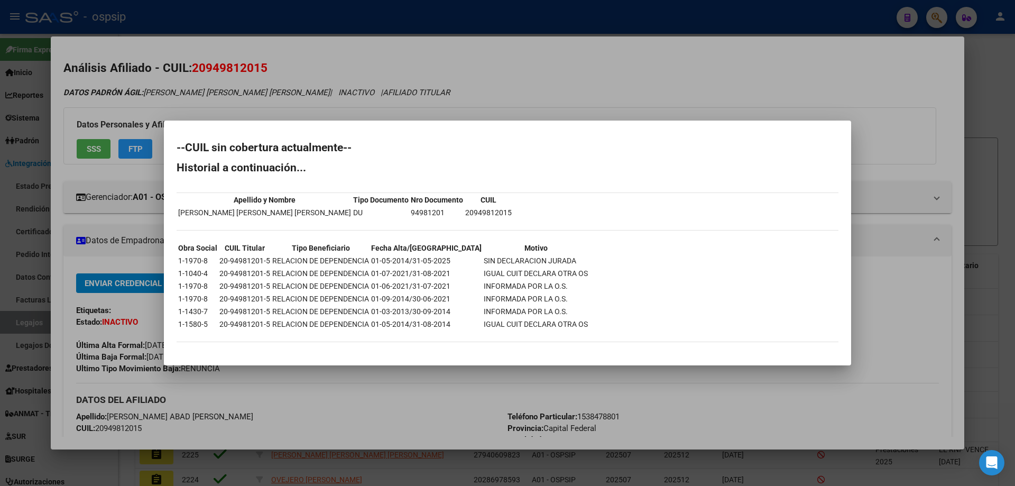
click at [473, 96] on div at bounding box center [507, 243] width 1015 height 486
